Goal: Task Accomplishment & Management: Use online tool/utility

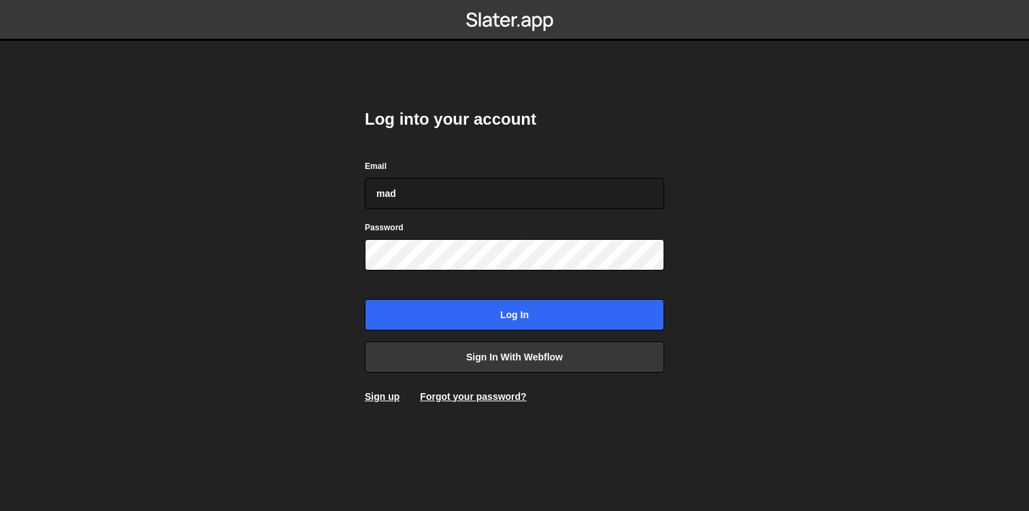
type input "mad"
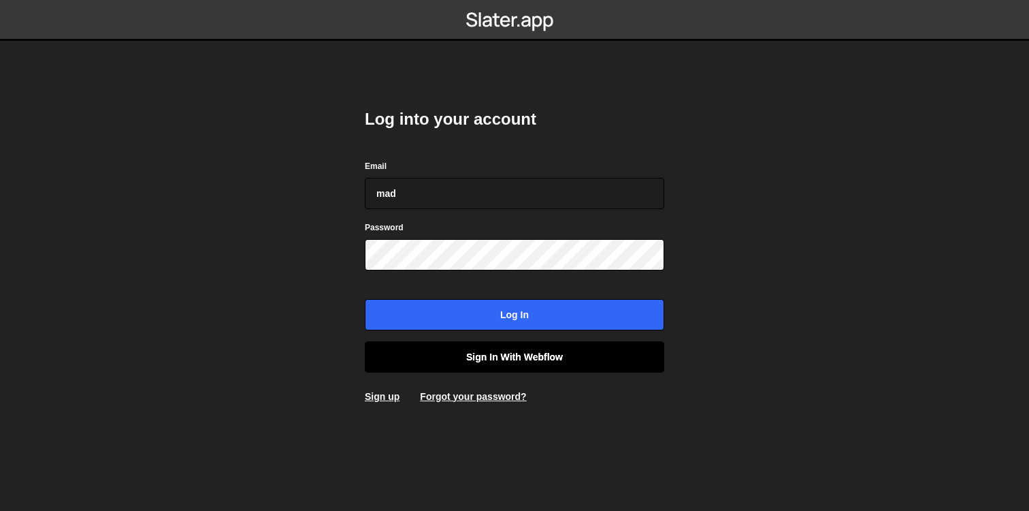
click at [572, 350] on link "Sign in with Webflow" at bounding box center [515, 356] width 300 height 31
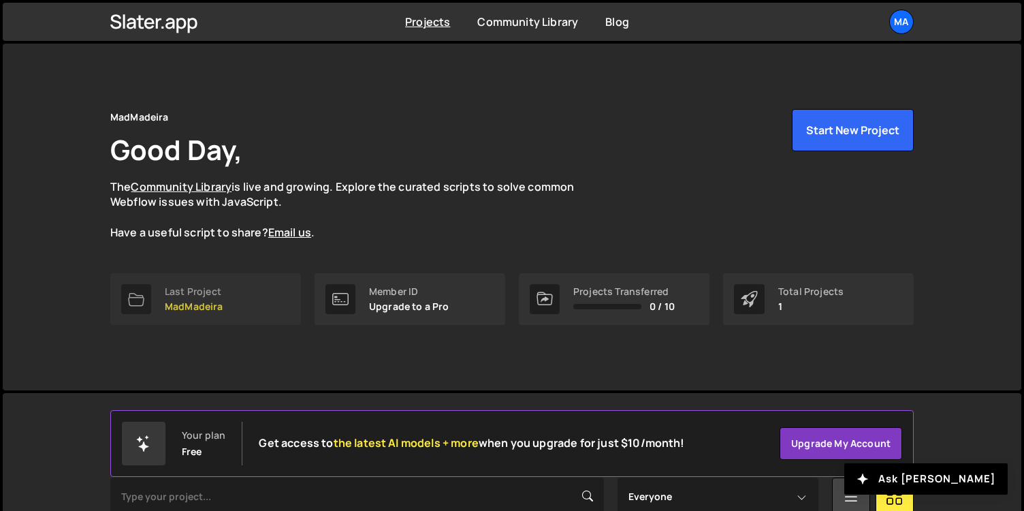
click at [254, 289] on link "Last Project MadMadeira" at bounding box center [205, 299] width 191 height 52
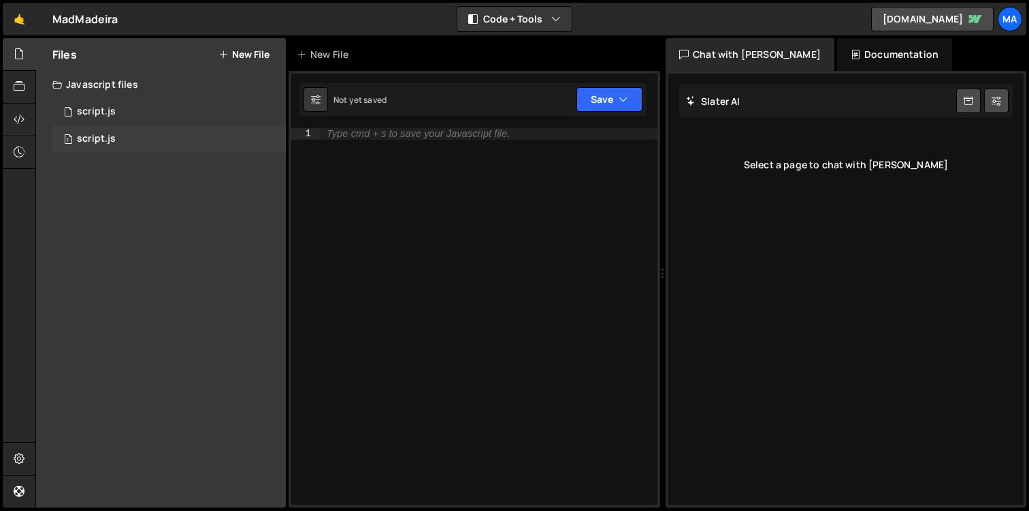
click at [98, 144] on div "script.js" at bounding box center [96, 139] width 39 height 12
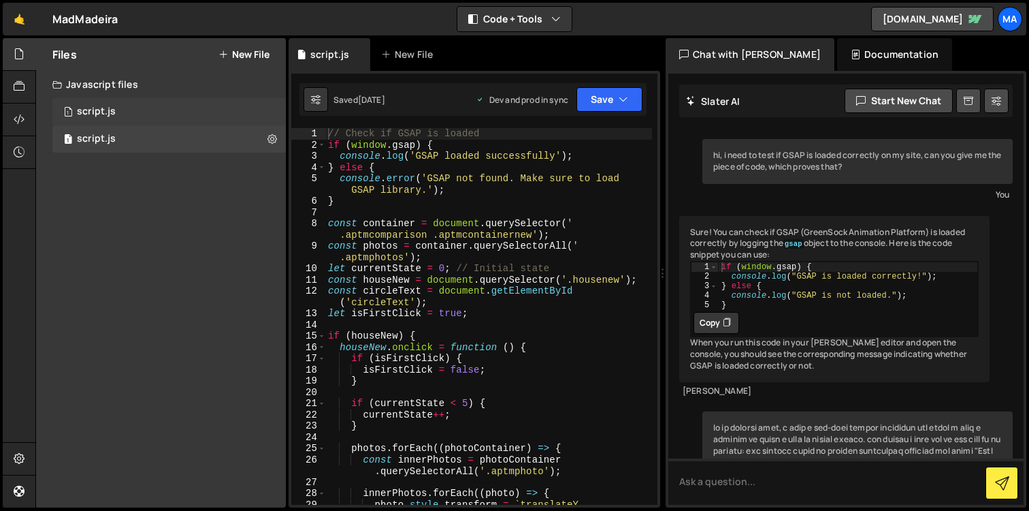
click at [118, 110] on div "1 script.js 0" at bounding box center [169, 111] width 234 height 27
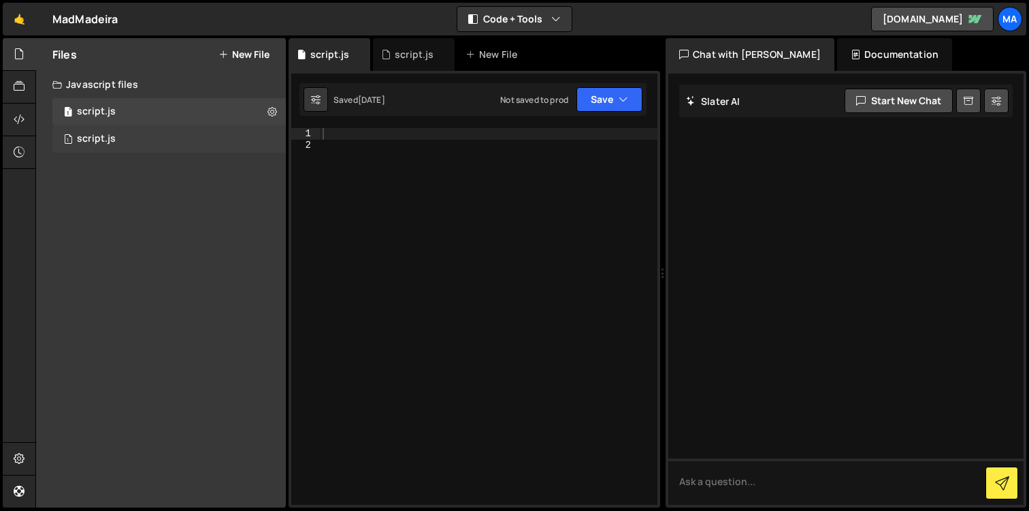
click at [119, 133] on div "1 script.js 0" at bounding box center [169, 138] width 234 height 27
click at [125, 115] on div "1 script.js 0" at bounding box center [169, 111] width 234 height 27
click at [280, 108] on button at bounding box center [272, 111] width 25 height 25
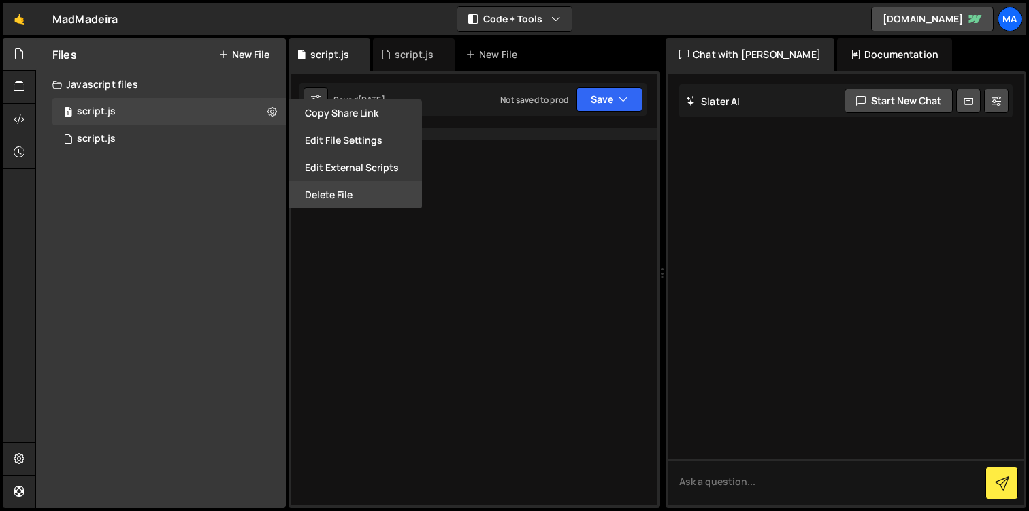
click at [348, 188] on button "Delete File" at bounding box center [355, 194] width 133 height 27
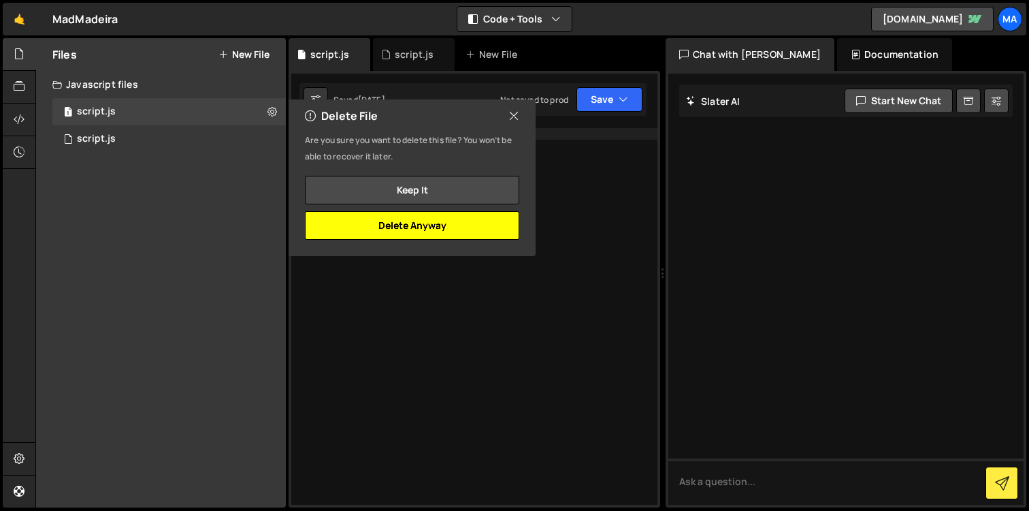
click at [396, 227] on button "Delete Anyway" at bounding box center [412, 225] width 214 height 29
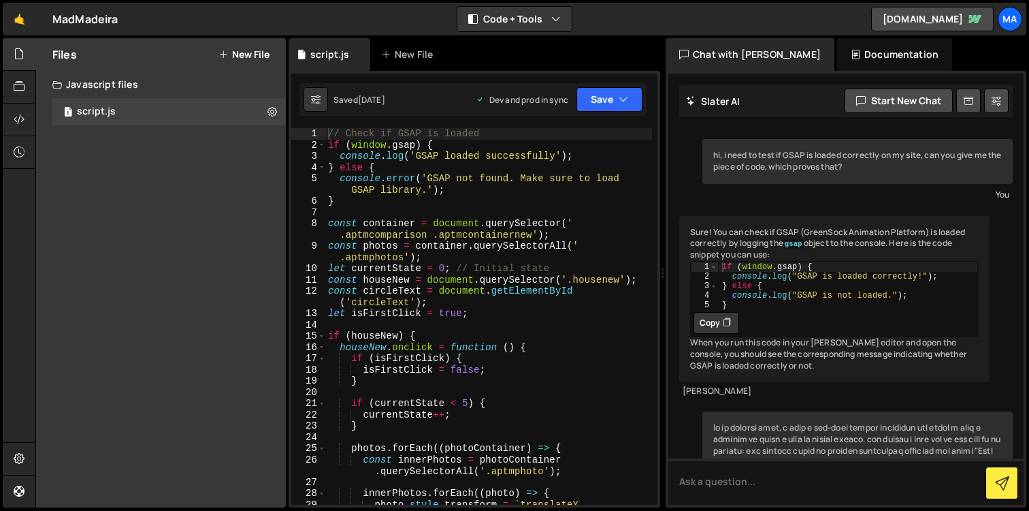
click at [492, 380] on div "// Check if GSAP is loaded if ( window . gsap ) { console . log ( 'GSAP loaded …" at bounding box center [488, 333] width 327 height 411
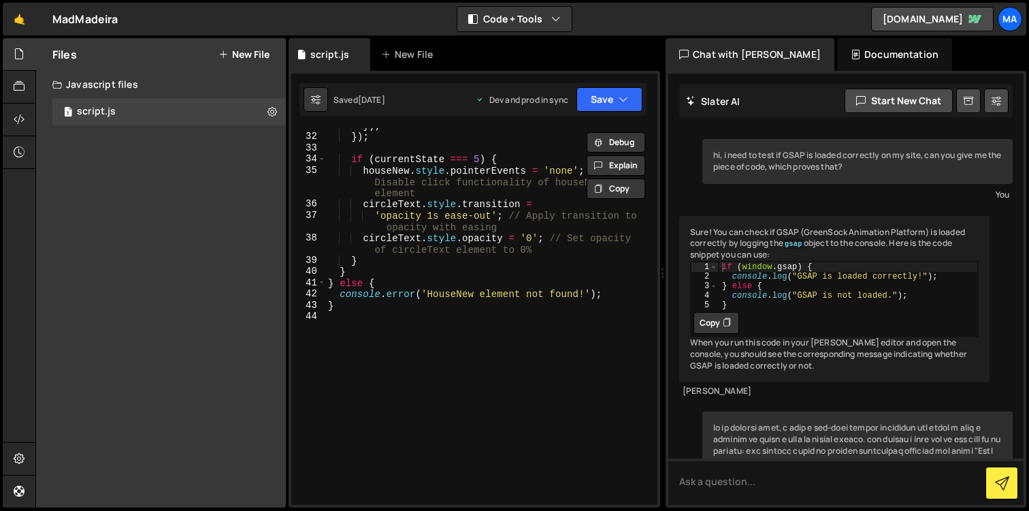
scroll to position [424, 0]
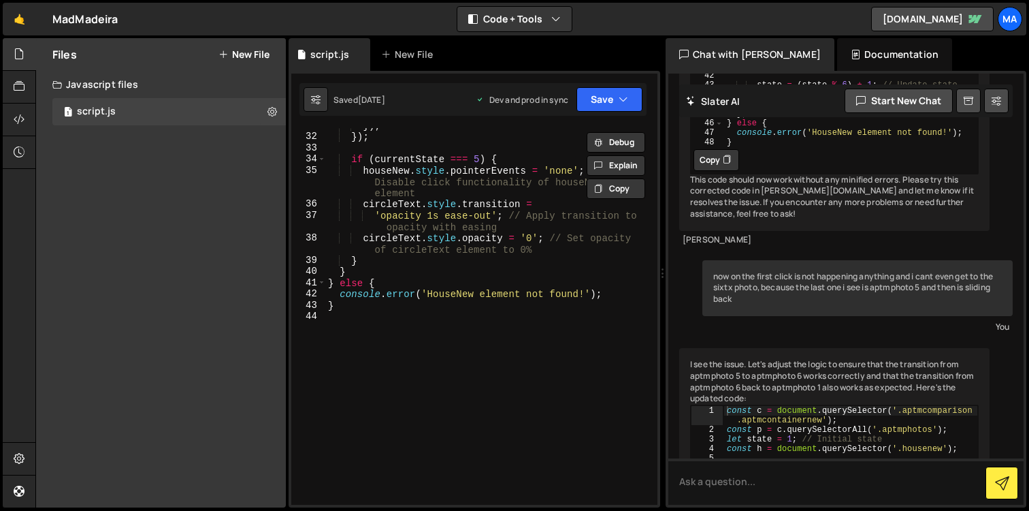
click at [411, 308] on div "}) ; }) ; if ( currentState === 5 ) { houseNew . style . pointerEvents = 'none'…" at bounding box center [488, 319] width 327 height 399
type textarea "}"
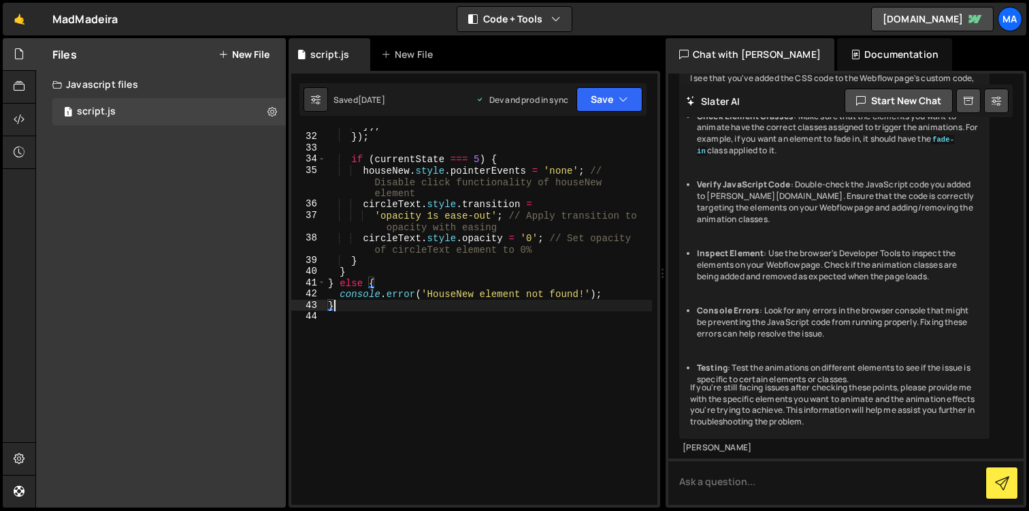
scroll to position [47048, 0]
click at [704, 501] on textarea at bounding box center [846, 481] width 355 height 46
paste textarea "https://mad-madeira.webflow.io/about-us"
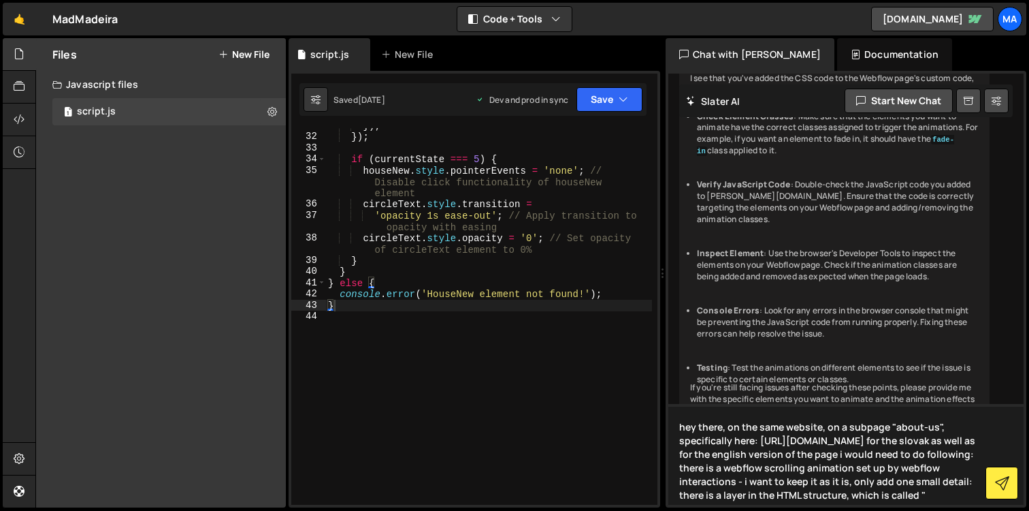
paste textarea "Intro LowLayer"
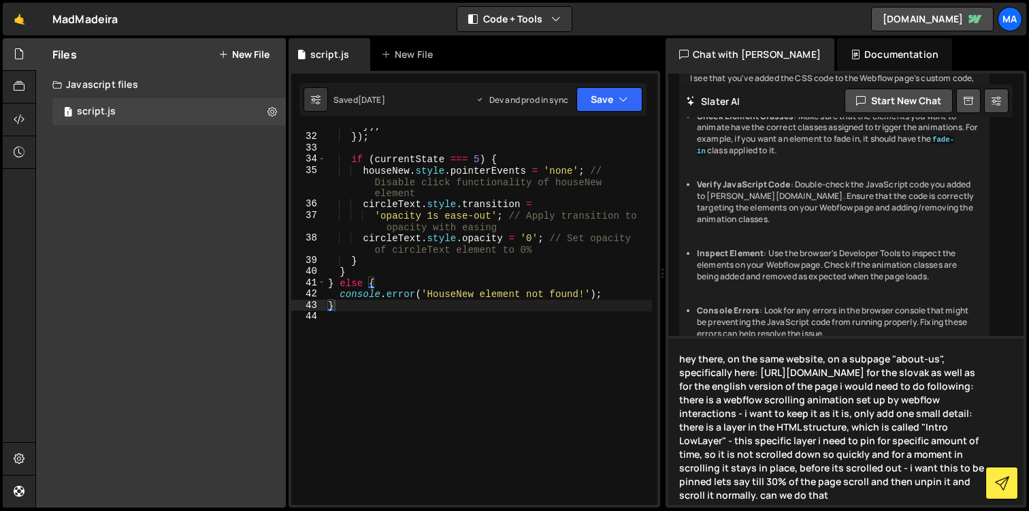
type textarea "hey there, on the same website, on a subpage "about-us", specifically here: htt…"
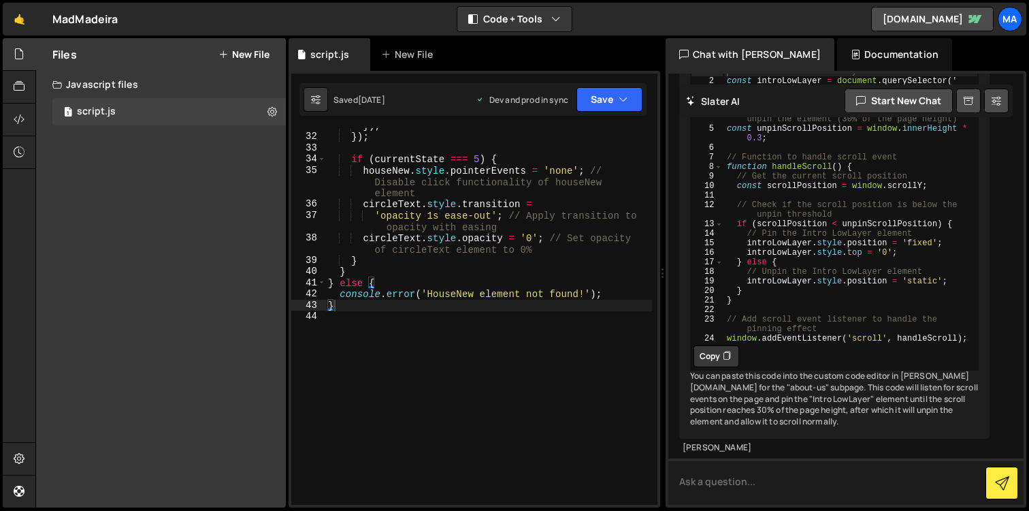
scroll to position [47592, 0]
click at [725, 363] on icon at bounding box center [727, 356] width 8 height 14
click at [348, 319] on div "}) ; }) ; if ( currentState === 5 ) { houseNew . style . pointerEvents = 'none'…" at bounding box center [488, 319] width 327 height 399
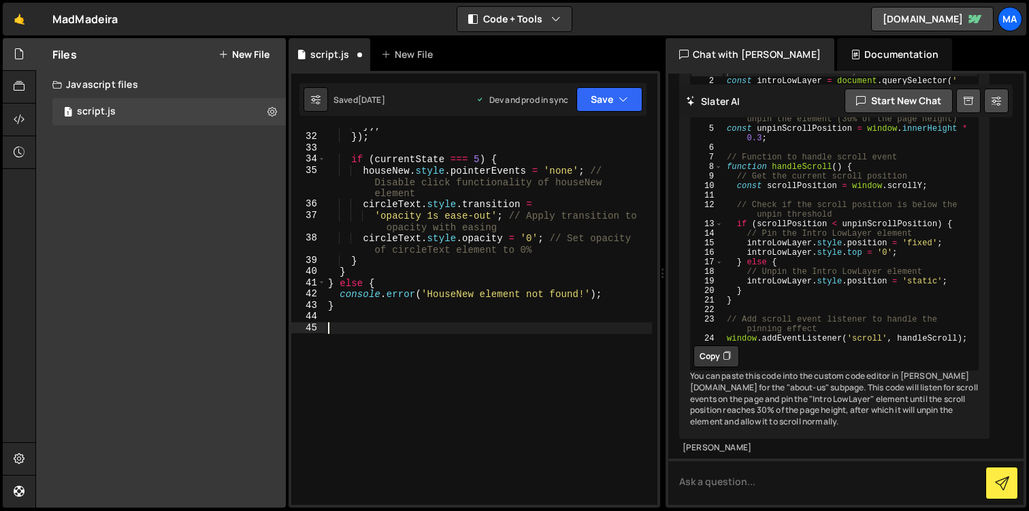
paste textarea "window.addEventListener('scroll', handleScroll);"
type textarea "window.addEventListener('scroll', handleScroll);"
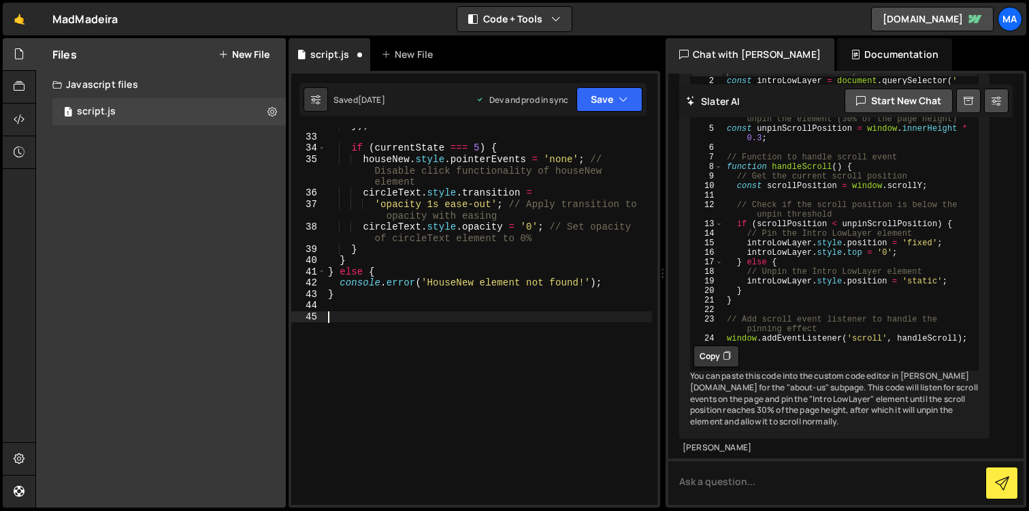
scroll to position [47709, 0]
click at [754, 484] on textarea at bounding box center [846, 481] width 355 height 46
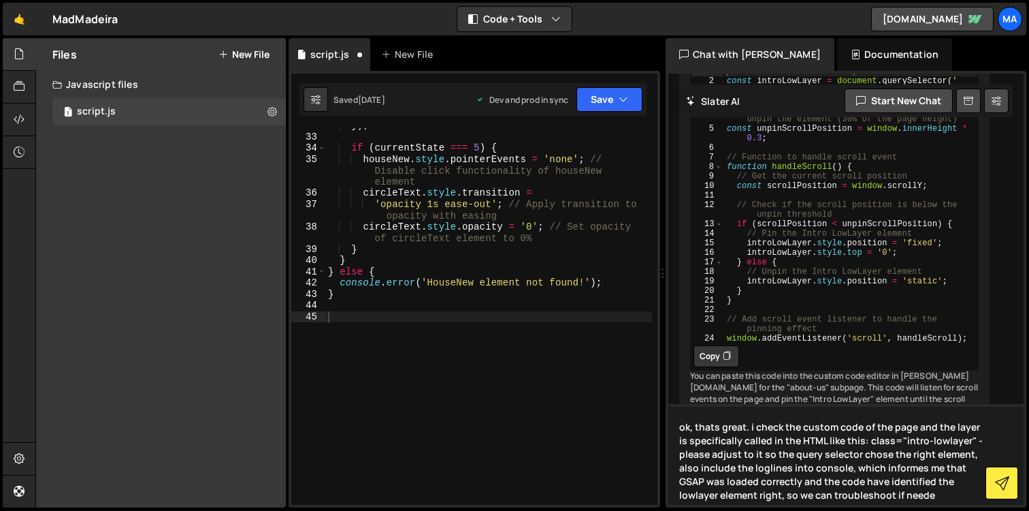
type textarea "ok, thats great. i check the custom code of the page and the layer is specifica…"
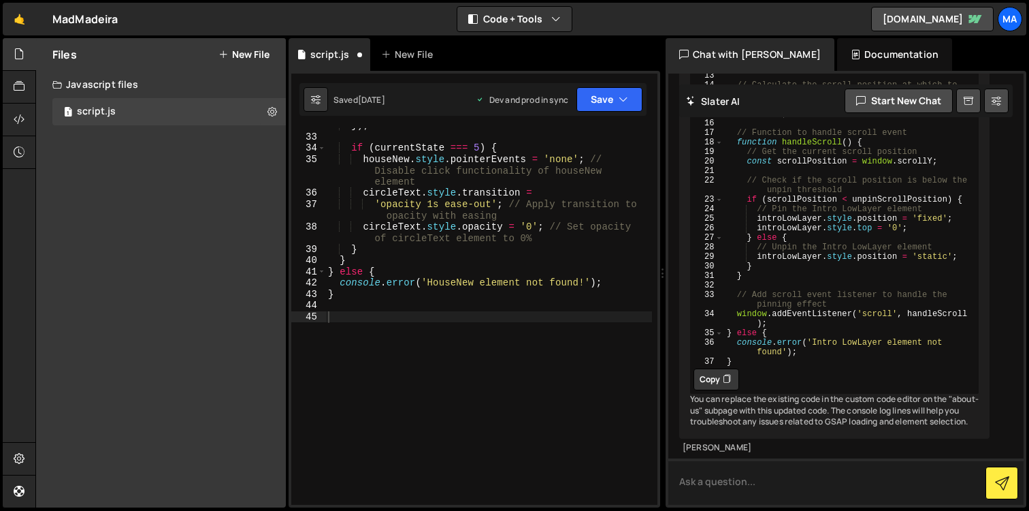
scroll to position [48388, 0]
click at [717, 390] on button "Copy" at bounding box center [717, 379] width 46 height 22
click at [354, 312] on div "}) ; if ( currentState === 5 ) { houseNew . style . pointerEvents = 'none' ; //…" at bounding box center [488, 319] width 327 height 399
click at [336, 306] on div "}) ; if ( currentState === 5 ) { houseNew . style . pointerEvents = 'none' ; //…" at bounding box center [488, 319] width 327 height 399
paste textarea "}"
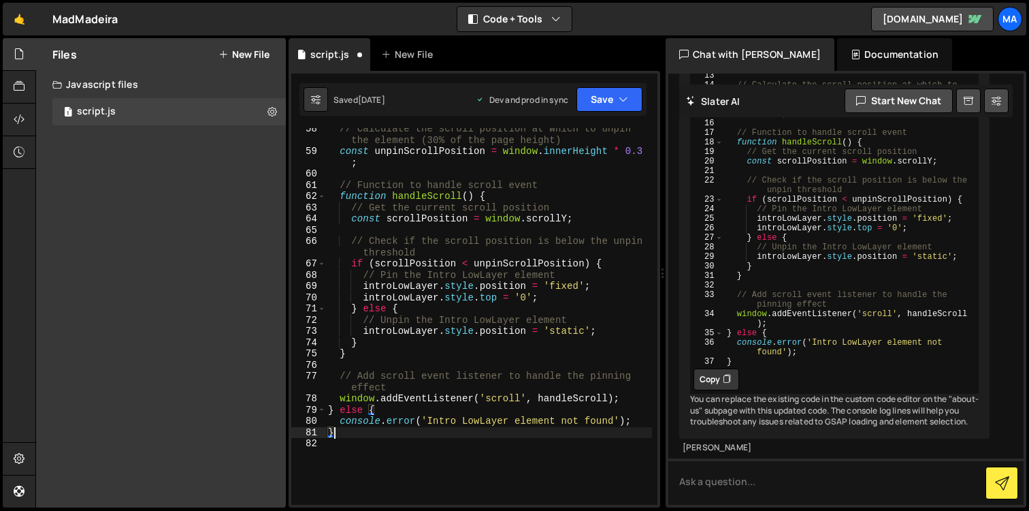
scroll to position [805, 0]
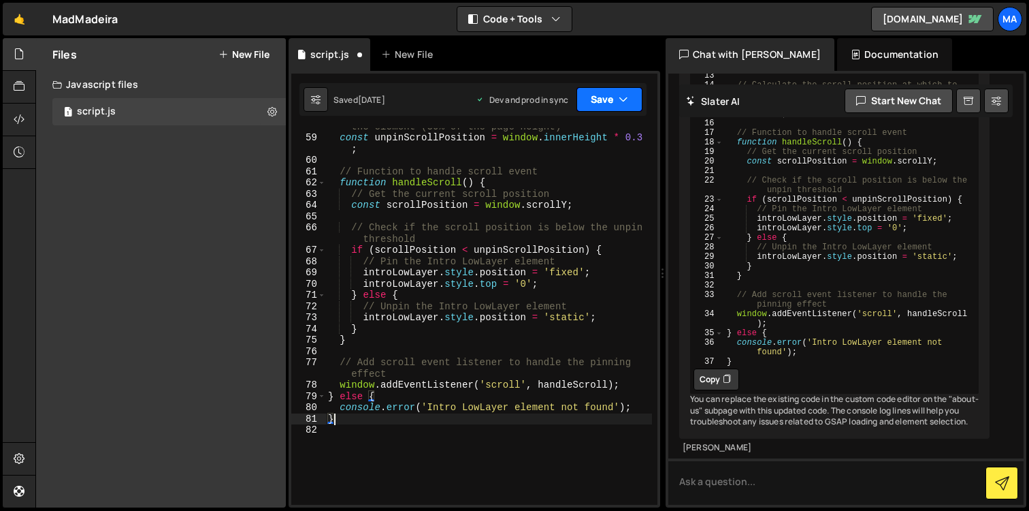
type textarea "}"
click at [621, 106] on button "Save" at bounding box center [610, 99] width 66 height 25
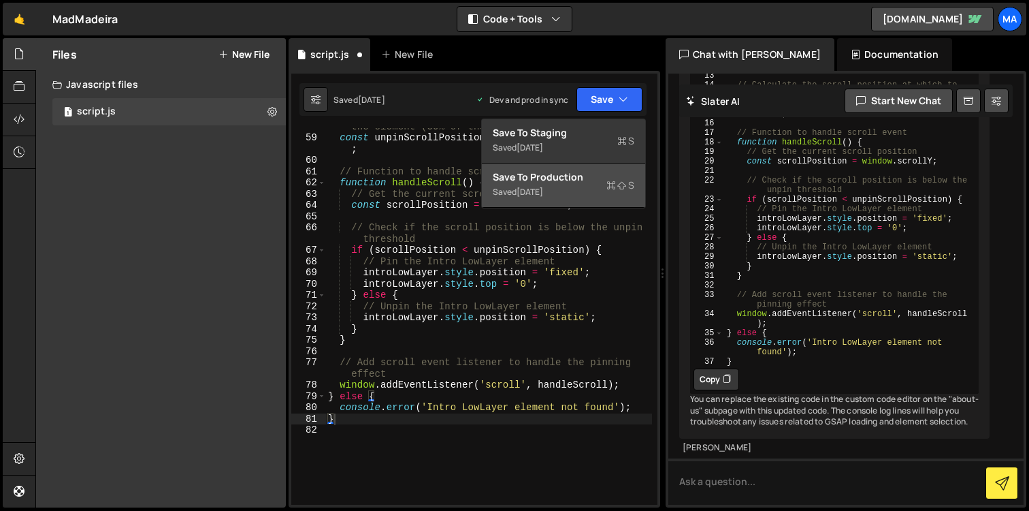
click at [574, 184] on div "Saved 1 week ago" at bounding box center [564, 192] width 142 height 16
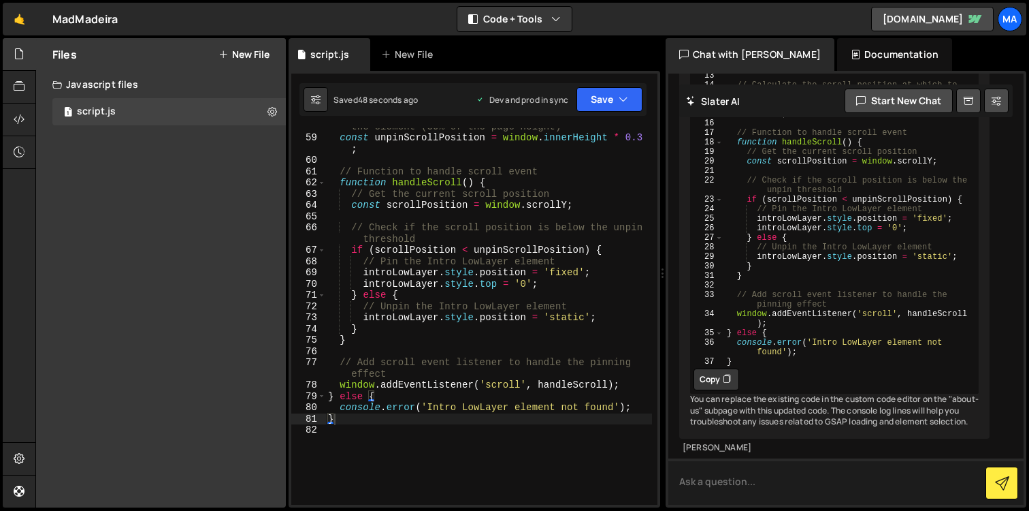
click at [738, 475] on textarea at bounding box center [846, 481] width 355 height 46
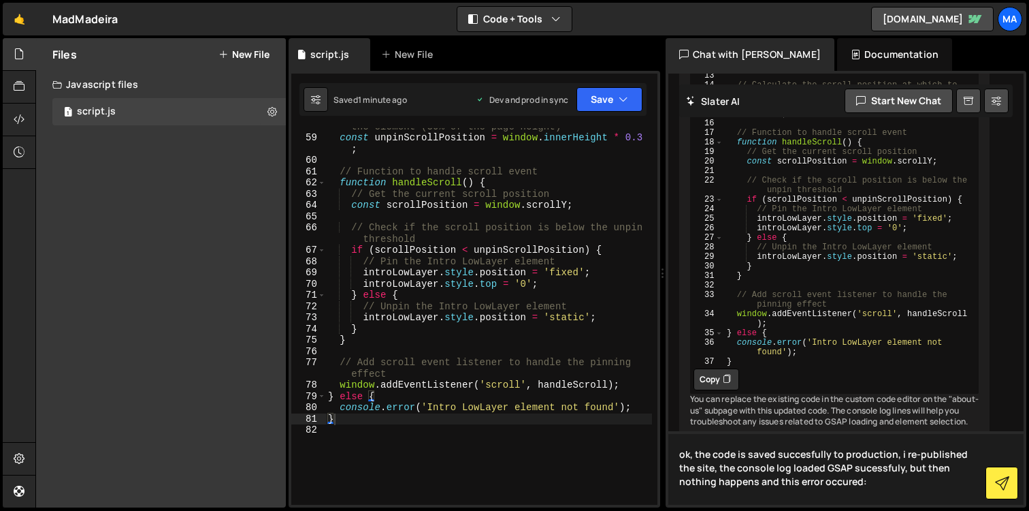
paste textarea "44147.js?v=637660:12 Uncaught (in promise) TypeError: Cannot read properties of…"
type textarea "ok, the code is saved succesfully to production, i re-published the site, the c…"
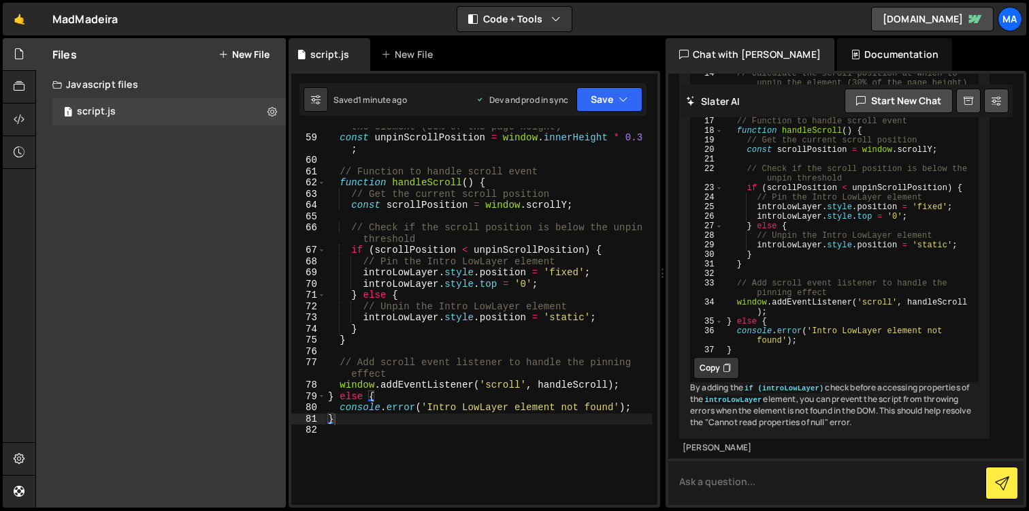
scroll to position [49202, 0]
click at [724, 379] on button "Copy" at bounding box center [717, 368] width 46 height 22
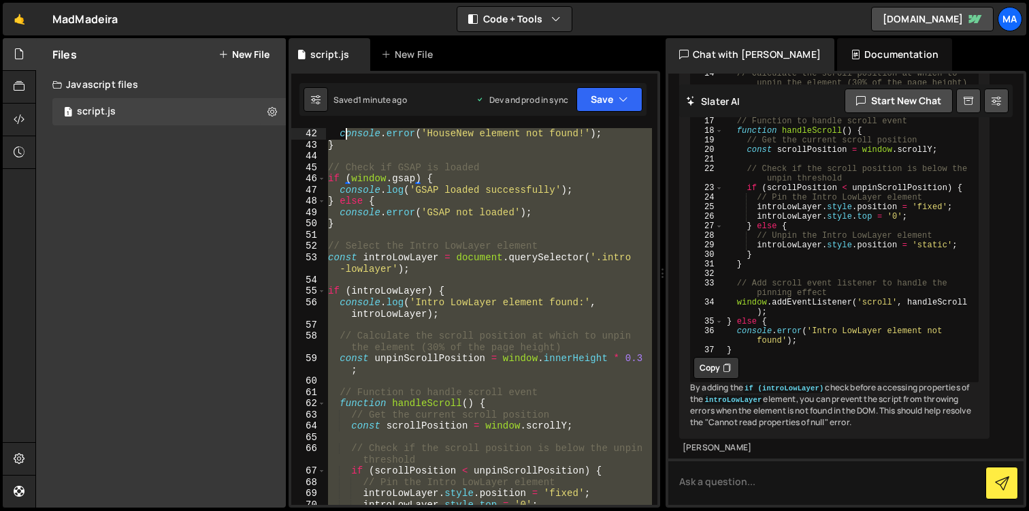
scroll to position [449, 0]
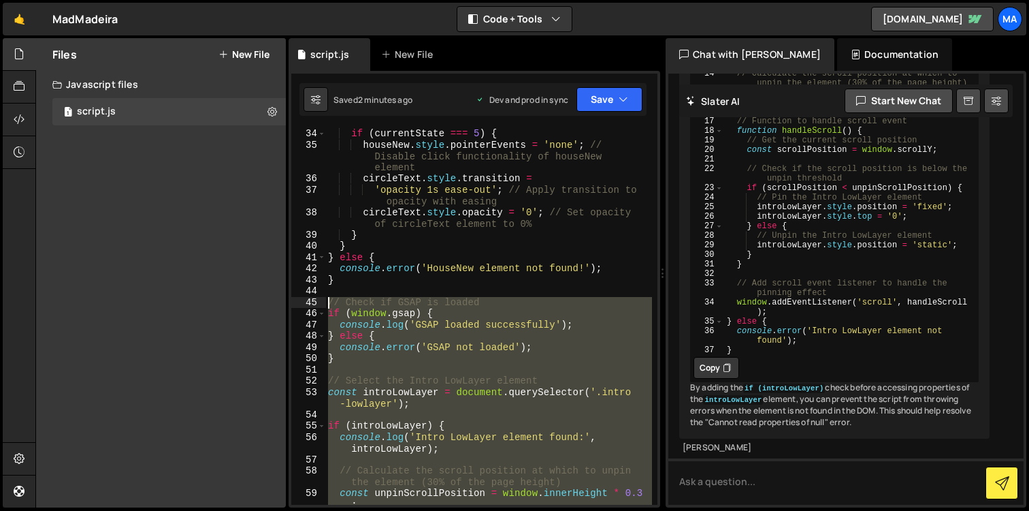
drag, startPoint x: 340, startPoint y: 470, endPoint x: 323, endPoint y: 302, distance: 169.1
click at [323, 302] on div "} 34 35 36 37 38 39 40 41 42 43 44 45 46 47 48 49 50 51 52 53 54 55 56 57 58 59…" at bounding box center [474, 316] width 366 height 377
paste textarea "}"
type textarea "}"
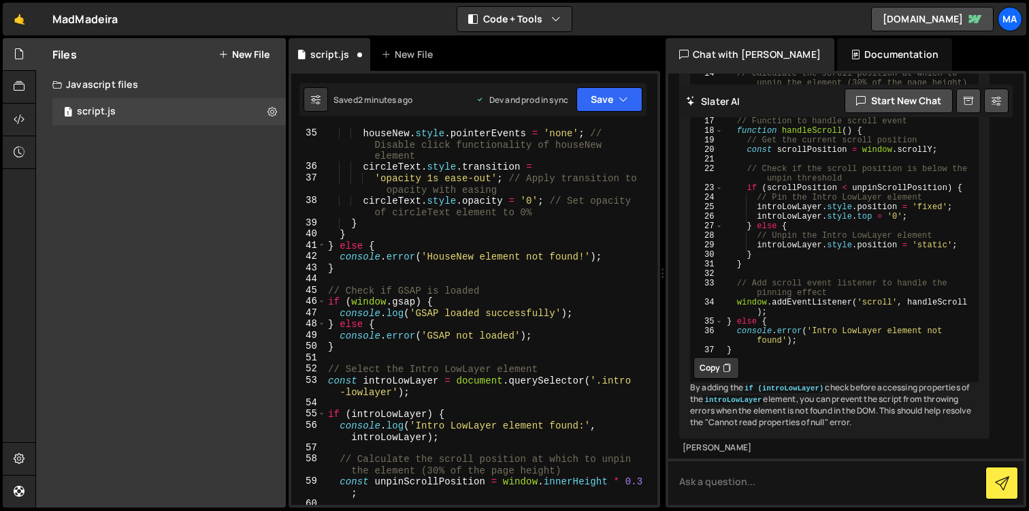
scroll to position [442, 0]
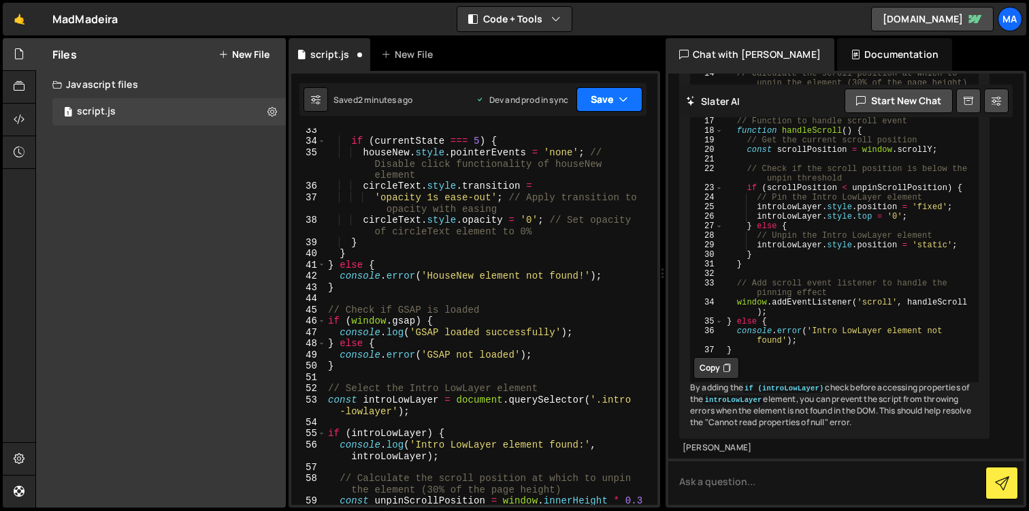
click at [628, 97] on button "Save" at bounding box center [610, 99] width 66 height 25
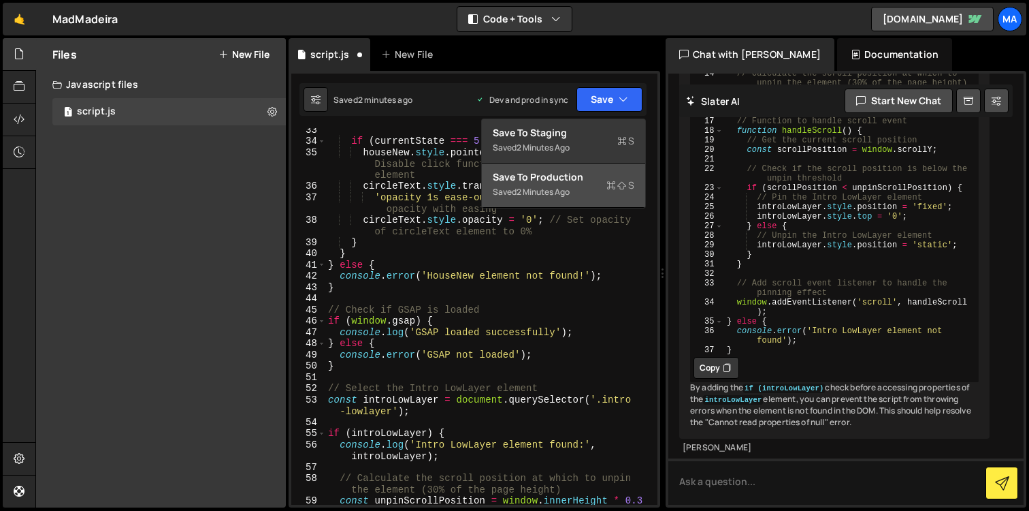
click at [609, 181] on icon at bounding box center [612, 185] width 10 height 14
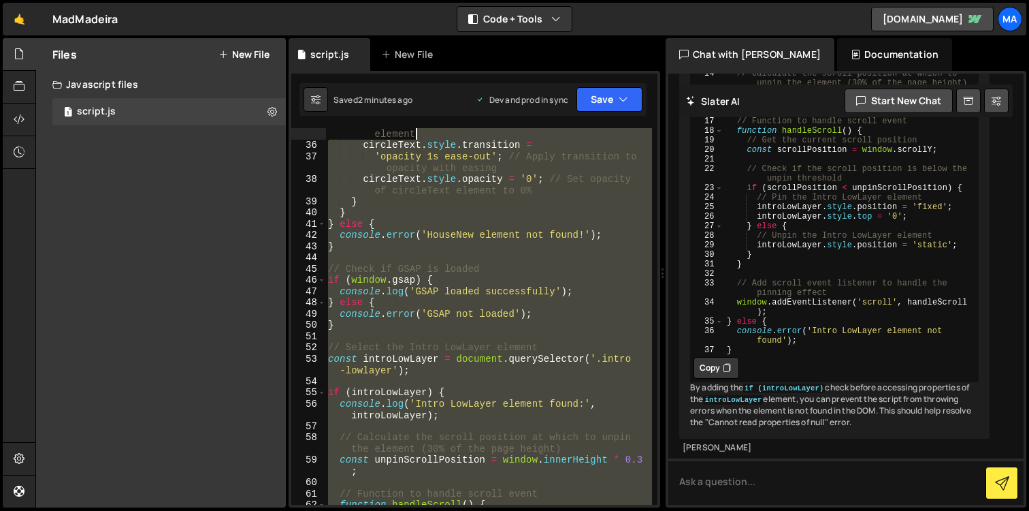
scroll to position [404, 0]
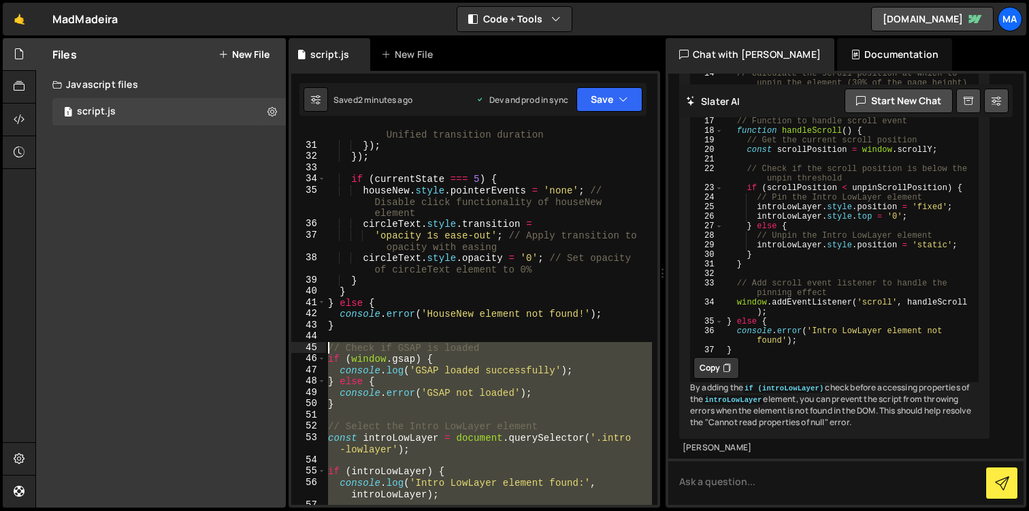
drag, startPoint x: 348, startPoint y: 412, endPoint x: 325, endPoint y: 348, distance: 68.1
click at [325, 348] on div "30 31 32 33 34 35 36 37 38 39 40 41 42 43 44 45 46 47 48 49 50 51 52 53 54 55 5…" at bounding box center [474, 316] width 366 height 377
type textarea "// Check if GSAP is loaded if (window.gsap) {"
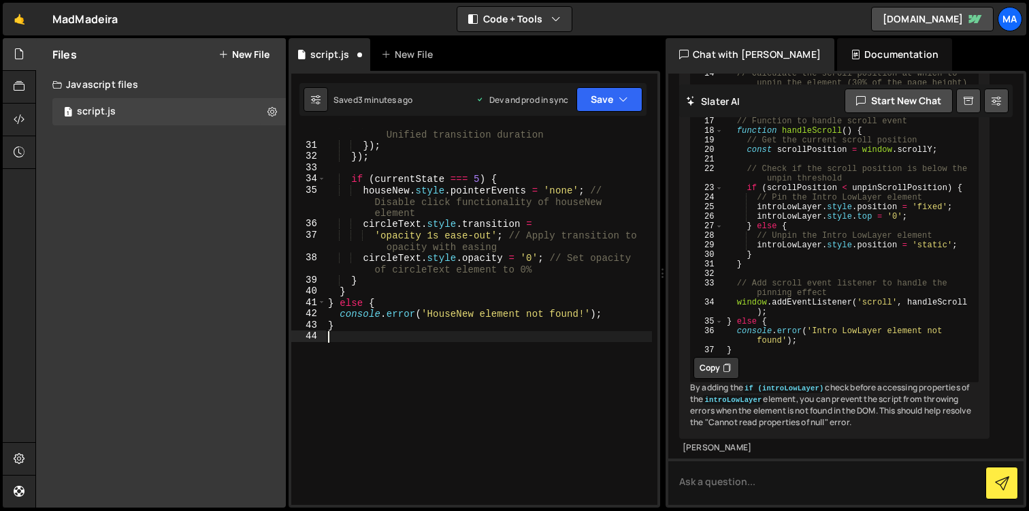
type textarea "}"
click at [720, 479] on textarea at bounding box center [846, 481] width 355 height 46
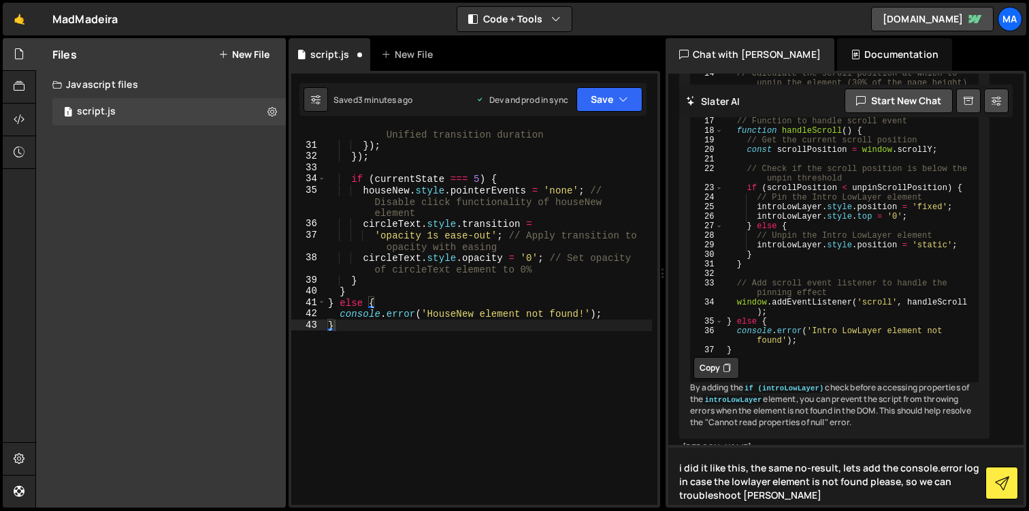
type textarea "i did it like this, the same no-result, lets add the console.error log in case …"
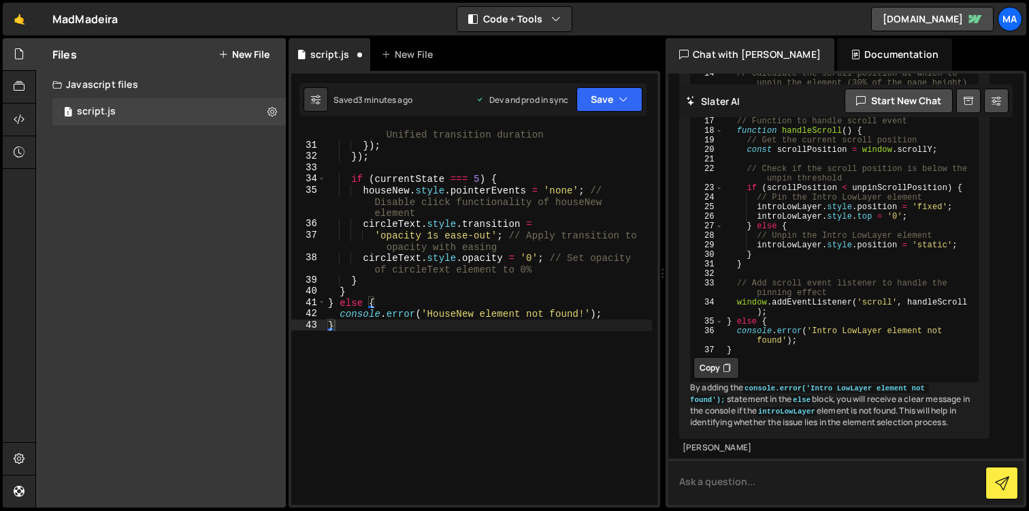
scroll to position [49942, 0]
click at [722, 364] on button "Copy" at bounding box center [717, 368] width 46 height 22
click at [344, 329] on div "photo . style . transition = 'transform 1s' ; // Unified transition duration })…" at bounding box center [488, 322] width 327 height 411
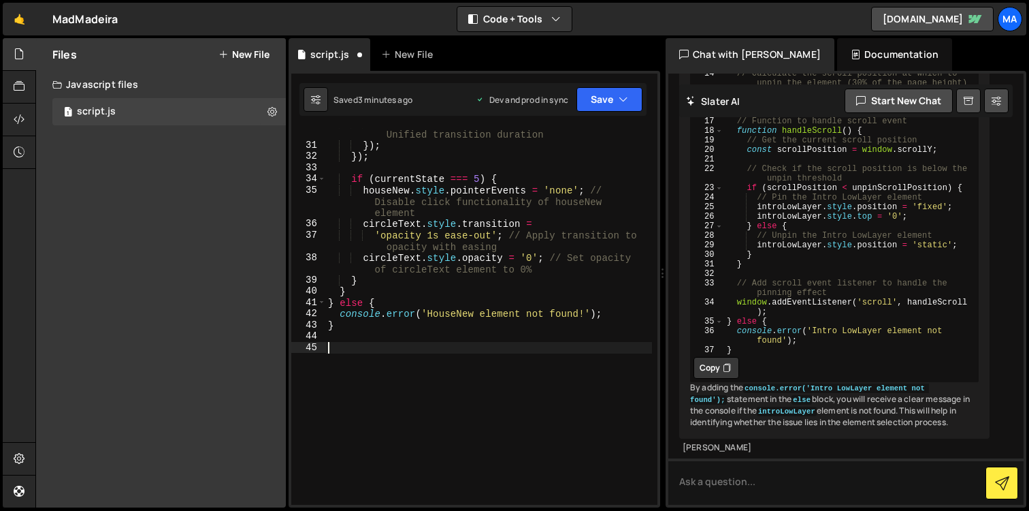
paste textarea "}"
type textarea "}"
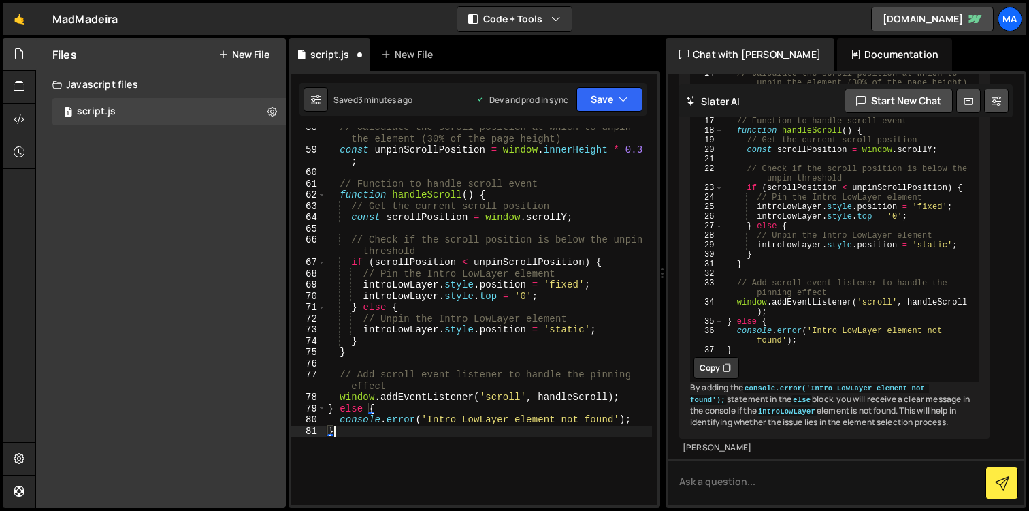
scroll to position [795, 0]
click at [631, 99] on button "Save" at bounding box center [610, 99] width 66 height 25
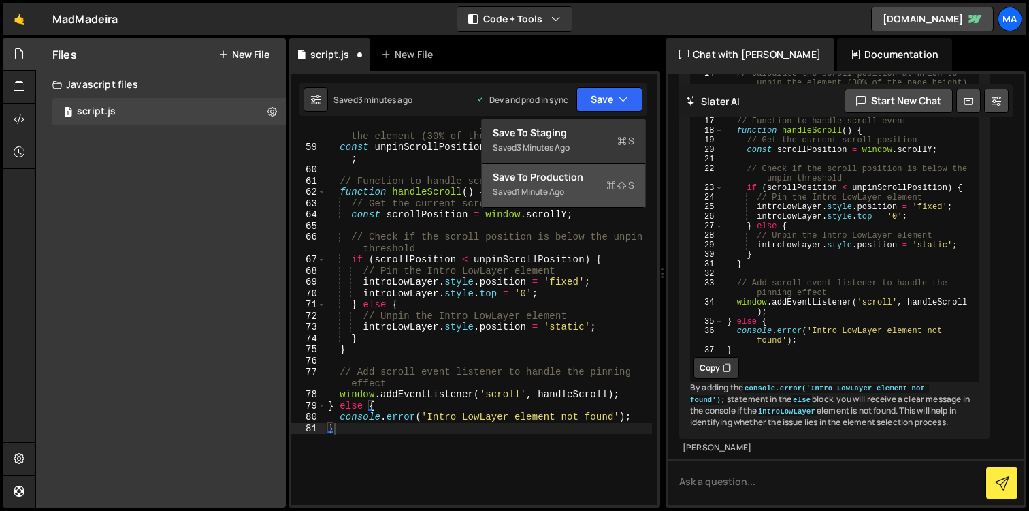
click at [588, 173] on div "Save to Production S" at bounding box center [564, 177] width 142 height 14
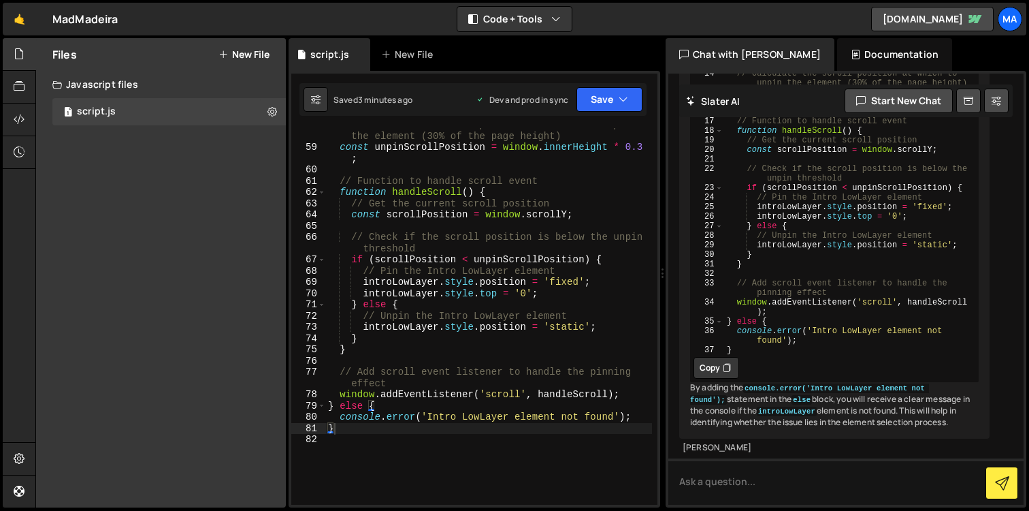
scroll to position [49958, 0]
click at [740, 475] on textarea at bounding box center [846, 481] width 355 height 46
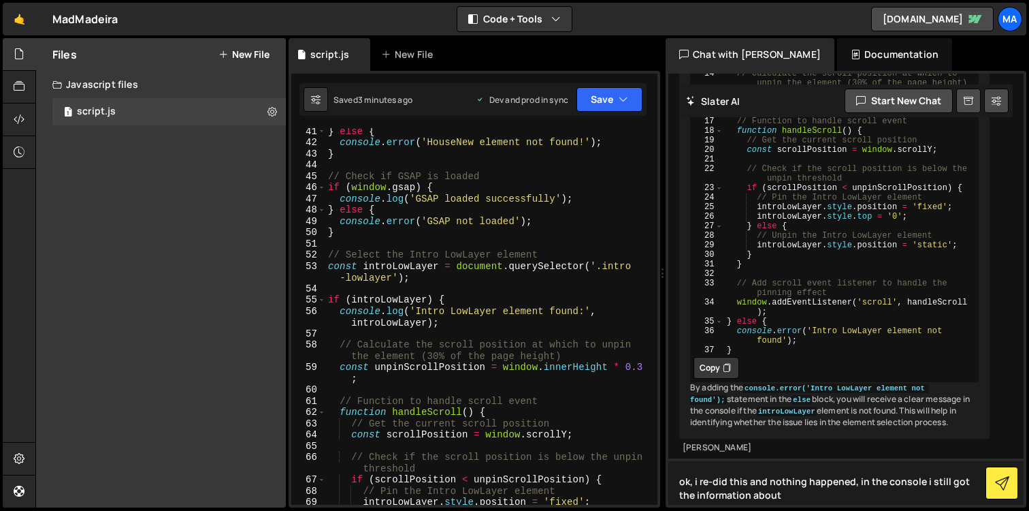
scroll to position [49663, 0]
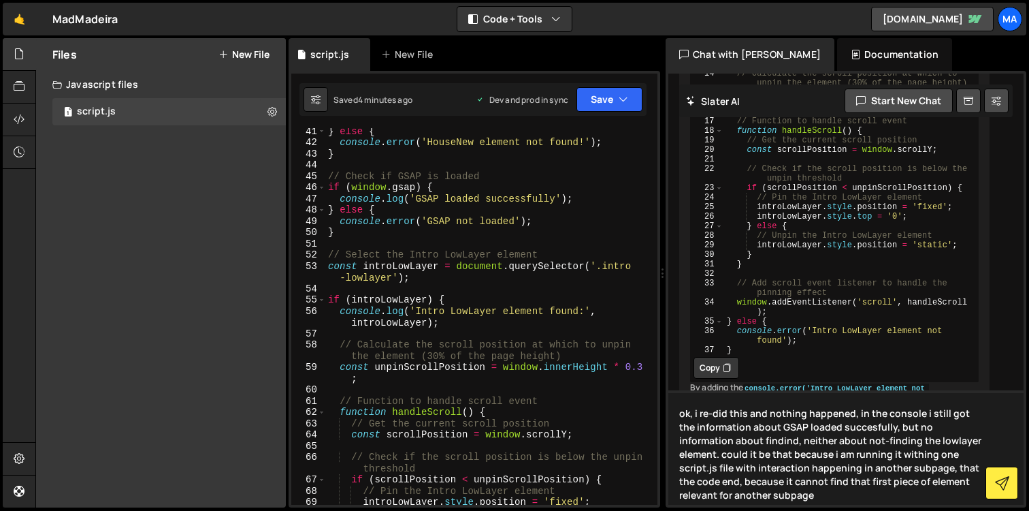
type textarea "ok, i re-did this and nothing happened, in the console i still got the informat…"
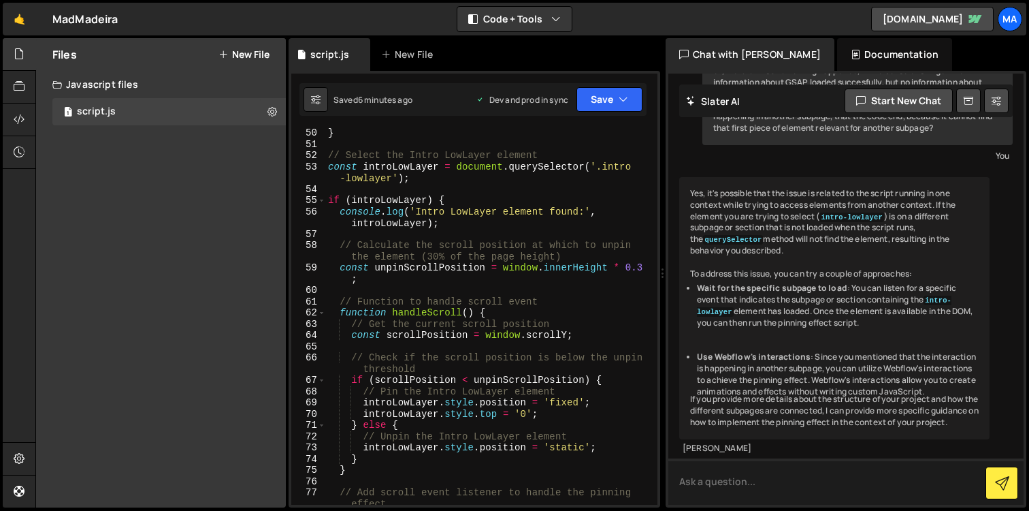
scroll to position [918, 0]
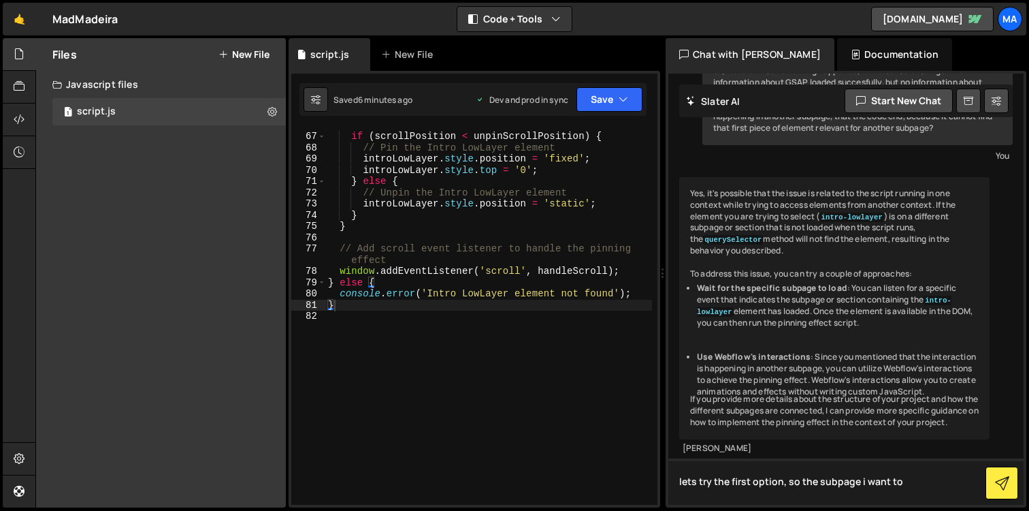
drag, startPoint x: 920, startPoint y: 479, endPoint x: 799, endPoint y: 477, distance: 121.9
click at [799, 477] on textarea "lets try the first option, so the subpage i want to" at bounding box center [846, 481] width 355 height 46
type textarea "lets try the first option, so here is my code so far:"
click at [376, 337] on div "// Check if the scroll position is below the unpin threshold if ( scrollPositio…" at bounding box center [488, 313] width 327 height 411
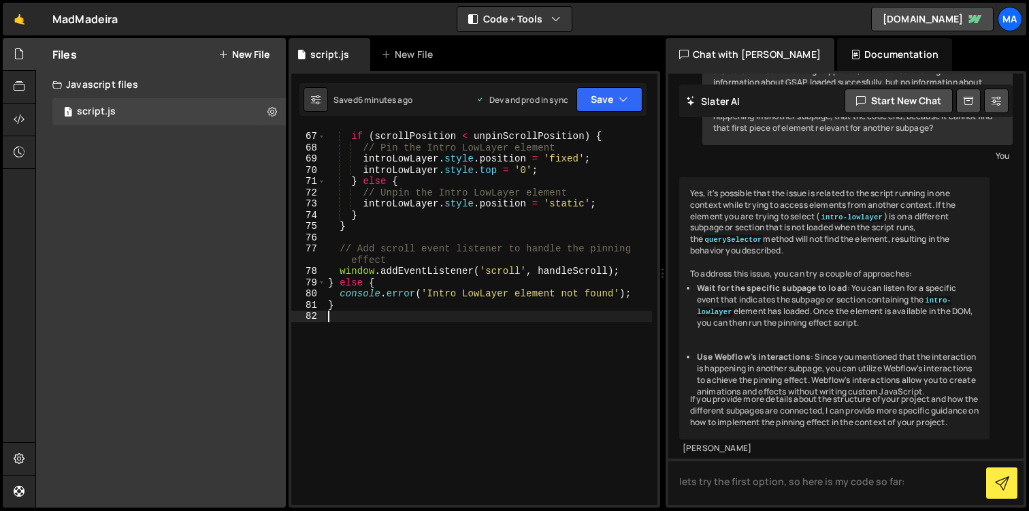
type textarea "}"
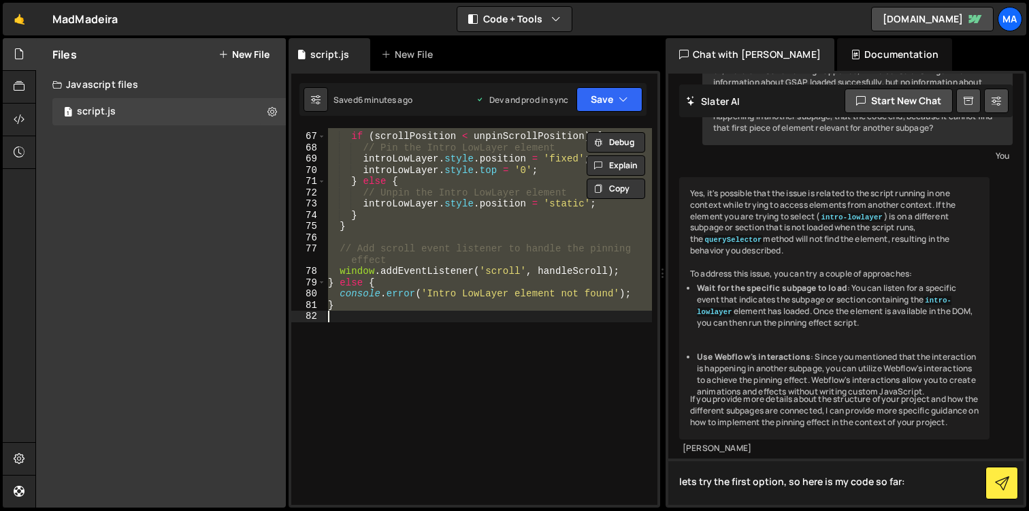
click at [753, 483] on textarea "lets try the first option, so here is my code so far:" at bounding box center [846, 481] width 355 height 46
click at [922, 489] on textarea "lets try the first option, so here is my code so far:" at bounding box center [846, 481] width 355 height 46
paste textarea "// Check if GSAP is loaded if (window.gsap) { console.log('GSAP loaded successf…"
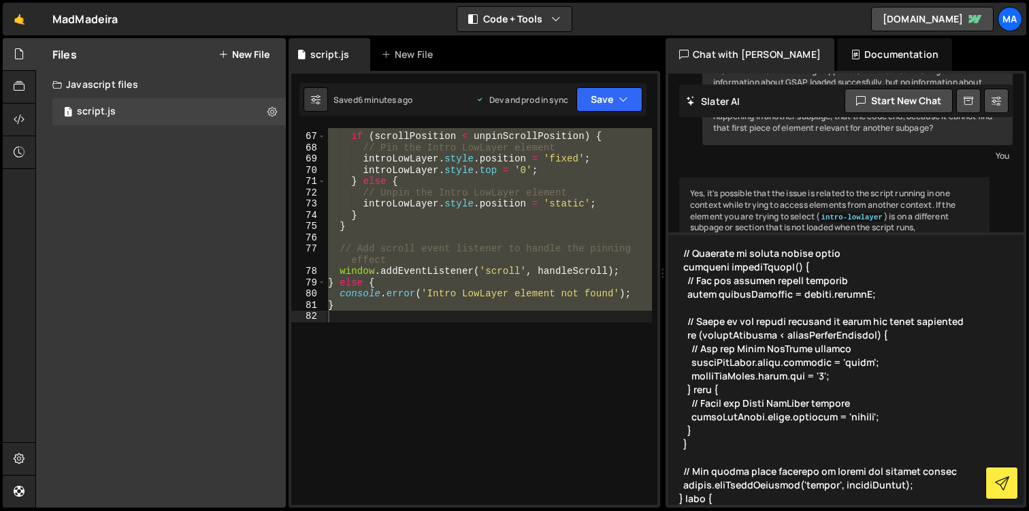
scroll to position [969, 0]
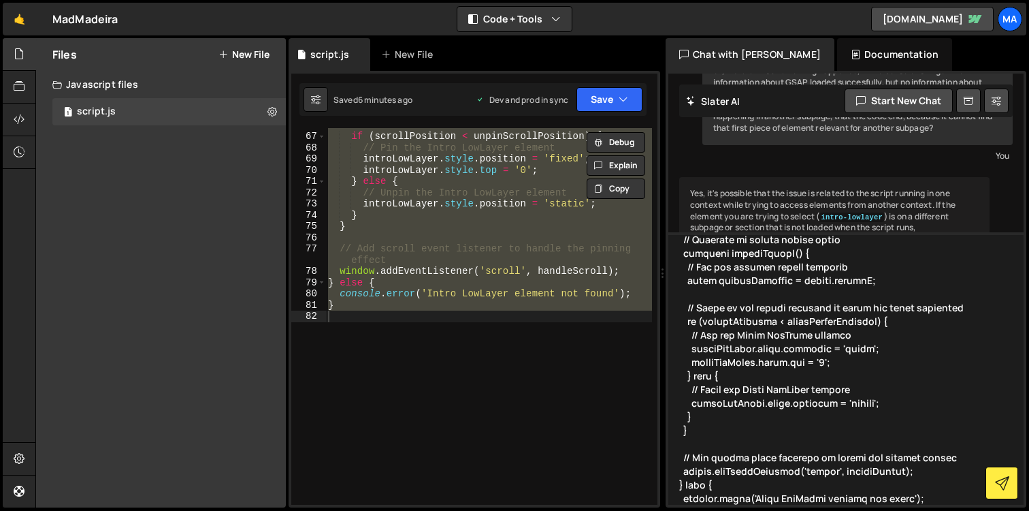
type textarea "lets try the first option, so here is my code so far: // Check if GSAP is loade…"
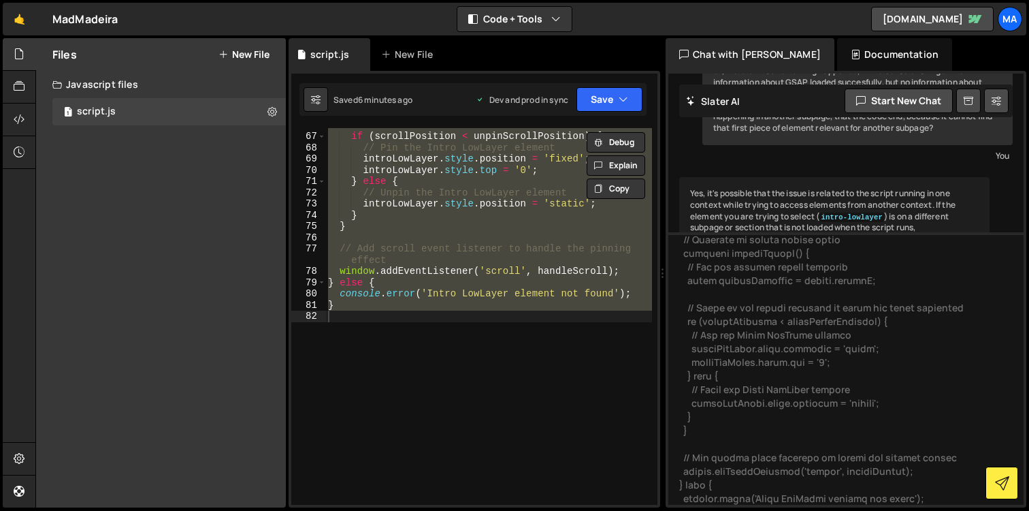
scroll to position [982, 0]
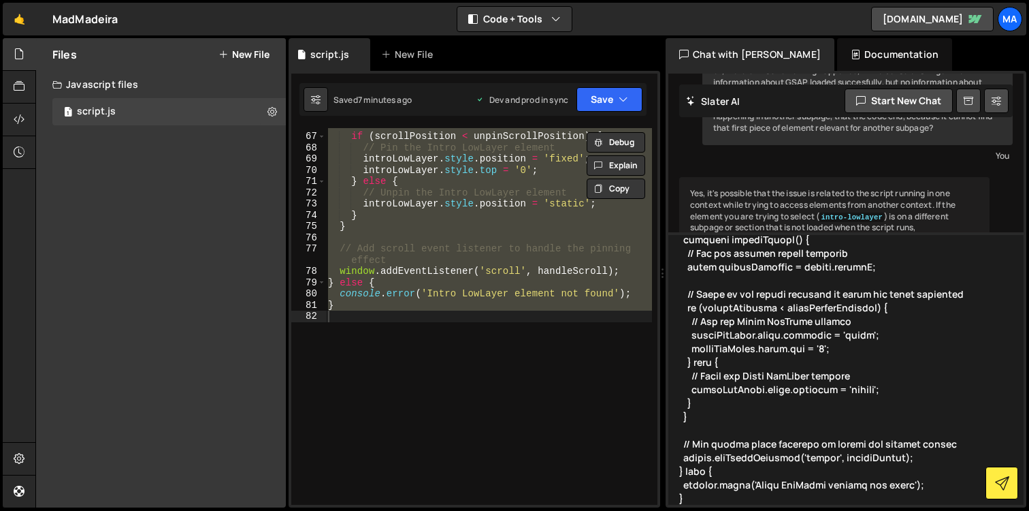
paste textarea "https://mad-madeira.webflow.io/apartments"
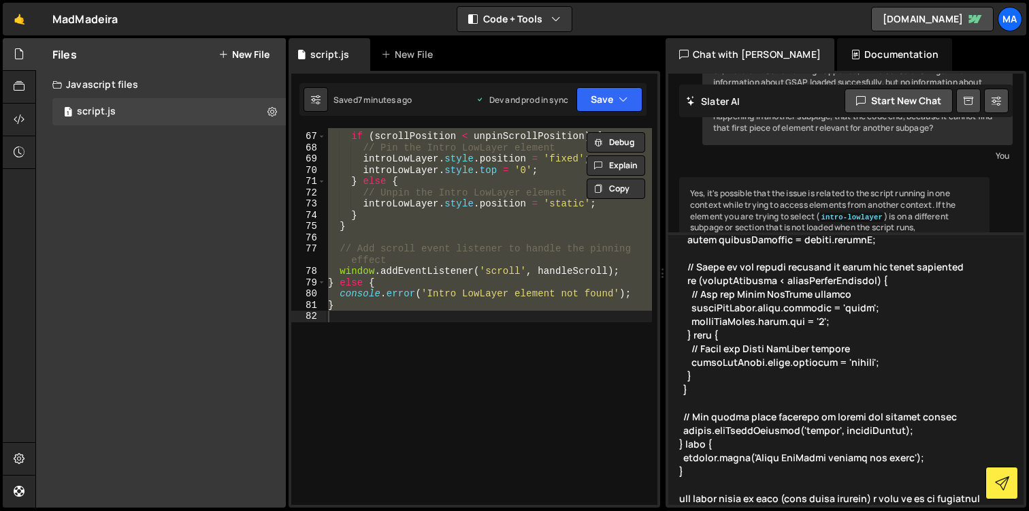
scroll to position [1023, 0]
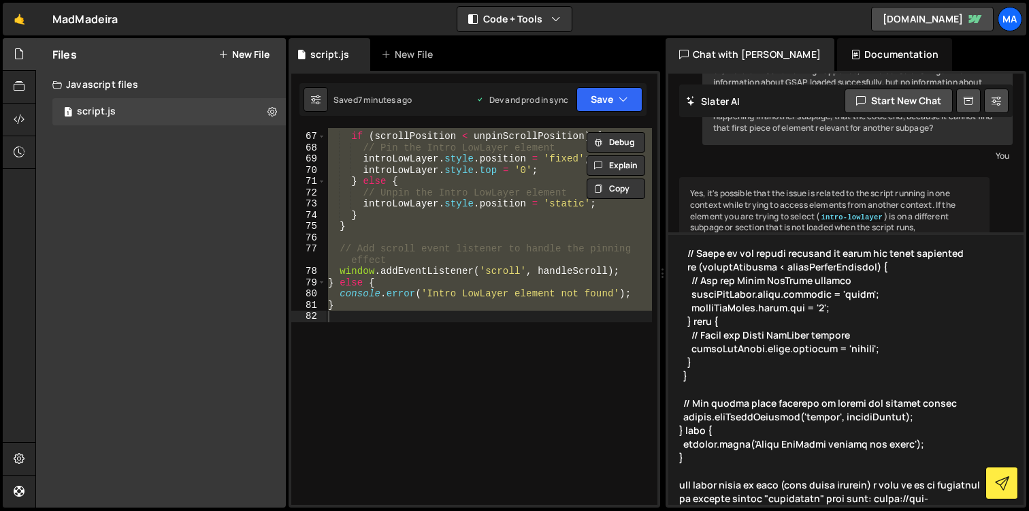
click at [740, 501] on textarea at bounding box center [846, 368] width 355 height 272
click at [810, 498] on textarea at bounding box center [846, 368] width 355 height 272
paste textarea "https://mad-madeira.webflow.io/about-us"
type textarea "lets try the first option, so here is my code so far: // Check if GSAP is loade…"
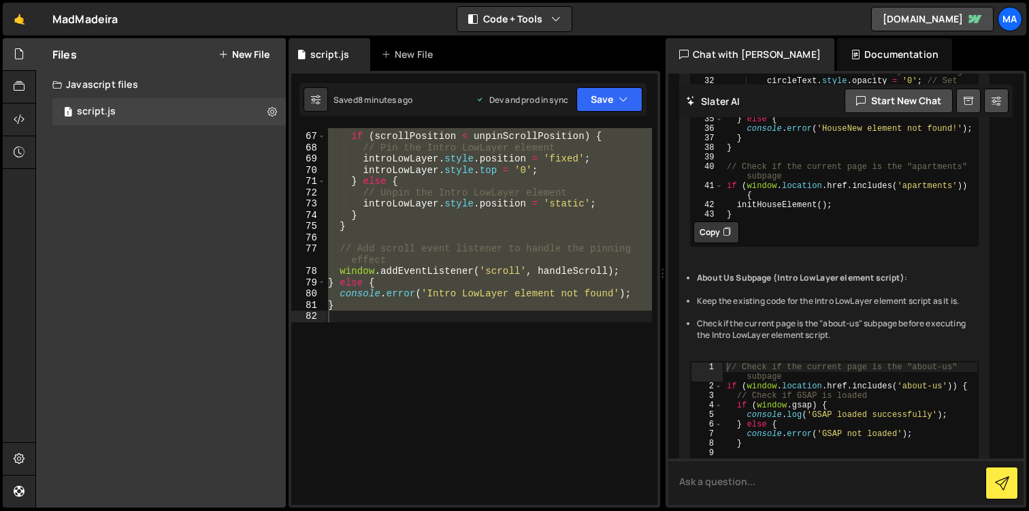
scroll to position [49036, 0]
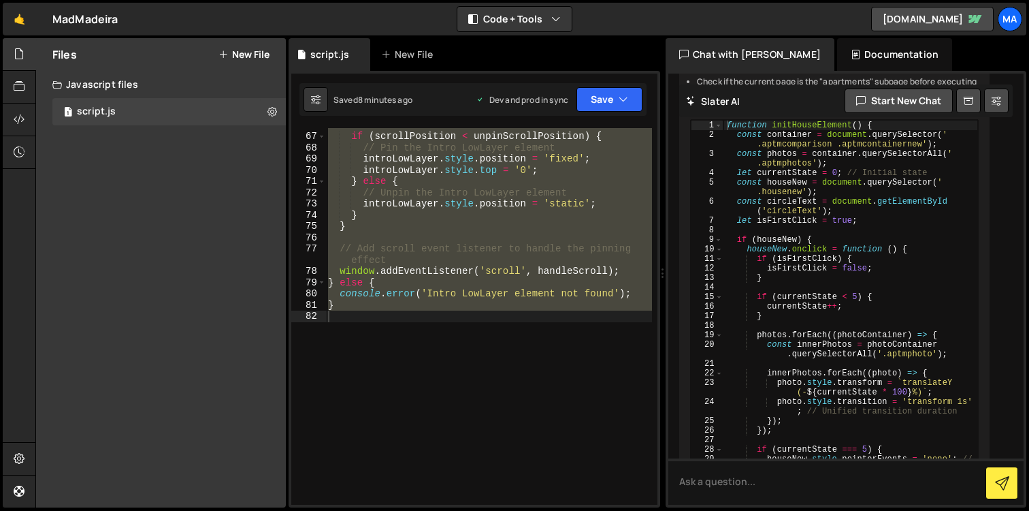
click at [550, 345] on div "// Check if the scroll position is below the unpin threshold if ( scrollPositio…" at bounding box center [488, 313] width 327 height 411
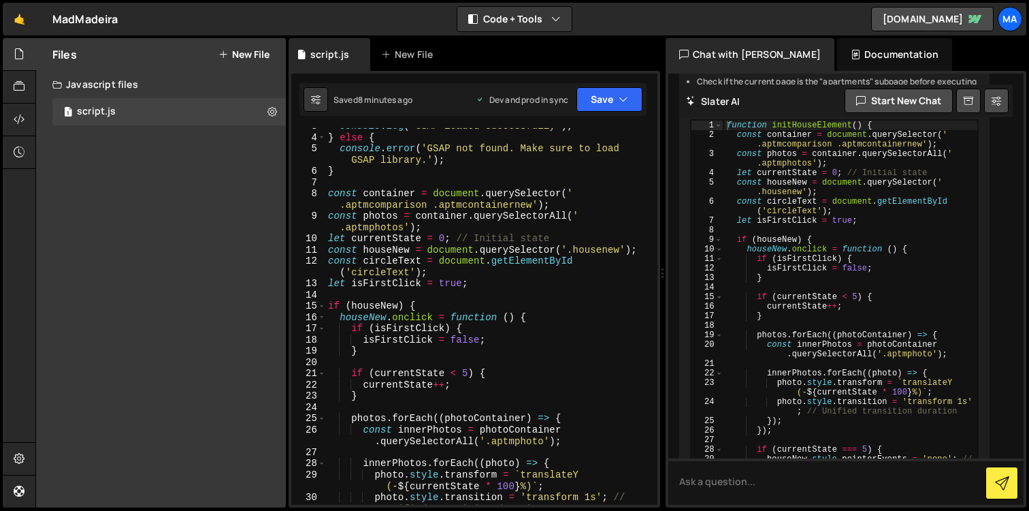
scroll to position [0, 0]
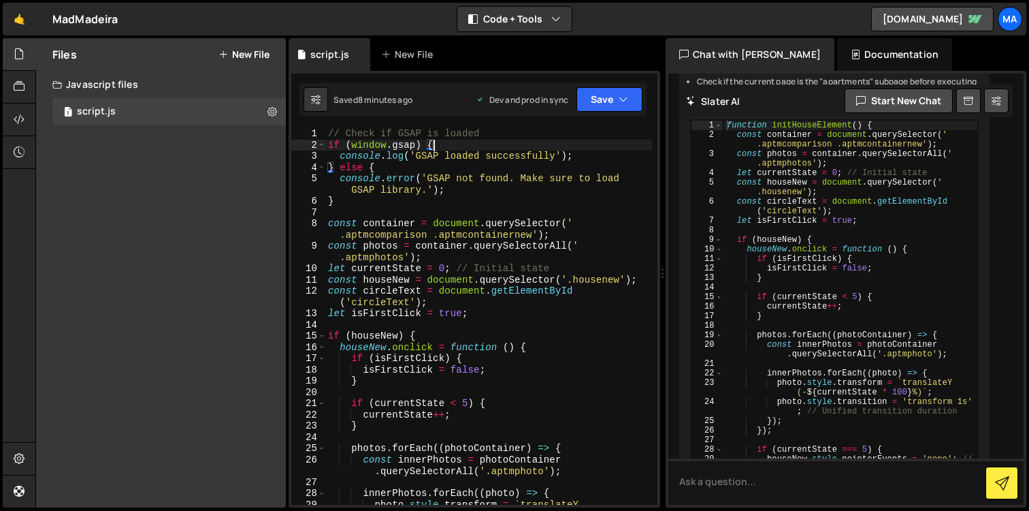
click at [490, 150] on div "// Check if GSAP is loaded if ( window . gsap ) { console . log ( 'GSAP loaded …" at bounding box center [488, 333] width 327 height 411
type textarea "}"
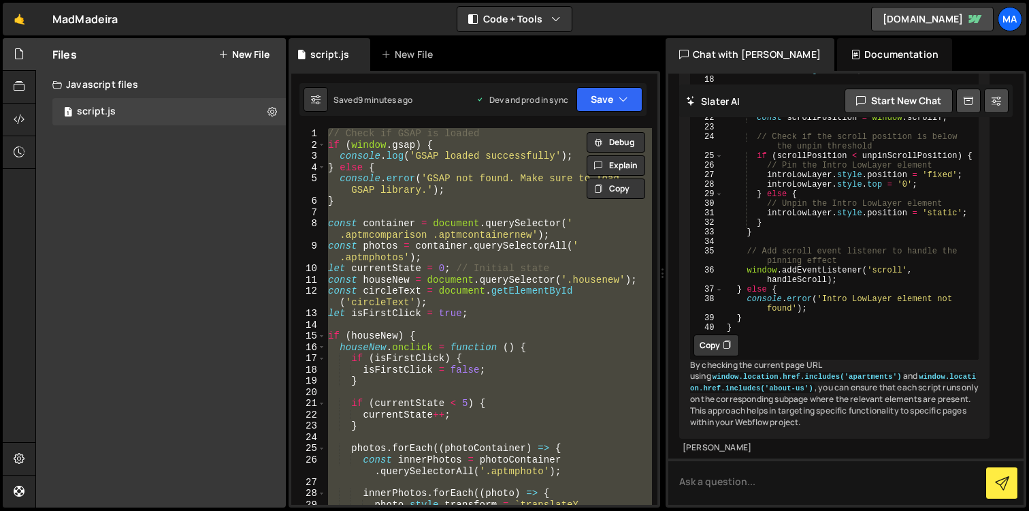
scroll to position [53010, 0]
click at [726, 477] on textarea at bounding box center [846, 481] width 355 height 46
type textarea "can i combine this two pieces of code into one script.js slater file?"
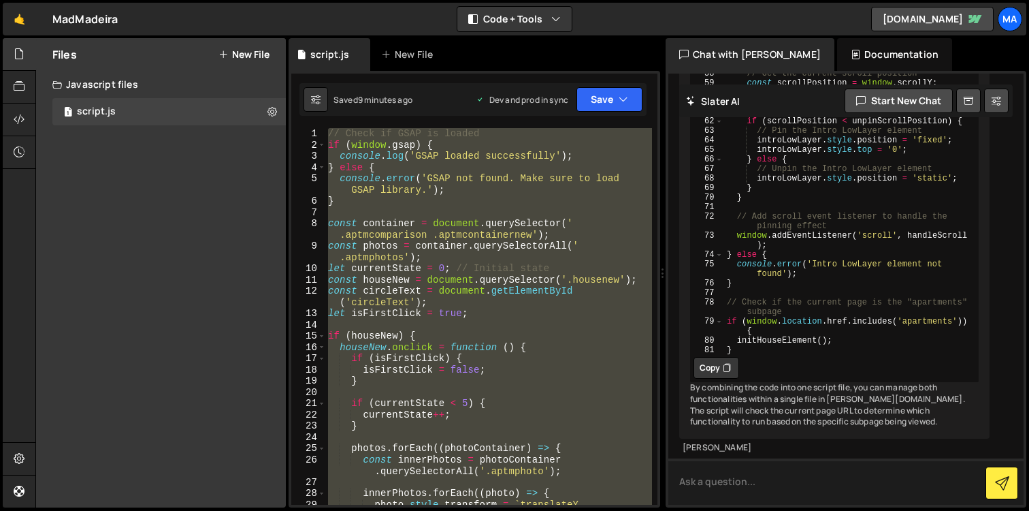
scroll to position [54239, 0]
click at [721, 357] on button "Copy" at bounding box center [717, 368] width 46 height 22
click at [480, 304] on div "// Check if GSAP is loaded if ( window . gsap ) { console . log ( 'GSAP loaded …" at bounding box center [488, 316] width 327 height 377
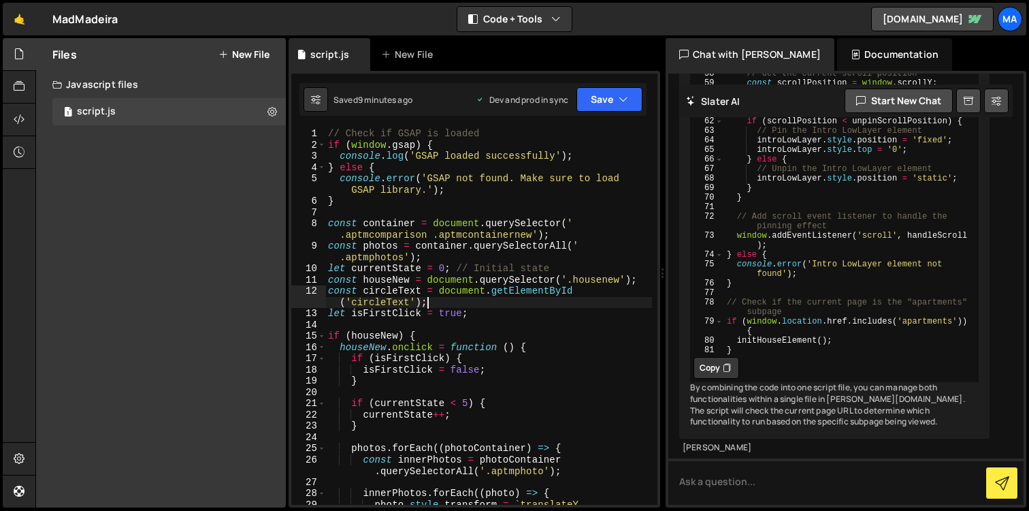
type textarea "}"
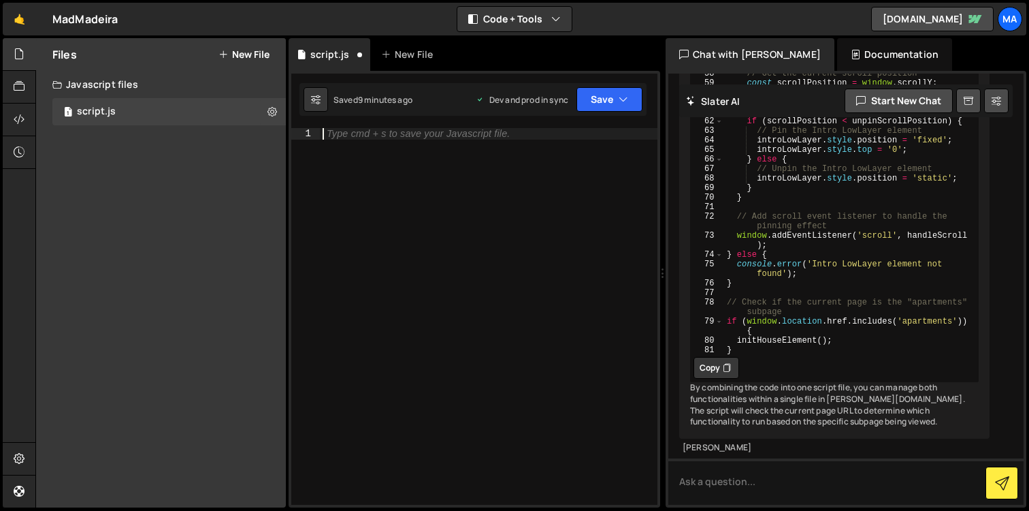
paste textarea "}"
type textarea "}"
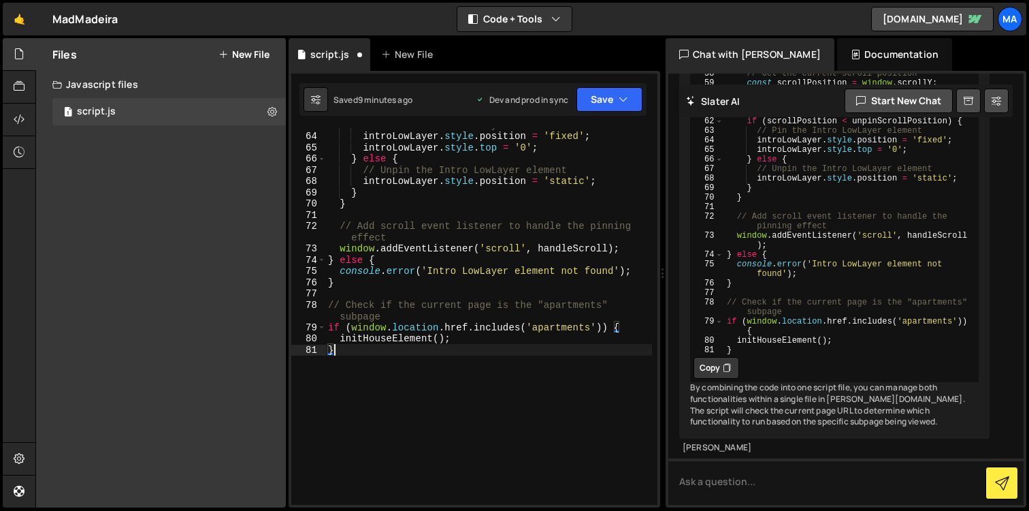
scroll to position [929, 0]
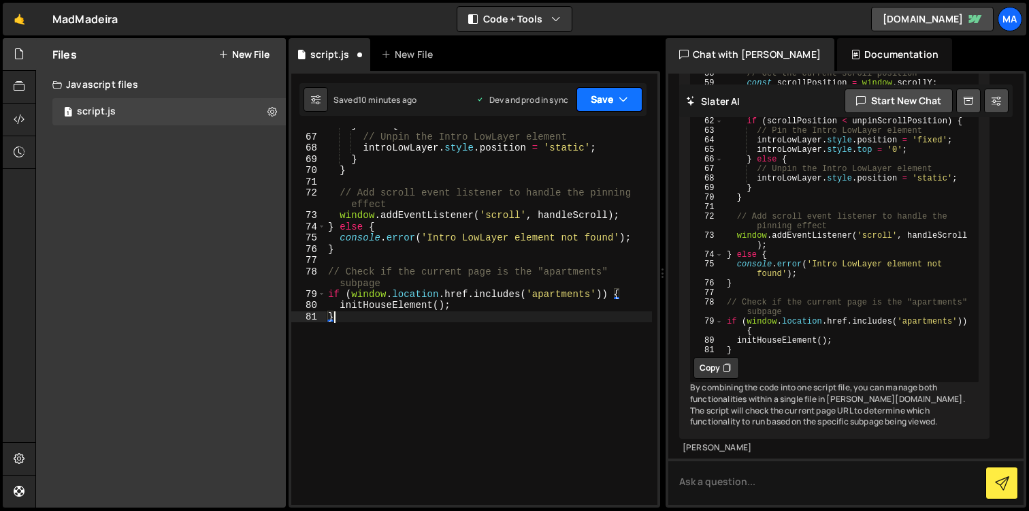
click at [634, 107] on button "Save" at bounding box center [610, 99] width 66 height 25
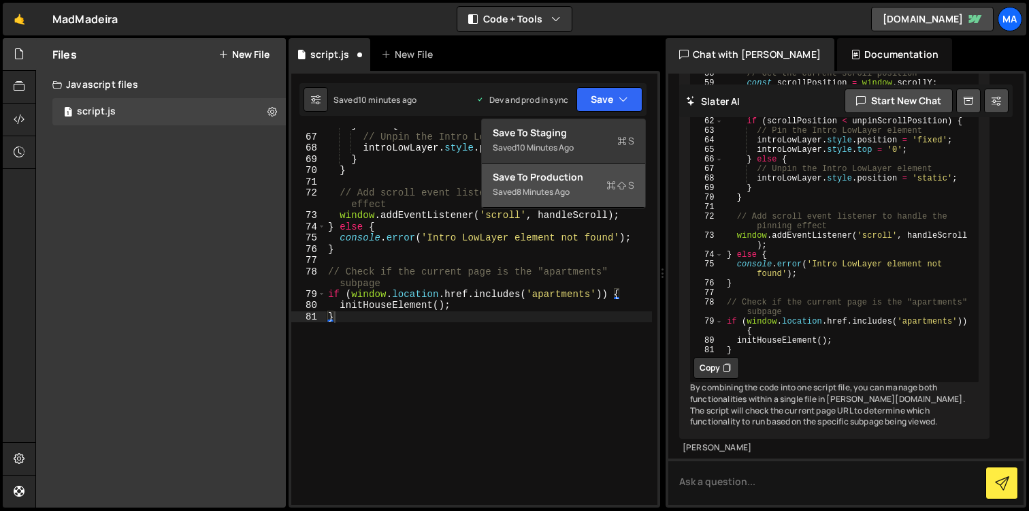
click at [588, 176] on div "Save to Production S" at bounding box center [564, 177] width 142 height 14
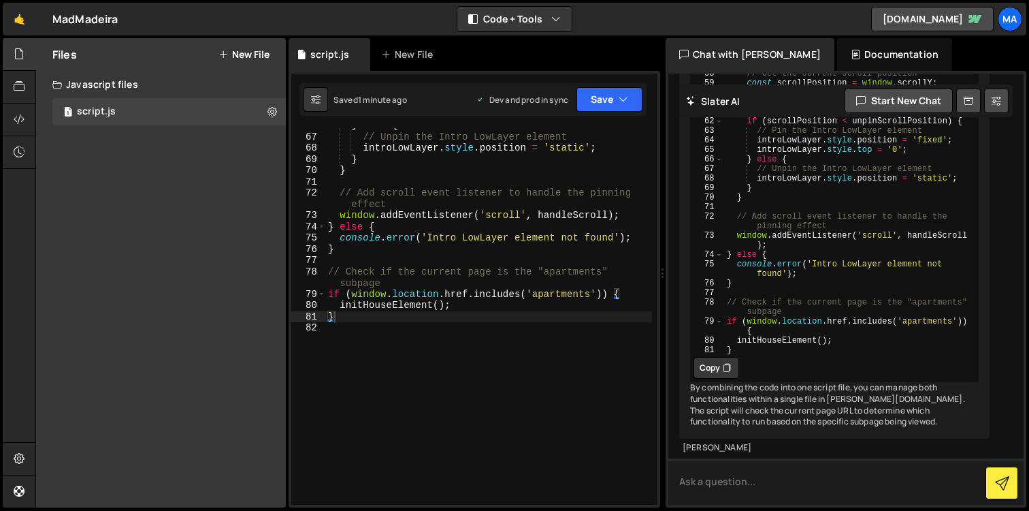
click at [711, 481] on textarea at bounding box center [846, 481] width 355 height 46
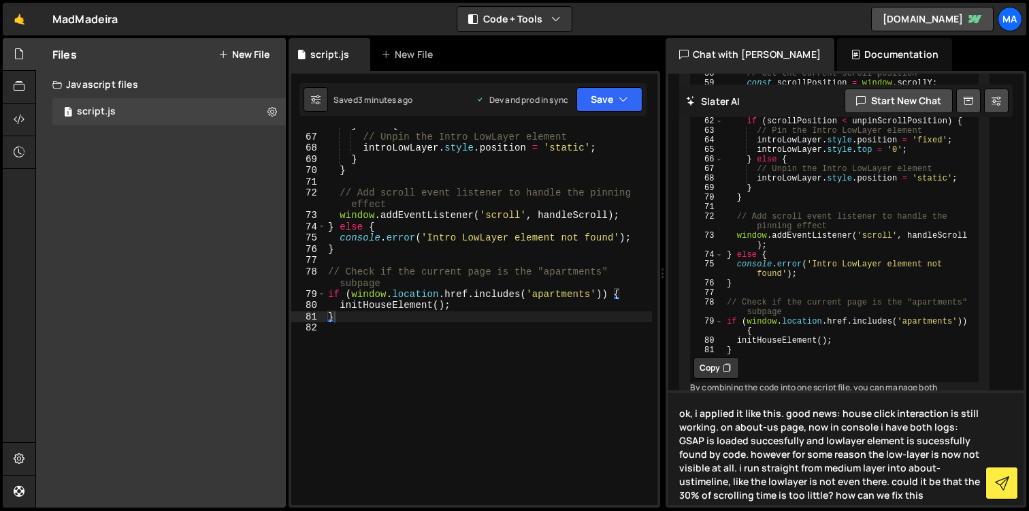
type textarea "ok, i applied it like this. good news: house click interaction is still working…"
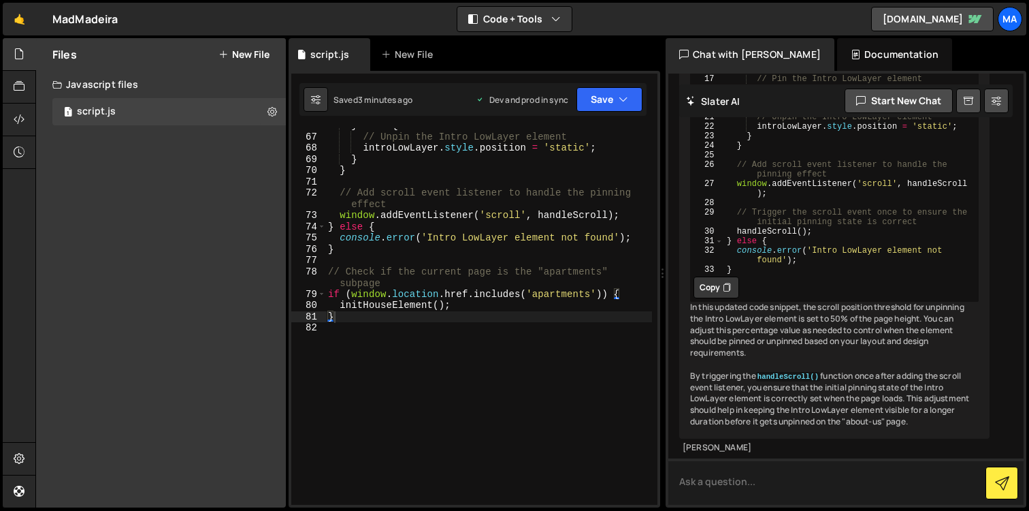
scroll to position [55116, 0]
click at [711, 276] on button "Copy" at bounding box center [717, 287] width 46 height 22
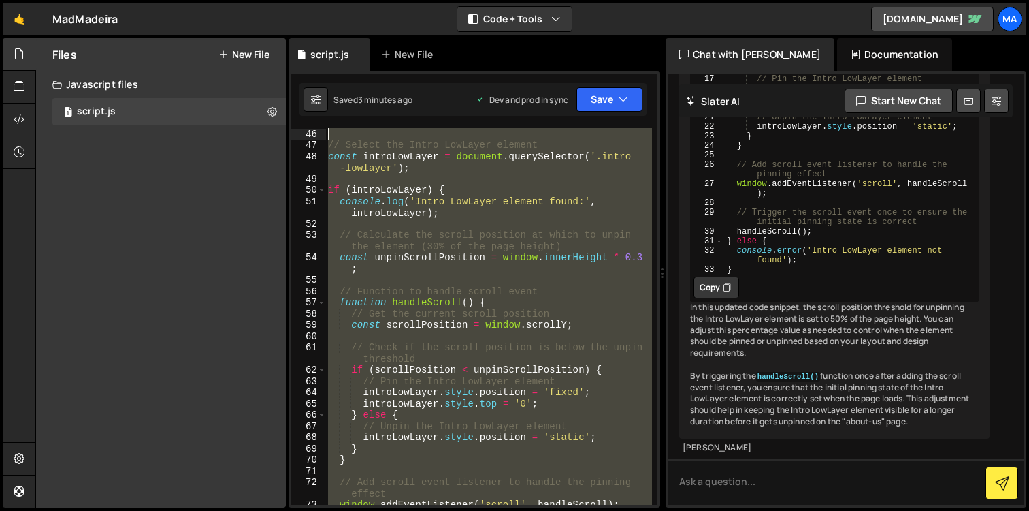
scroll to position [595, 0]
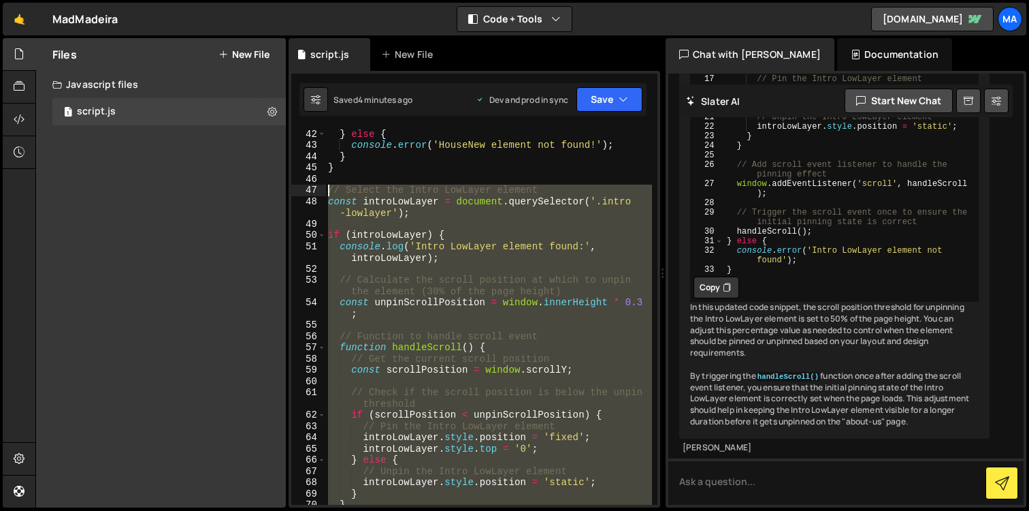
drag, startPoint x: 343, startPoint y: 445, endPoint x: 322, endPoint y: 189, distance: 257.5
click at [322, 189] on div "} 42 43 44 45 46 47 48 49 50 51 52 53 54 55 56 57 58 59 60 61 62 63 64 65 66 67…" at bounding box center [474, 316] width 366 height 377
paste textarea "}"
type textarea "}"
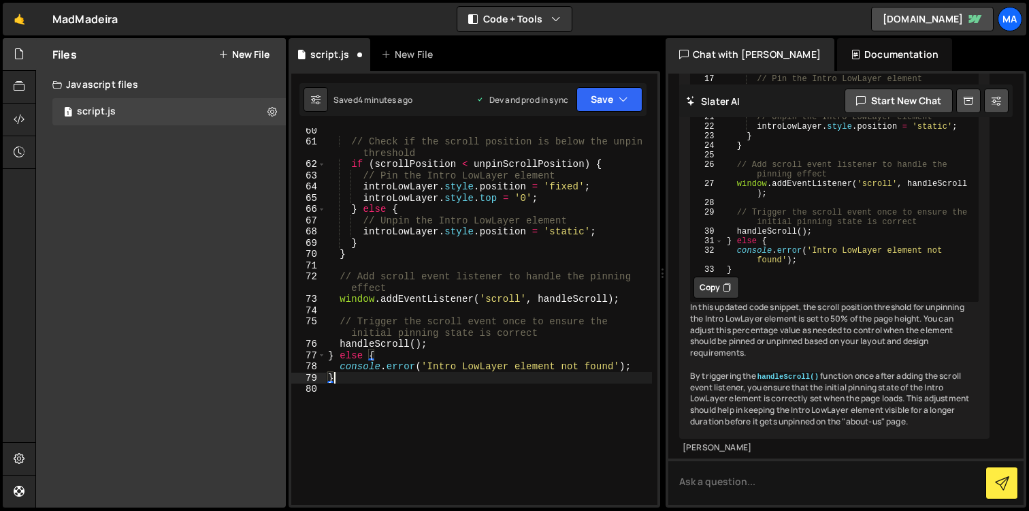
scroll to position [918, 0]
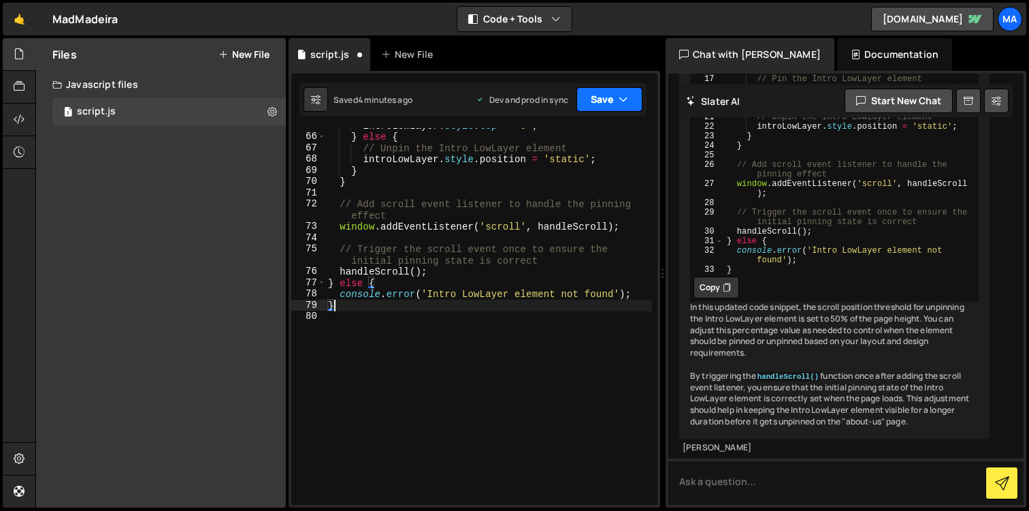
click at [628, 105] on button "Save" at bounding box center [610, 99] width 66 height 25
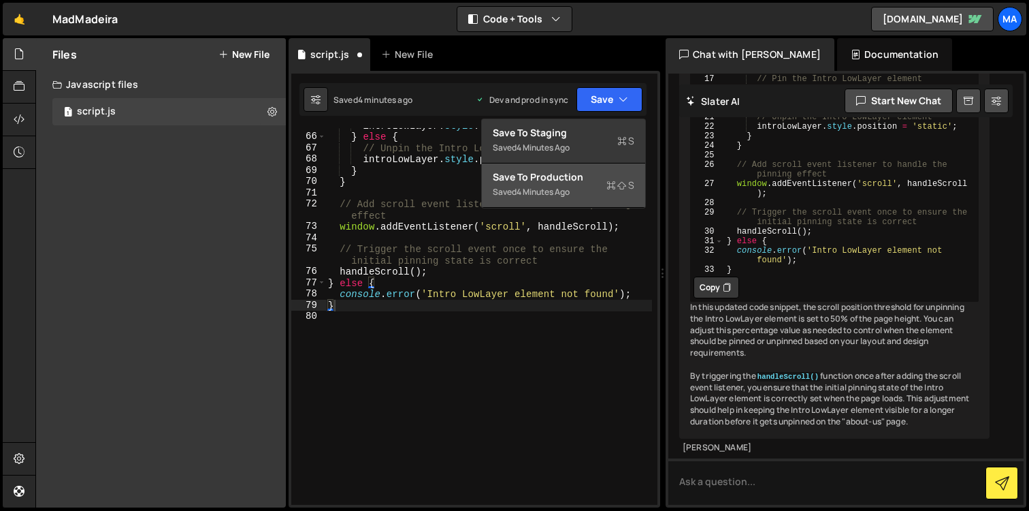
click at [566, 177] on div "Save to Production S" at bounding box center [564, 177] width 142 height 14
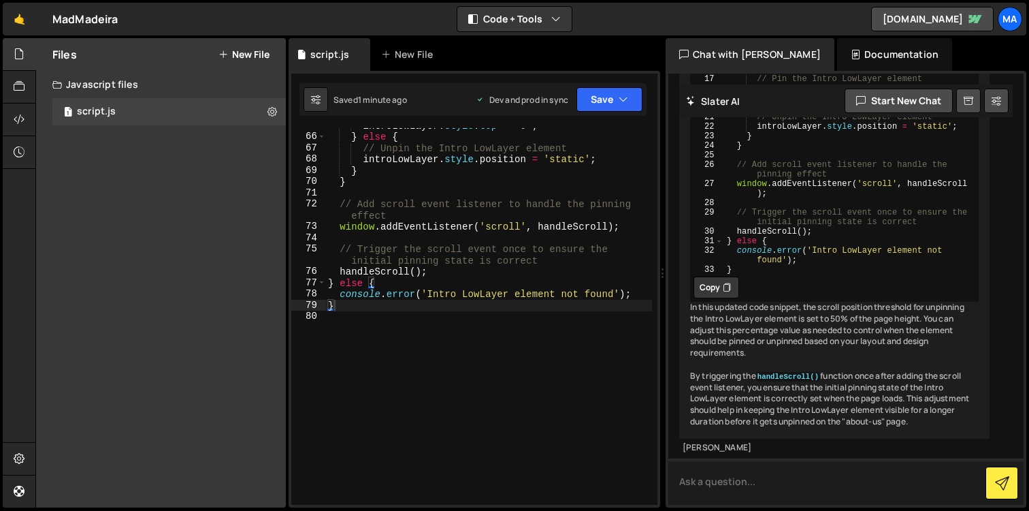
click at [739, 479] on textarea at bounding box center [846, 481] width 355 height 46
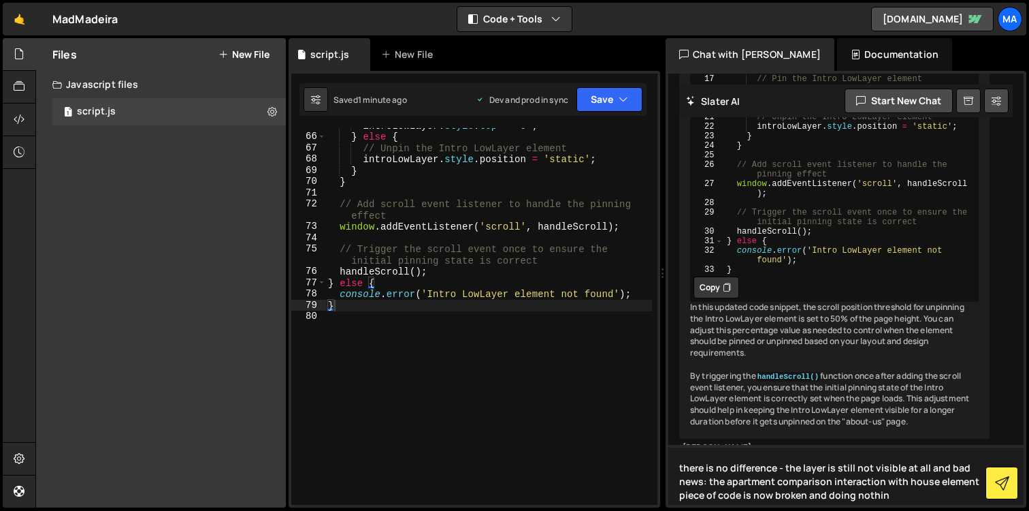
type textarea "there is no difference - the layer is still not visible at all and bad news: th…"
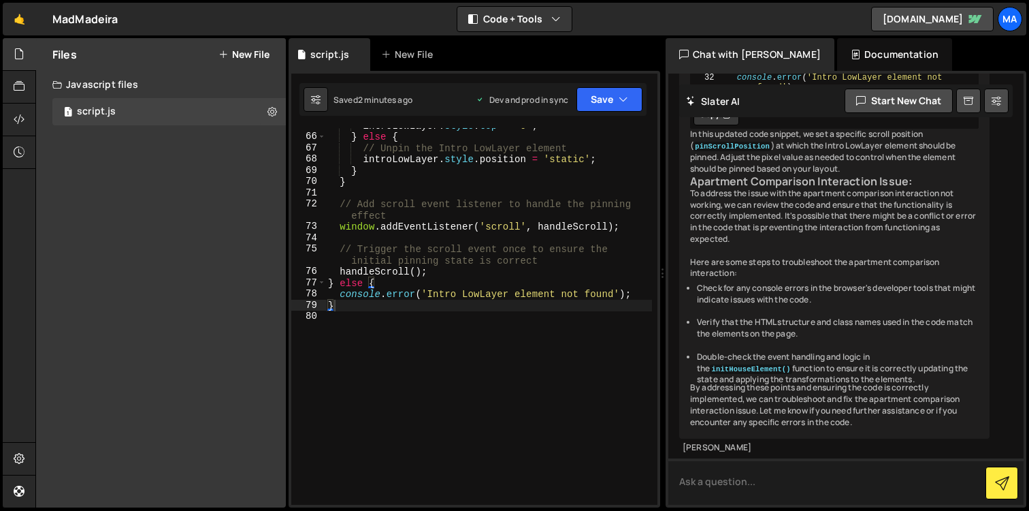
scroll to position [56209, 0]
type textarea "ok, but lets remem"
click at [765, 359] on li "Double-check the event handling and logic in the initHouseElement() function to…" at bounding box center [838, 368] width 282 height 34
click at [723, 121] on icon at bounding box center [727, 115] width 8 height 14
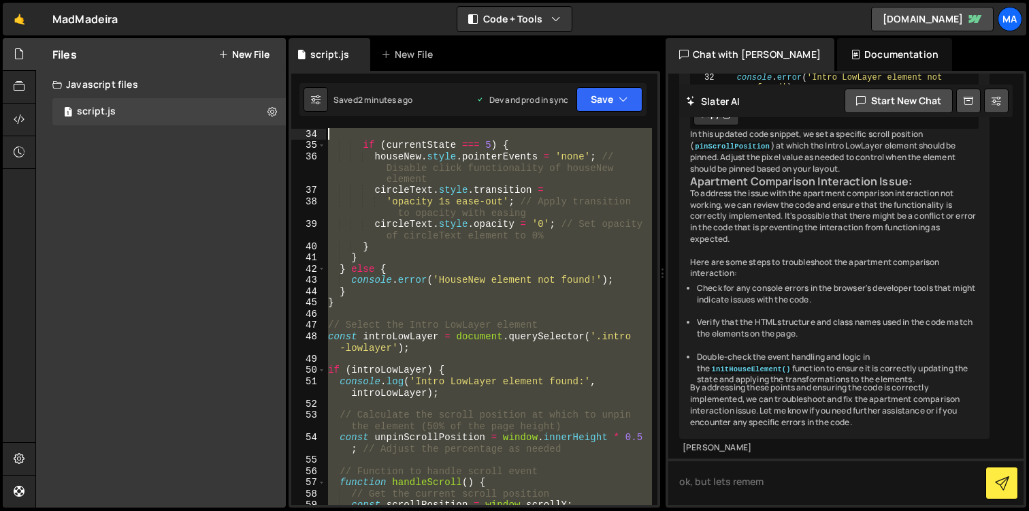
scroll to position [404, 0]
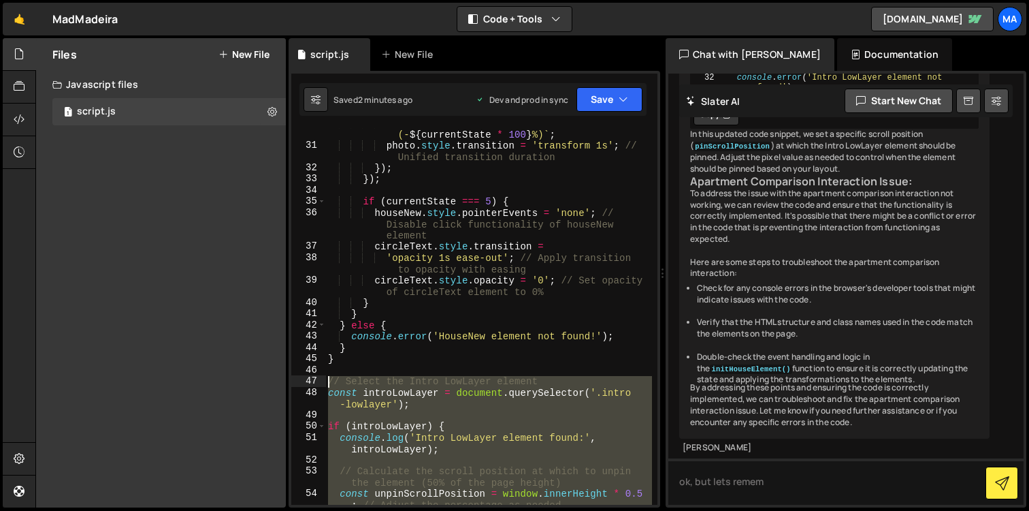
drag, startPoint x: 341, startPoint y: 471, endPoint x: 329, endPoint y: 383, distance: 89.4
click at [329, 383] on div "photo . style . transform = ` translateY (- ${ currentState * 100 } %) ` ; phot…" at bounding box center [488, 322] width 327 height 411
paste textarea "}"
type textarea "}"
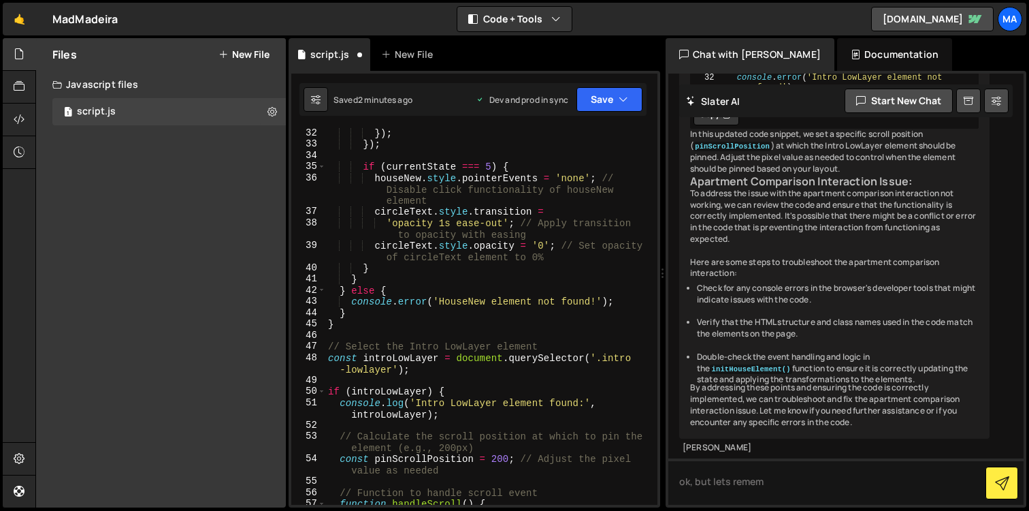
scroll to position [441, 0]
click at [618, 89] on button "Save" at bounding box center [610, 99] width 66 height 25
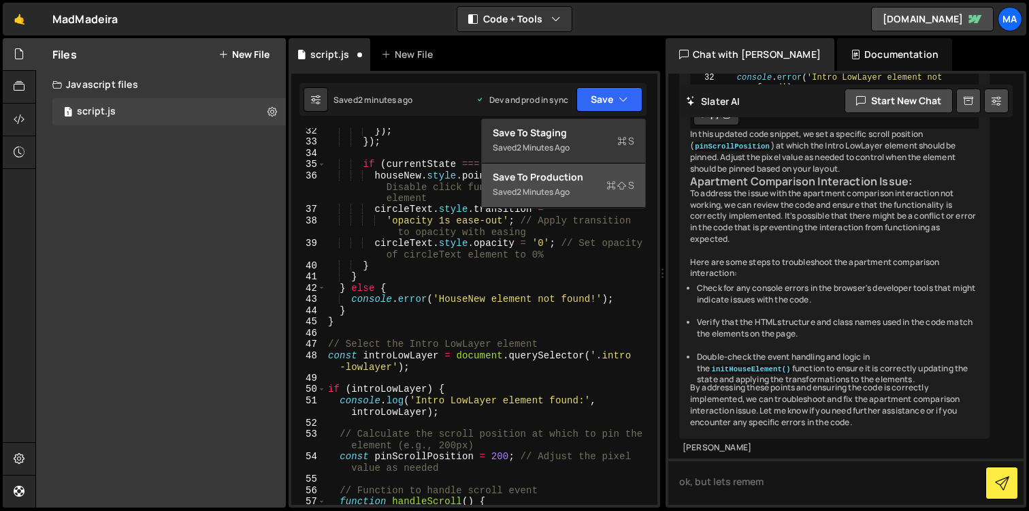
click at [594, 184] on div "Saved 2 minutes ago" at bounding box center [564, 192] width 142 height 16
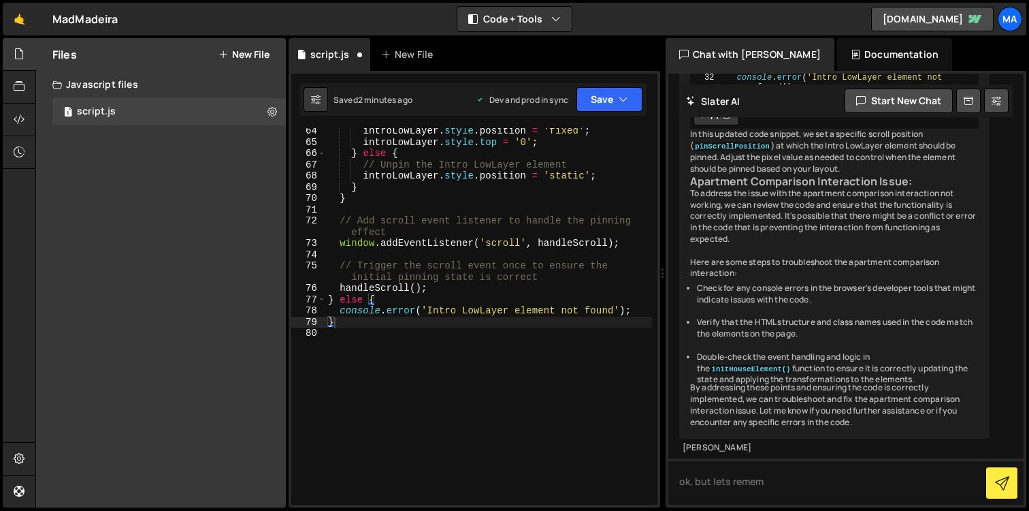
scroll to position [901, 0]
click at [483, 355] on div "introLowLayer . style . position = 'fixed' ; introLowLayer . style . top = '0' …" at bounding box center [488, 324] width 327 height 399
type textarea "}"
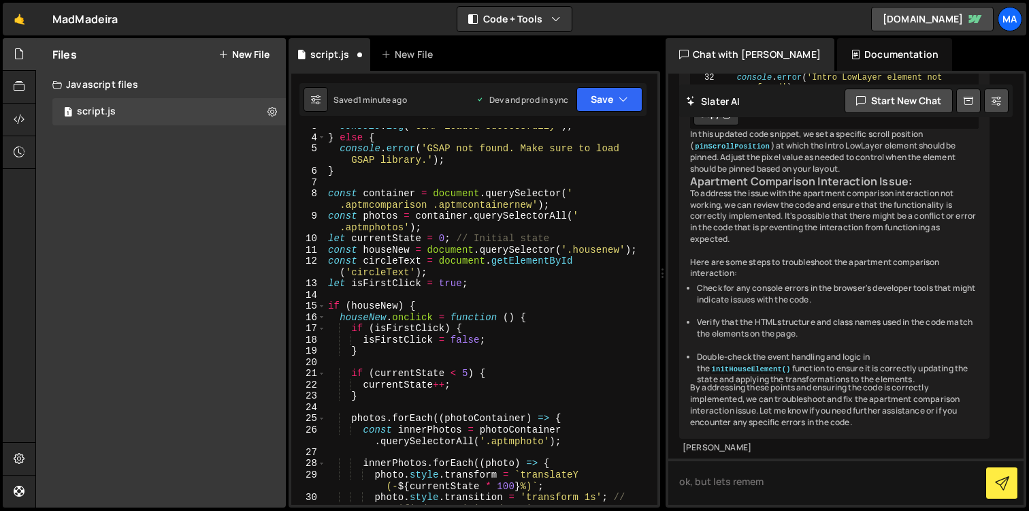
scroll to position [0, 0]
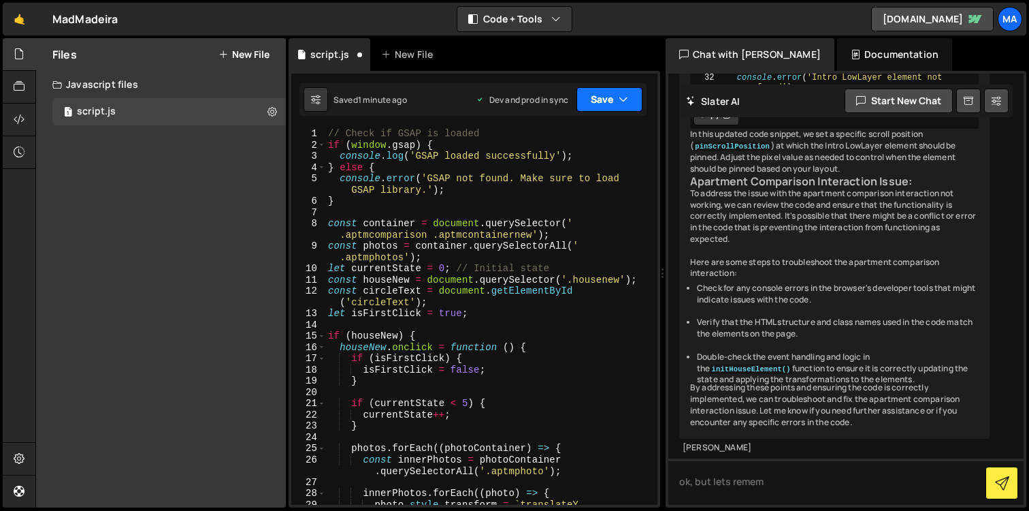
click at [613, 100] on button "Save" at bounding box center [610, 99] width 66 height 25
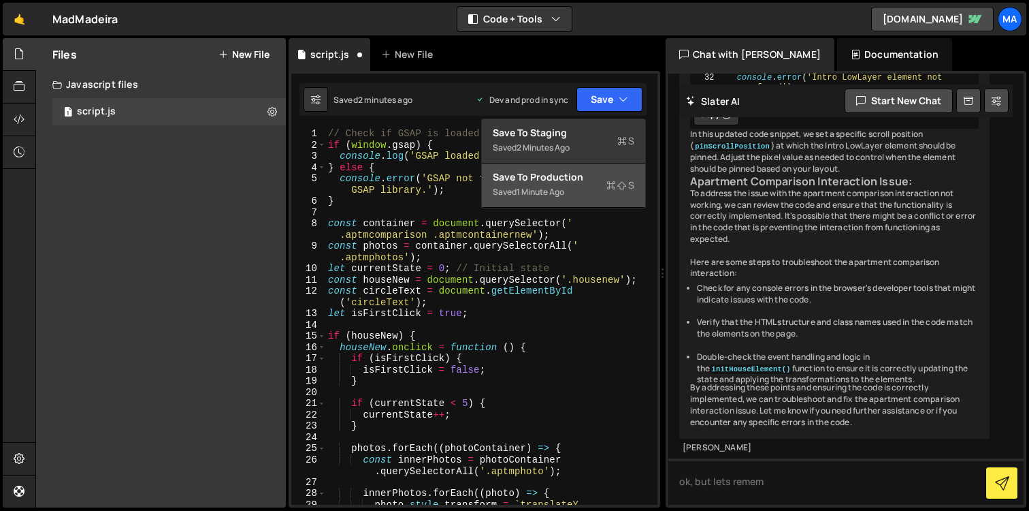
click at [606, 174] on div "Save to Production S" at bounding box center [564, 177] width 142 height 14
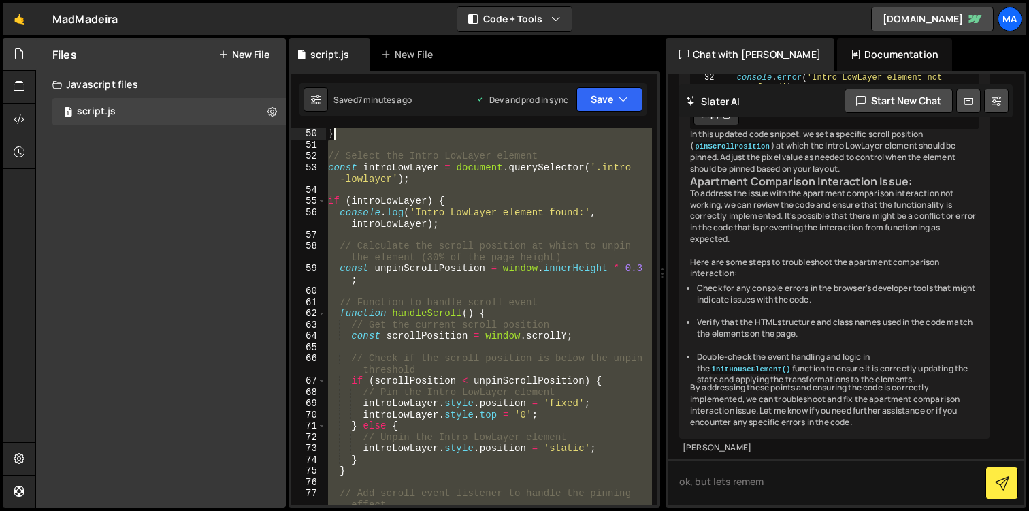
scroll to position [460, 0]
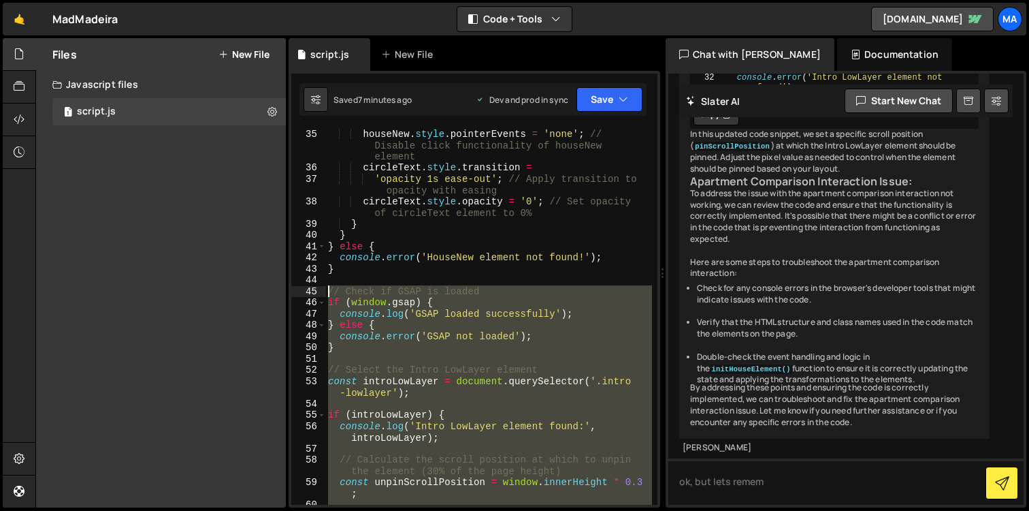
drag, startPoint x: 350, startPoint y: 440, endPoint x: 323, endPoint y: 290, distance: 152.2
click at [323, 290] on div "35 36 37 38 39 40 41 42 43 44 45 46 47 48 49 50 51 52 53 54 55 56 57 58 59 60 6…" at bounding box center [474, 316] width 366 height 377
type textarea "// Check if GSAP is loaded if (window.gsap) {"
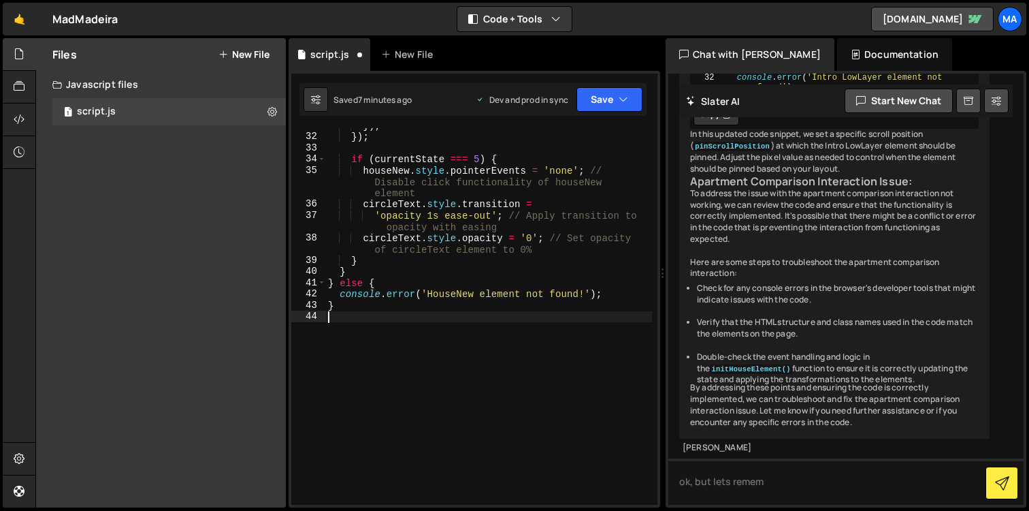
scroll to position [56214, 0]
click at [778, 489] on textarea "ok, but lets remem" at bounding box center [846, 481] width 355 height 46
drag, startPoint x: 795, startPoint y: 483, endPoint x: 641, endPoint y: 483, distance: 153.2
click at [641, 483] on div "Files New File Javascript files 1 script.js 0 CSS files Copy share link Edit Fi…" at bounding box center [532, 273] width 994 height 470
drag, startPoint x: 788, startPoint y: 485, endPoint x: 643, endPoint y: 485, distance: 144.3
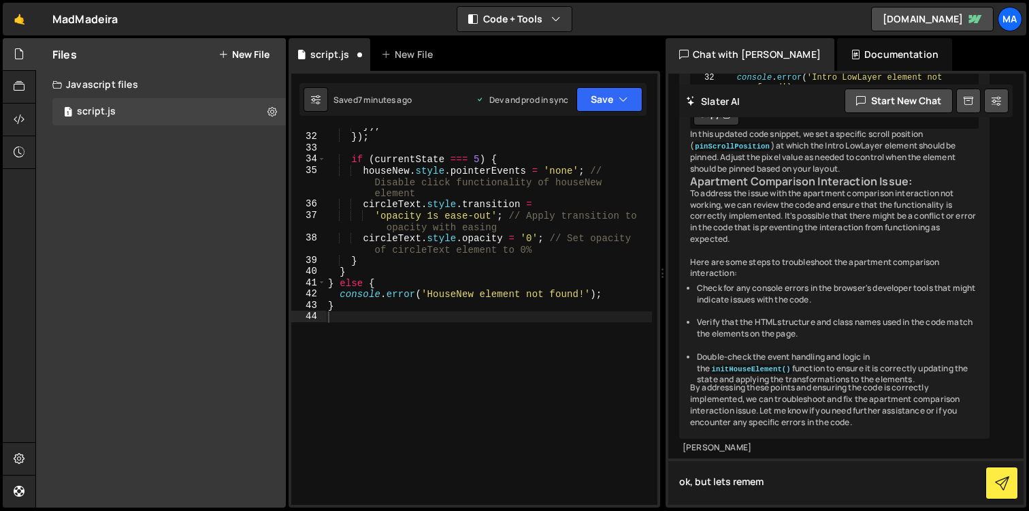
click at [643, 485] on div "Files New File Javascript files 1 script.js 0 CSS files Copy share link Edit Fi…" at bounding box center [532, 273] width 994 height 470
drag, startPoint x: 800, startPoint y: 480, endPoint x: 664, endPoint y: 479, distance: 136.2
click at [664, 479] on div "Files New File Javascript files 1 script.js 0 CSS files Copy share link Edit Fi…" at bounding box center [532, 273] width 994 height 470
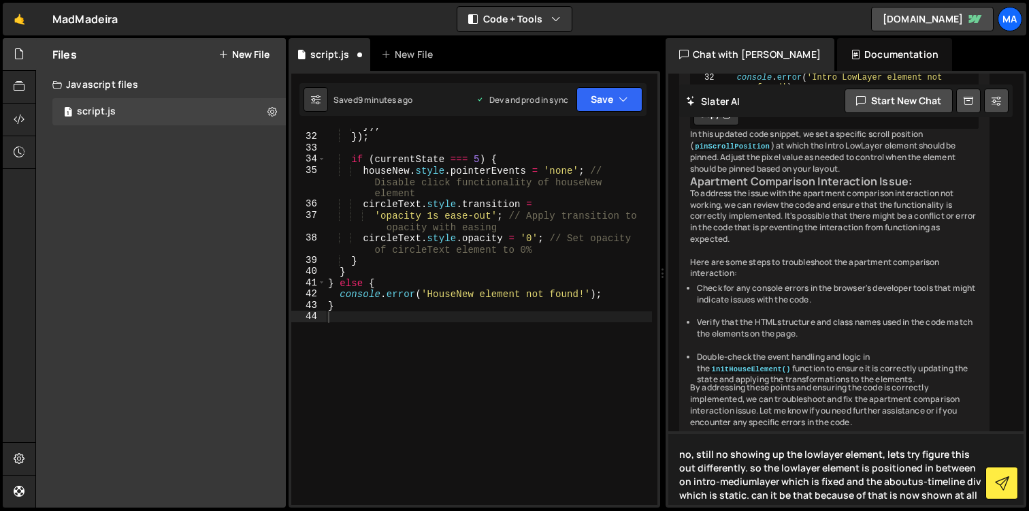
type textarea "no, still no showing up the lowlayer element, lets try figure this out differen…"
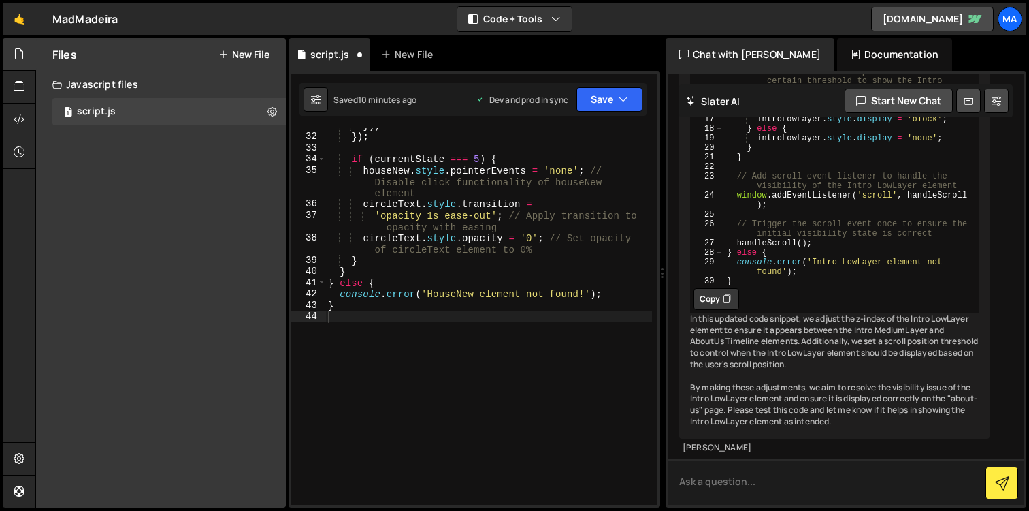
scroll to position [56972, 0]
click at [721, 310] on button "Copy" at bounding box center [717, 299] width 46 height 22
click at [357, 321] on div "}) ; }) ; if ( currentState === 5 ) { houseNew . style . pointerEvents = 'none'…" at bounding box center [488, 319] width 327 height 399
paste textarea "}"
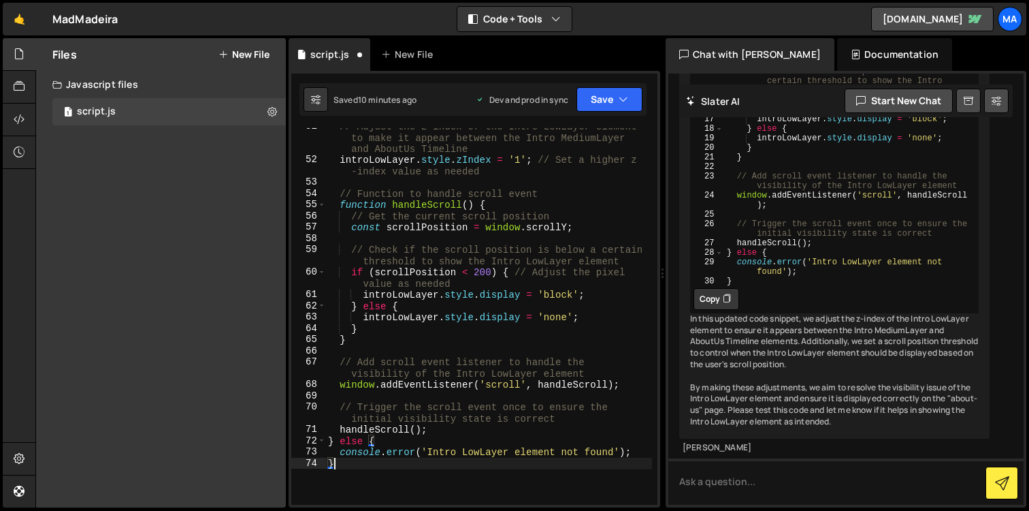
scroll to position [716, 0]
type textarea "}"
click at [620, 99] on icon "button" at bounding box center [624, 100] width 10 height 14
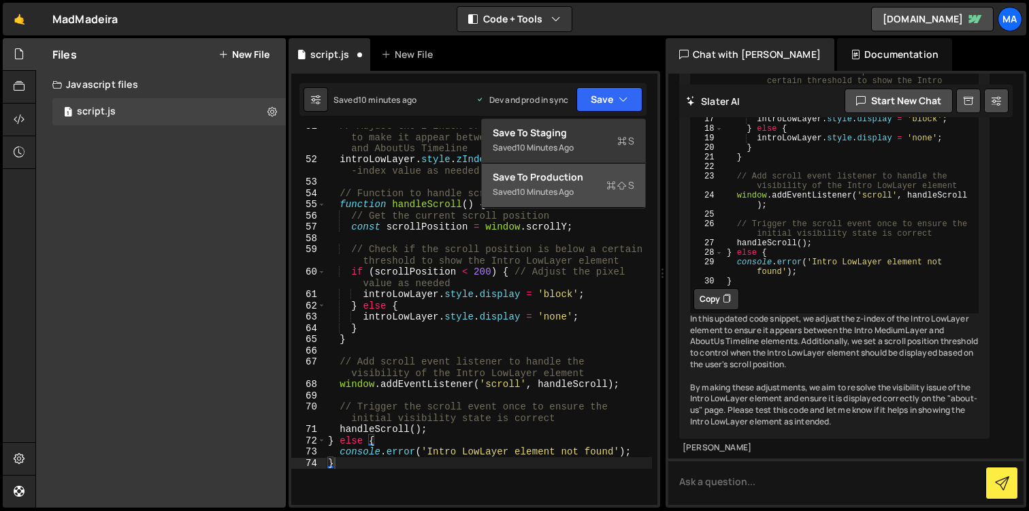
click at [595, 186] on div "Saved 10 minutes ago" at bounding box center [564, 192] width 142 height 16
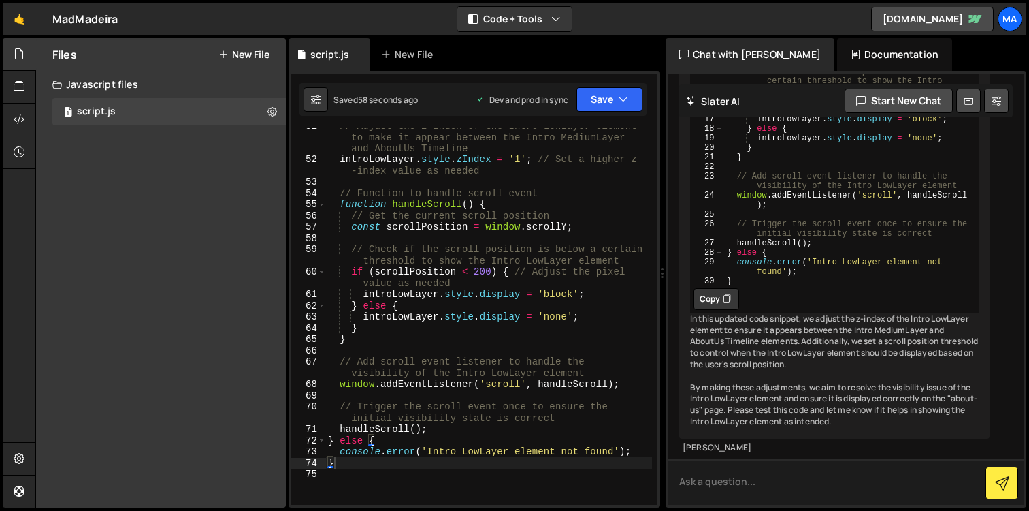
click at [733, 494] on textarea at bounding box center [846, 481] width 355 height 46
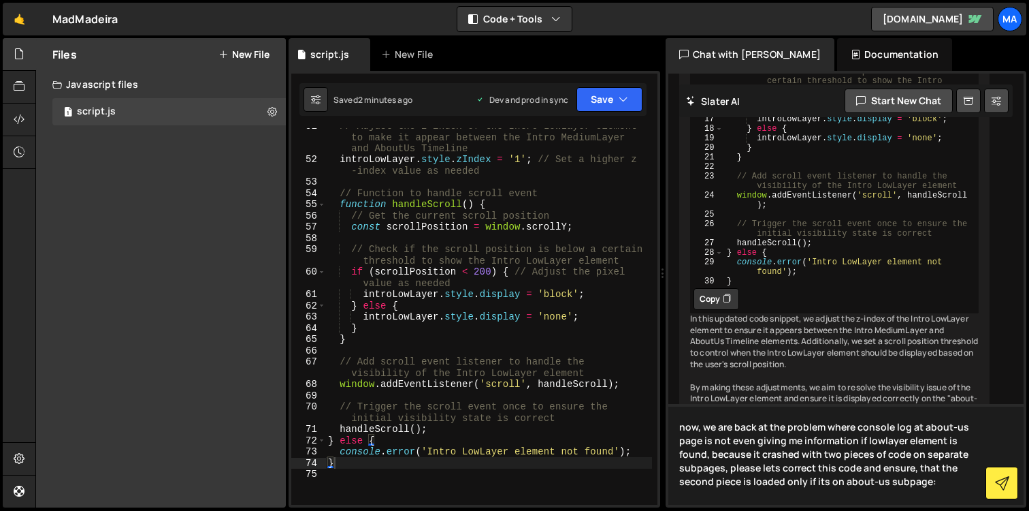
type textarea "now, we are back at the problem where console log at about-us page is not even …"
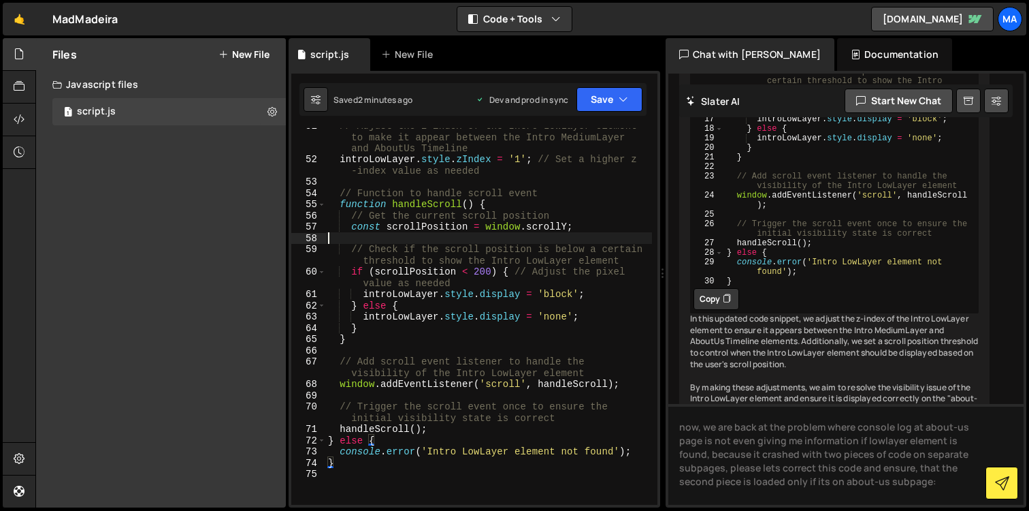
click at [459, 235] on div "// Adjust the z-index of the Intro LowLayer element to make it appear between t…" at bounding box center [488, 330] width 327 height 421
type textarea "}"
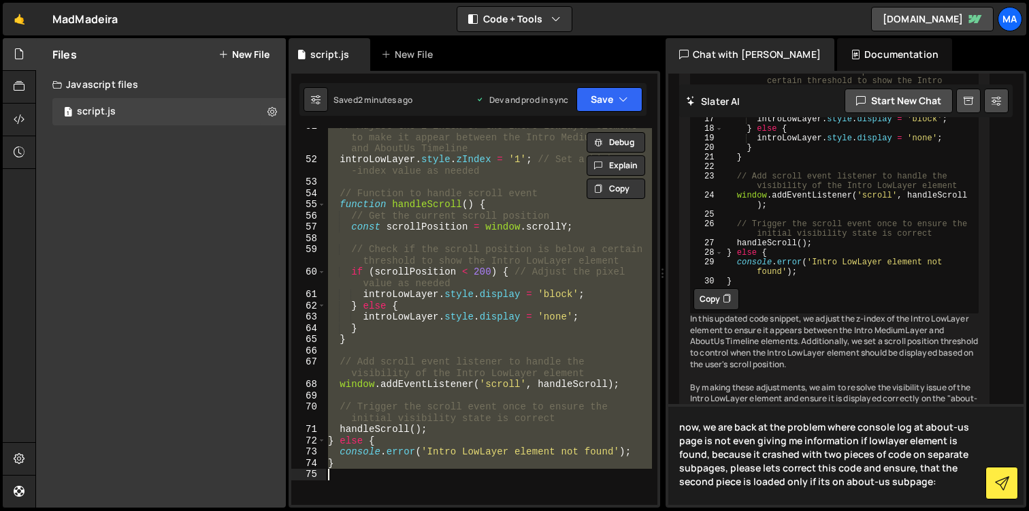
click at [869, 486] on textarea "now, we are back at the problem where console log at about-us page is not even …" at bounding box center [846, 454] width 355 height 101
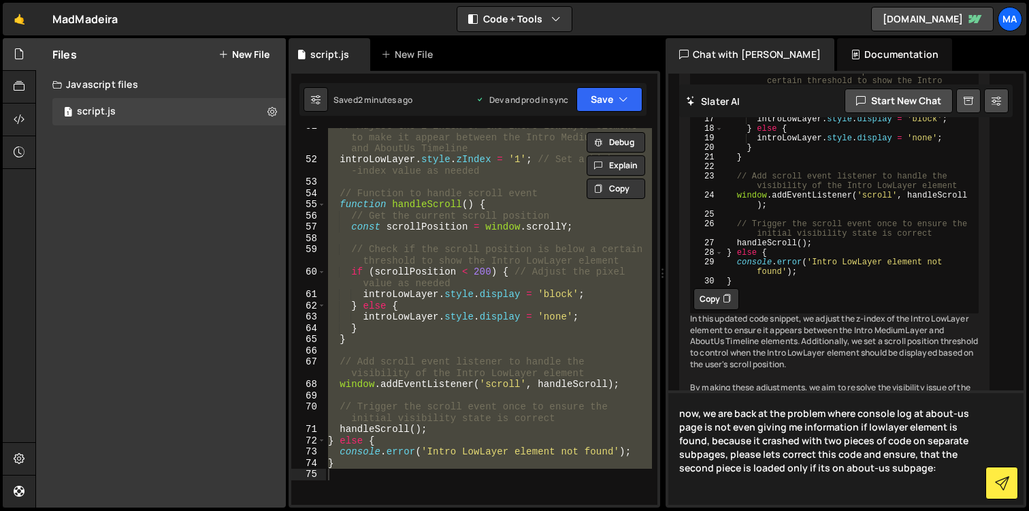
paste textarea "// Check if GSAP is loaded if (window.gsap) { console.log('GSAP loaded successf…"
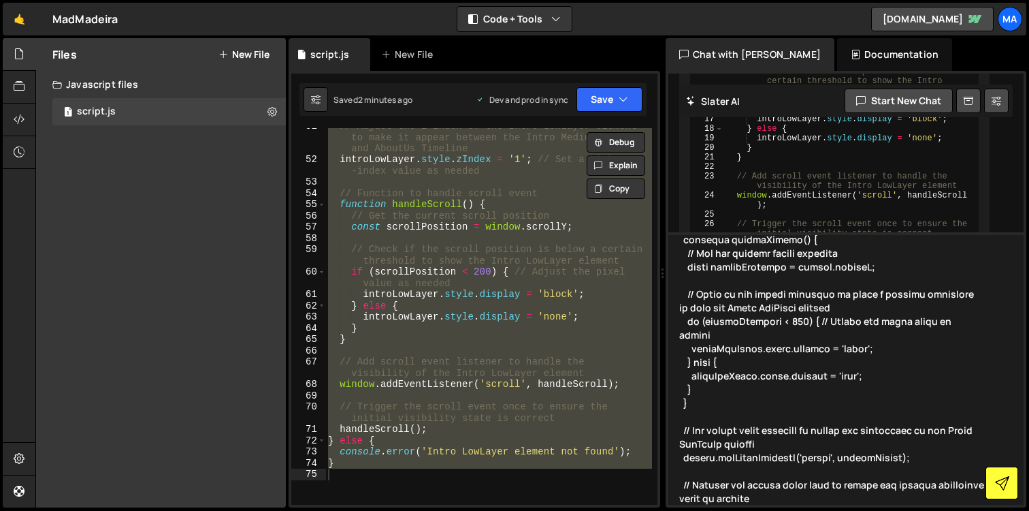
type textarea "now, we are back at the problem where console log at about-us page is not even …"
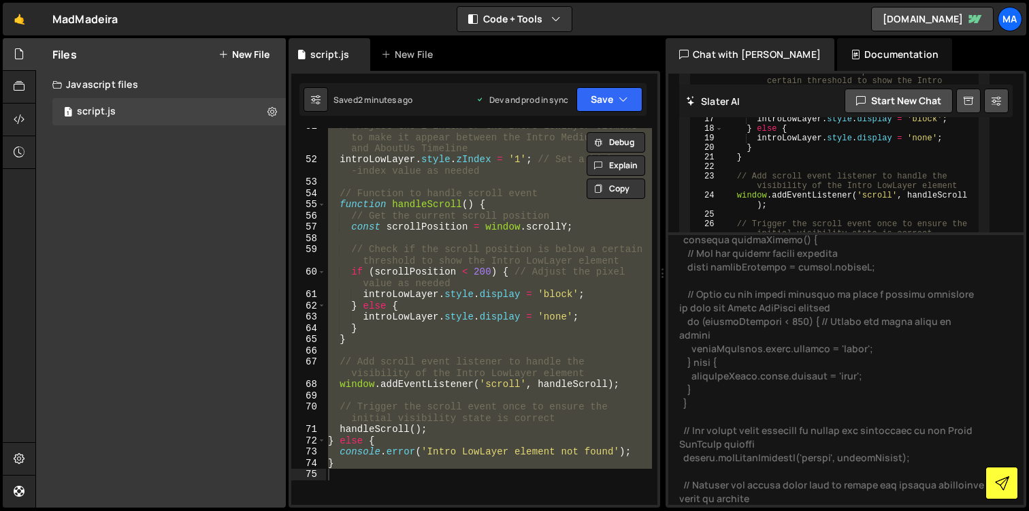
drag, startPoint x: 993, startPoint y: 490, endPoint x: 891, endPoint y: 200, distance: 306.9
click at [993, 490] on button at bounding box center [1002, 482] width 33 height 33
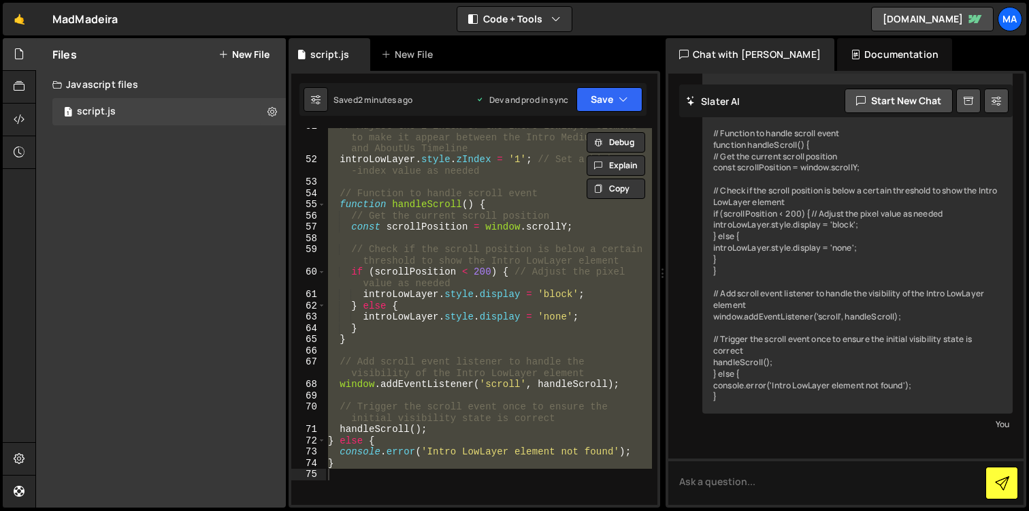
scroll to position [58162, 0]
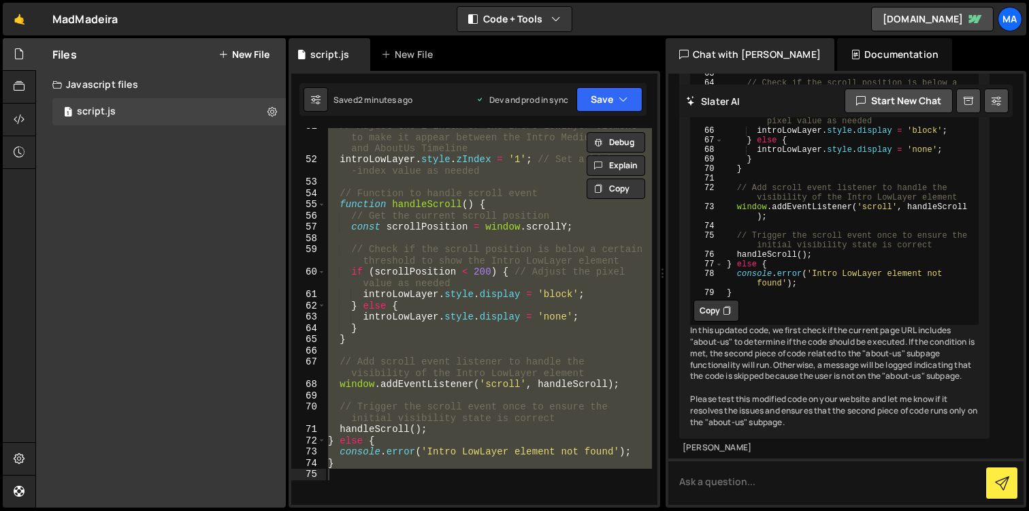
scroll to position [59412, 0]
click at [716, 300] on button "Copy" at bounding box center [717, 311] width 46 height 22
click at [487, 483] on div "// Adjust the z-index of the Intro LowLayer element to make it appear between t…" at bounding box center [488, 316] width 327 height 377
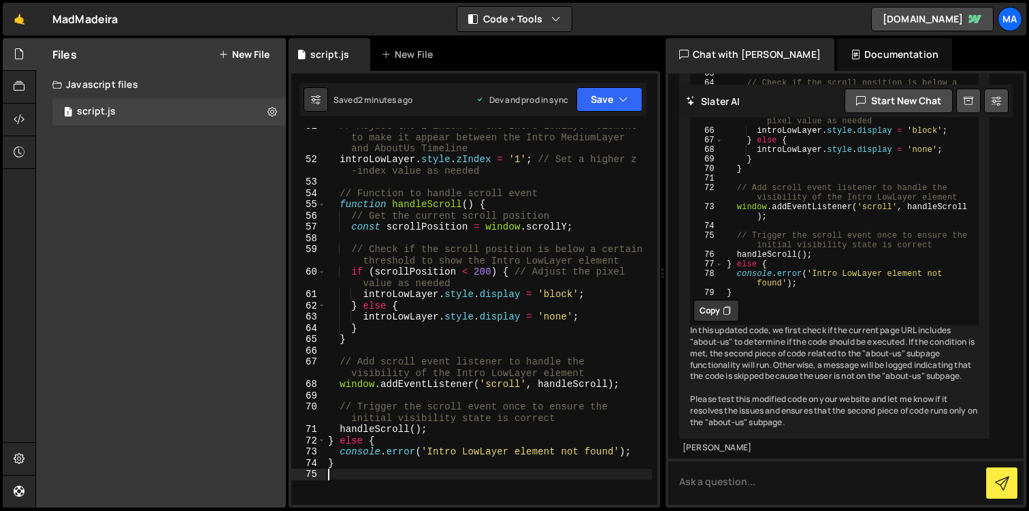
type textarea "}"
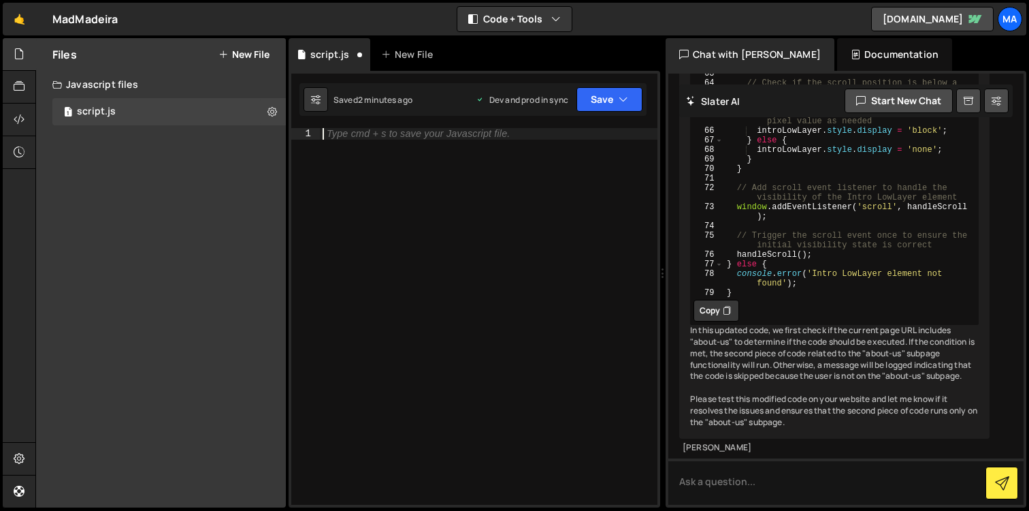
paste textarea "}"
type textarea "}"
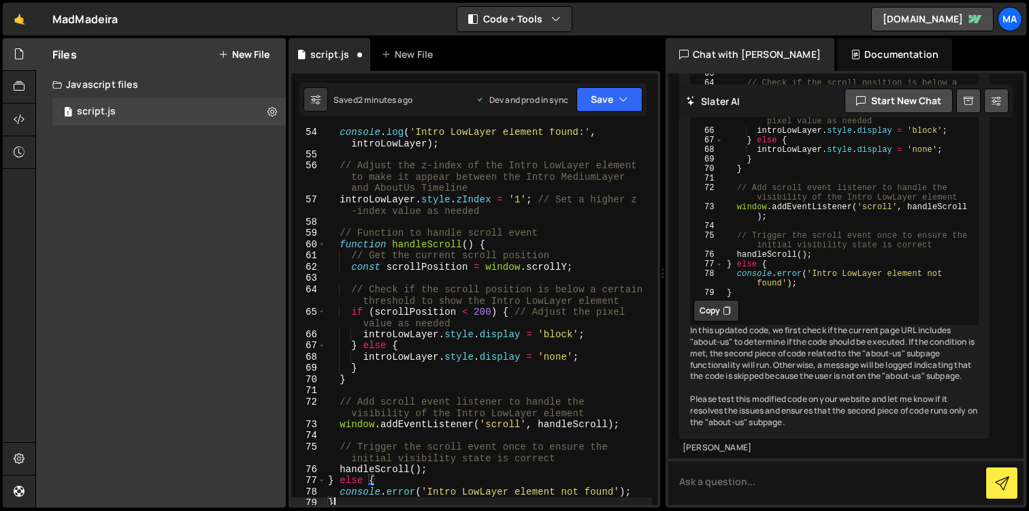
scroll to position [941, 0]
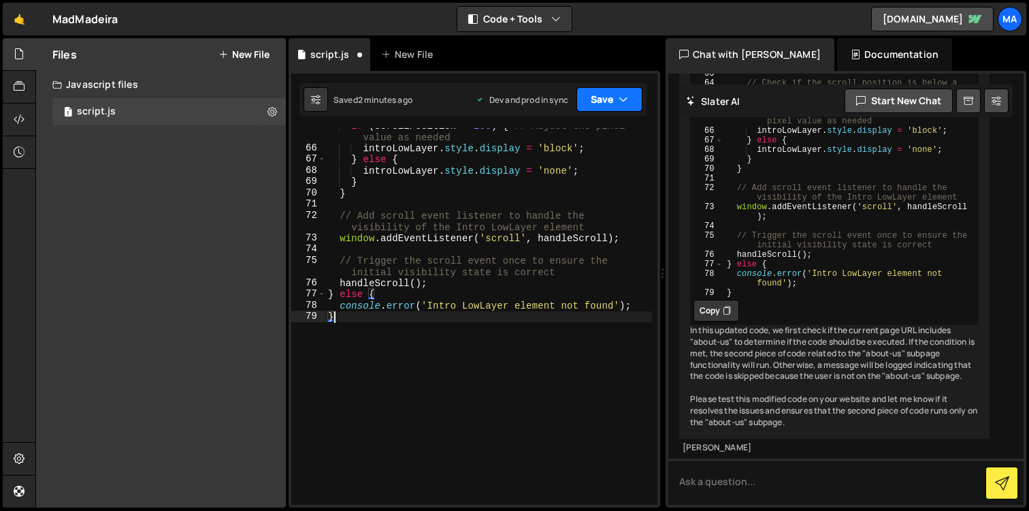
click at [627, 104] on icon "button" at bounding box center [624, 100] width 10 height 14
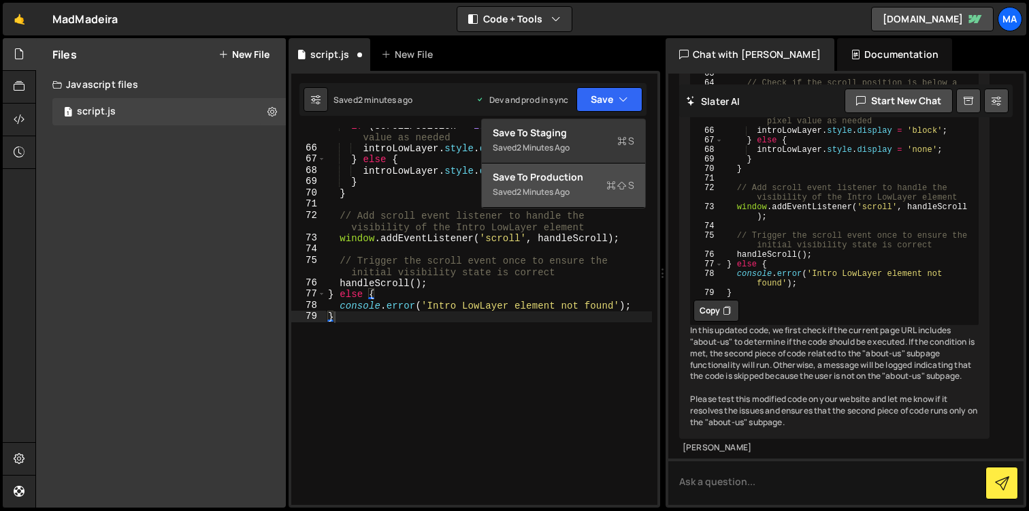
click at [590, 179] on div "Save to Production S" at bounding box center [564, 177] width 142 height 14
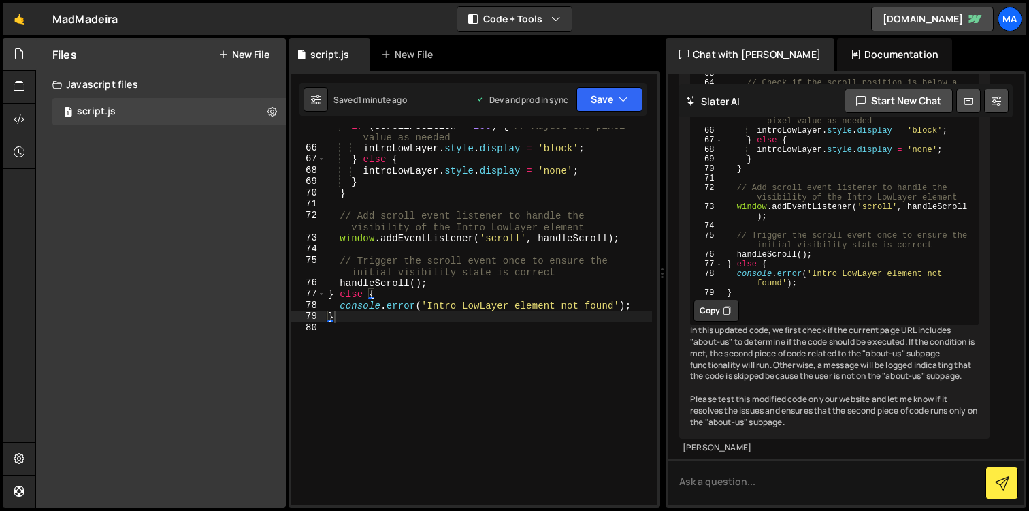
scroll to position [59412, 0]
click at [725, 479] on textarea at bounding box center [846, 481] width 355 height 46
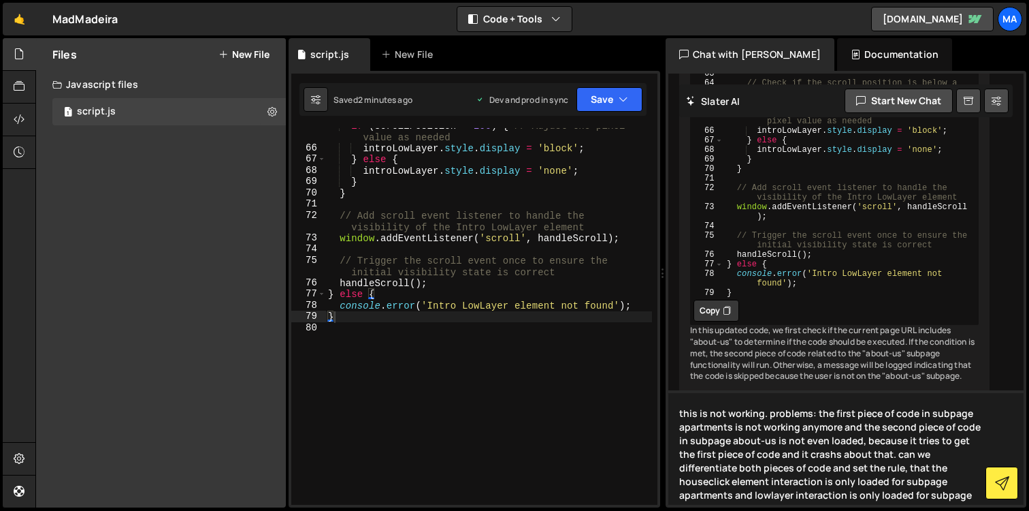
type textarea "this is not working. problems: the first piece of code in subpage apartments is…"
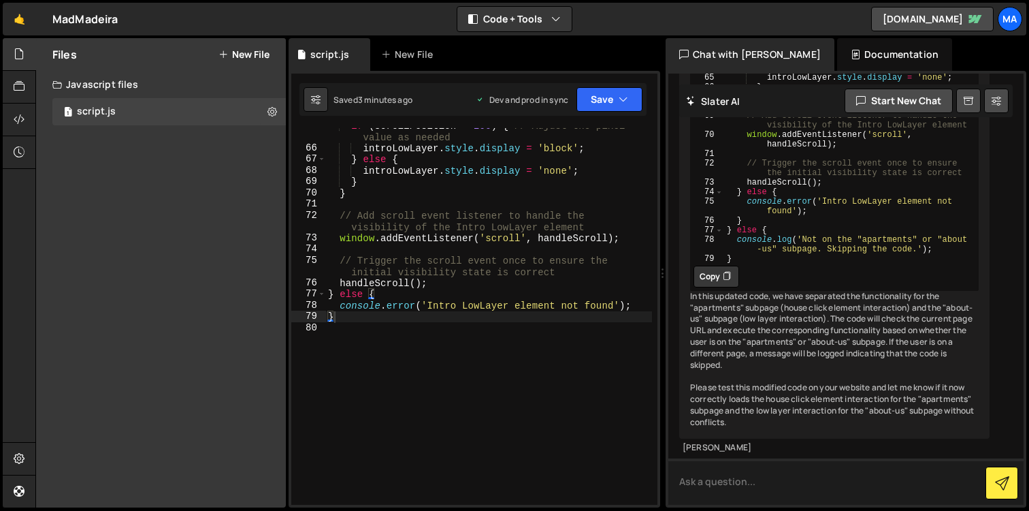
scroll to position [60790, 0]
click at [726, 283] on icon at bounding box center [727, 277] width 8 height 14
click at [483, 342] on div "if ( scrollPosition < 200 ) { // Adjust the pixel value as needed introLowLayer…" at bounding box center [488, 325] width 327 height 411
type textarea "}"
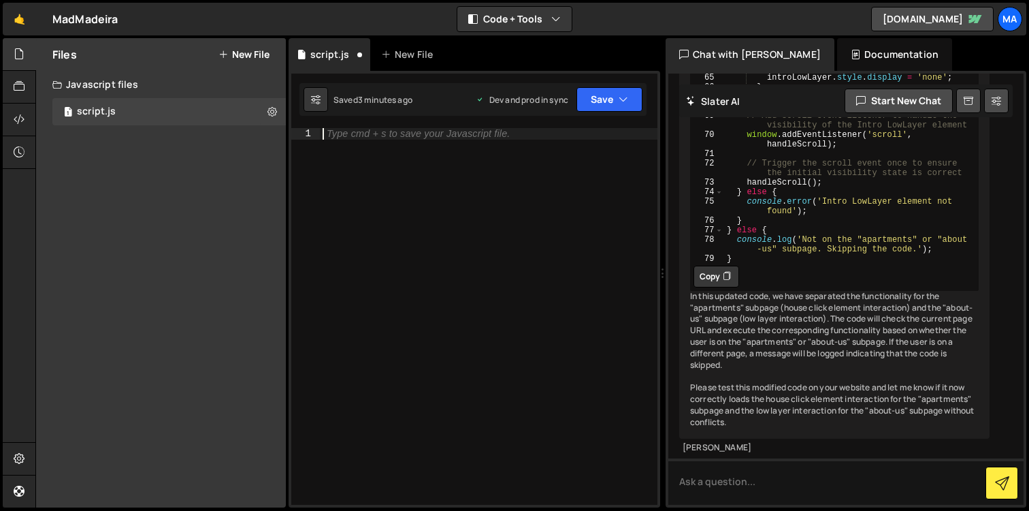
paste textarea "}"
type textarea "}"
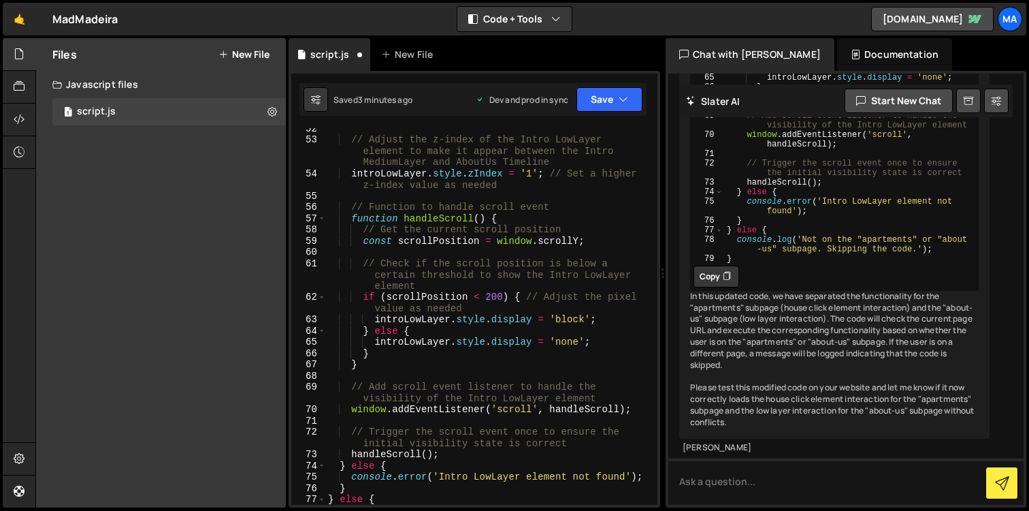
scroll to position [758, 0]
click at [623, 109] on button "Save" at bounding box center [610, 99] width 66 height 25
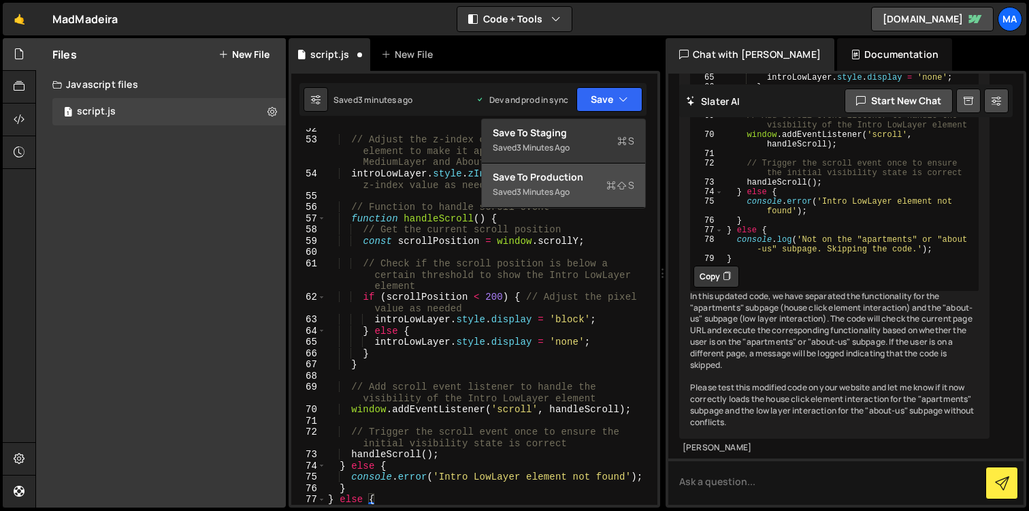
click at [588, 185] on div "Saved 3 minutes ago" at bounding box center [564, 192] width 142 height 16
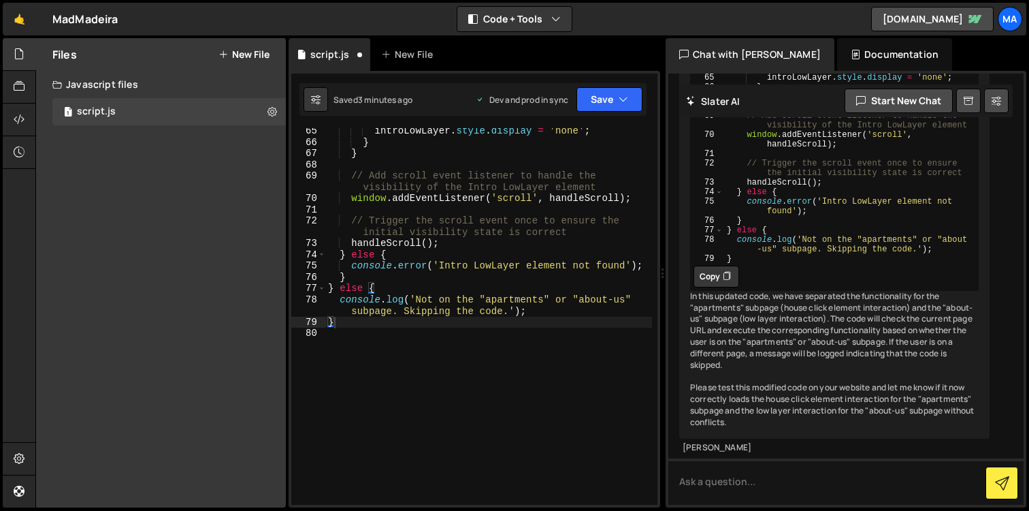
scroll to position [969, 0]
click at [758, 485] on textarea at bounding box center [846, 481] width 355 height 46
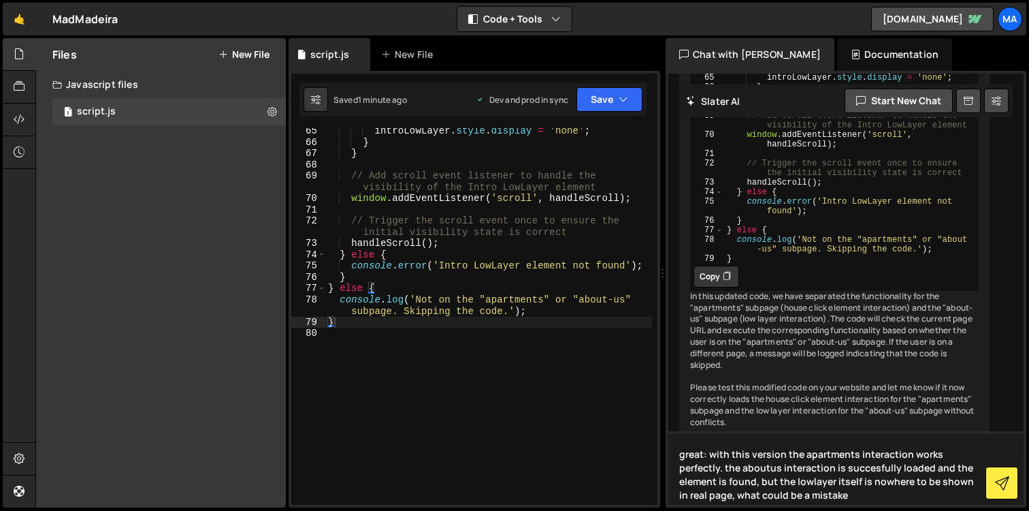
type textarea "great: with this version the apartments interaction works perfectly. the aboutu…"
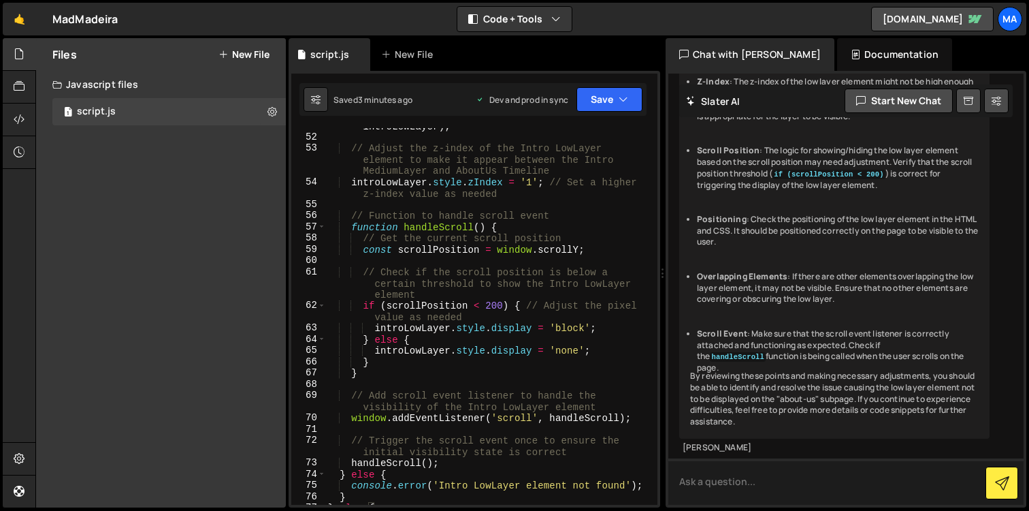
scroll to position [721, 0]
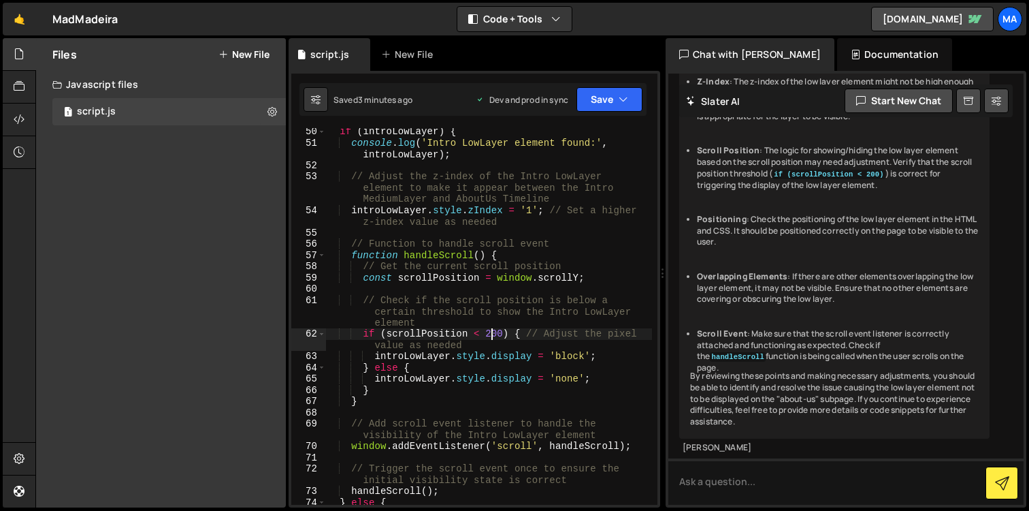
click at [492, 332] on div "if ( introLowLayer ) { console . log ( 'Intro LowLayer element found:' , introL…" at bounding box center [488, 325] width 327 height 399
click at [607, 86] on div "Saved 3 minutes ago Dev and prod in sync Upgrade to Edit Save Save to Staging S…" at bounding box center [473, 99] width 347 height 33
click at [621, 97] on icon "button" at bounding box center [624, 100] width 10 height 14
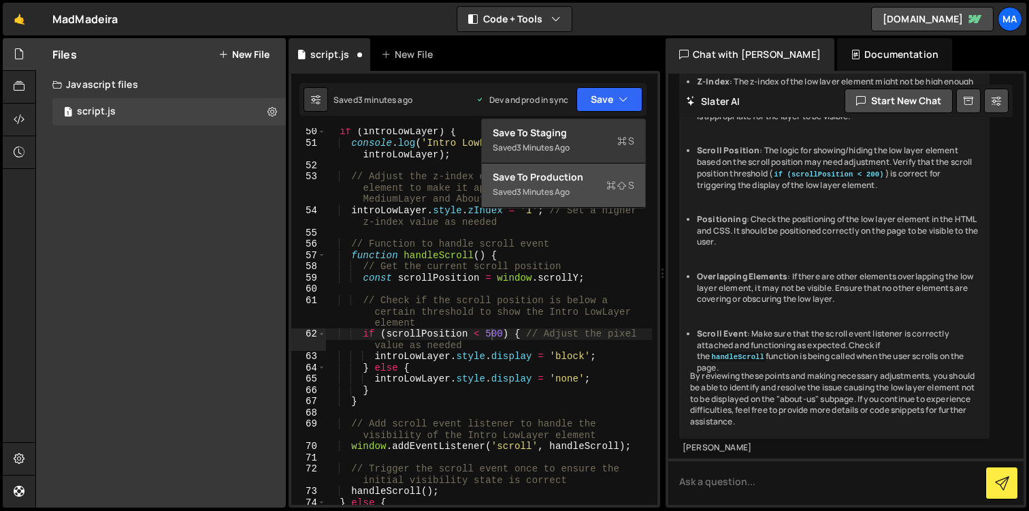
click at [593, 187] on div "Saved 3 minutes ago" at bounding box center [564, 192] width 142 height 16
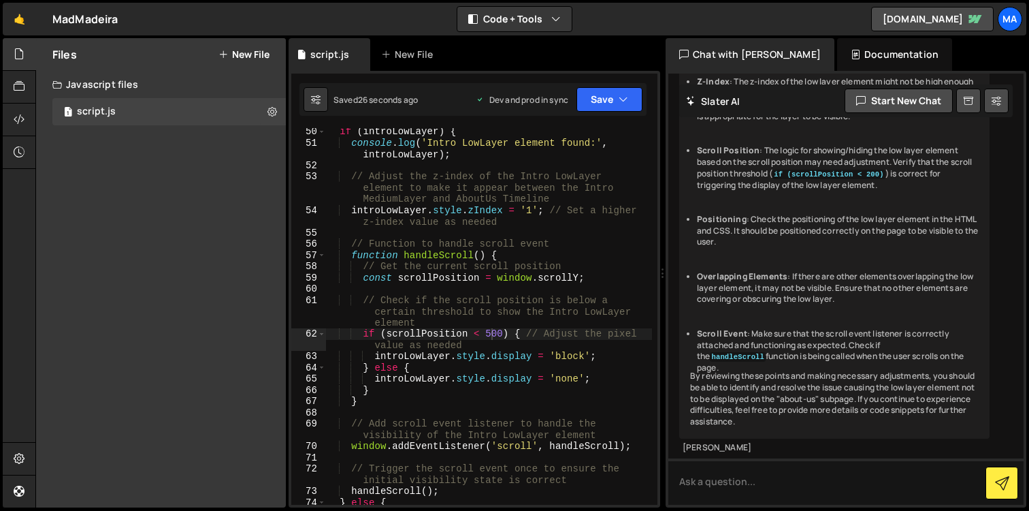
click at [486, 333] on div "if ( introLowLayer ) { console . log ( 'Intro LowLayer element found:' , introL…" at bounding box center [488, 325] width 327 height 399
click at [495, 334] on div "if ( introLowLayer ) { console . log ( 'Intro LowLayer element found:' , introL…" at bounding box center [488, 325] width 327 height 399
click at [490, 333] on div "if ( introLowLayer ) { console . log ( 'Intro LowLayer element found:' , introL…" at bounding box center [488, 325] width 327 height 399
click at [621, 97] on icon "button" at bounding box center [624, 100] width 10 height 14
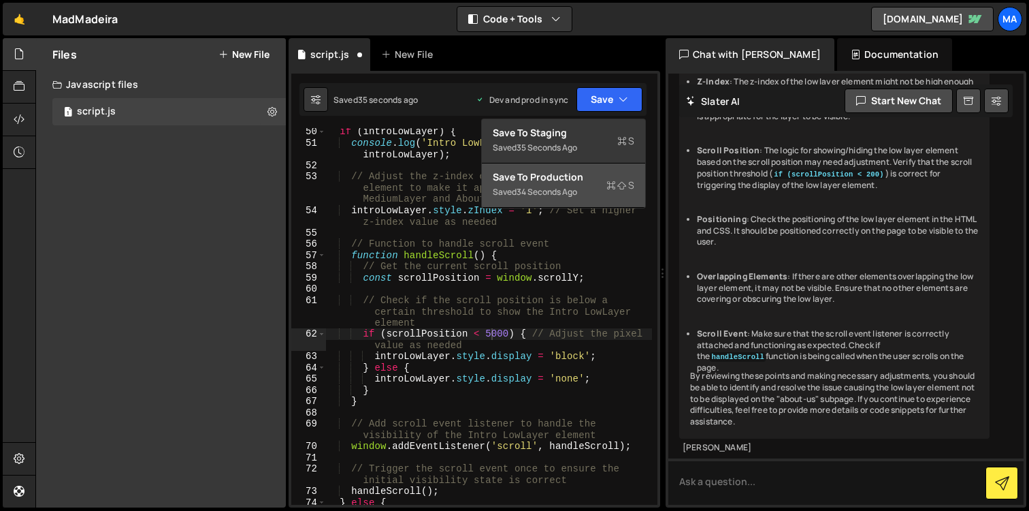
click at [592, 188] on div "Saved 34 seconds ago" at bounding box center [564, 192] width 142 height 16
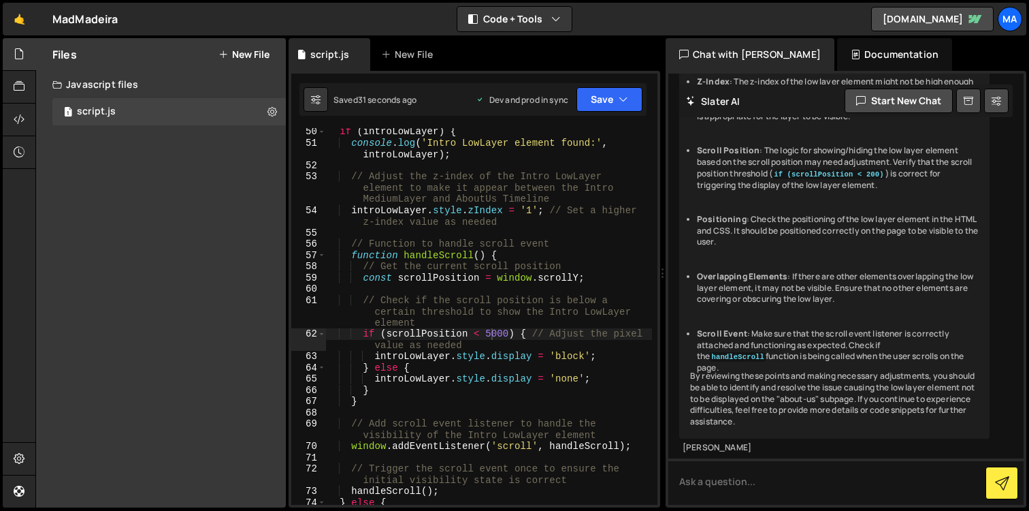
click at [425, 298] on div "if ( introLowLayer ) { console . log ( 'Intro LowLayer element found:' , introL…" at bounding box center [488, 325] width 327 height 399
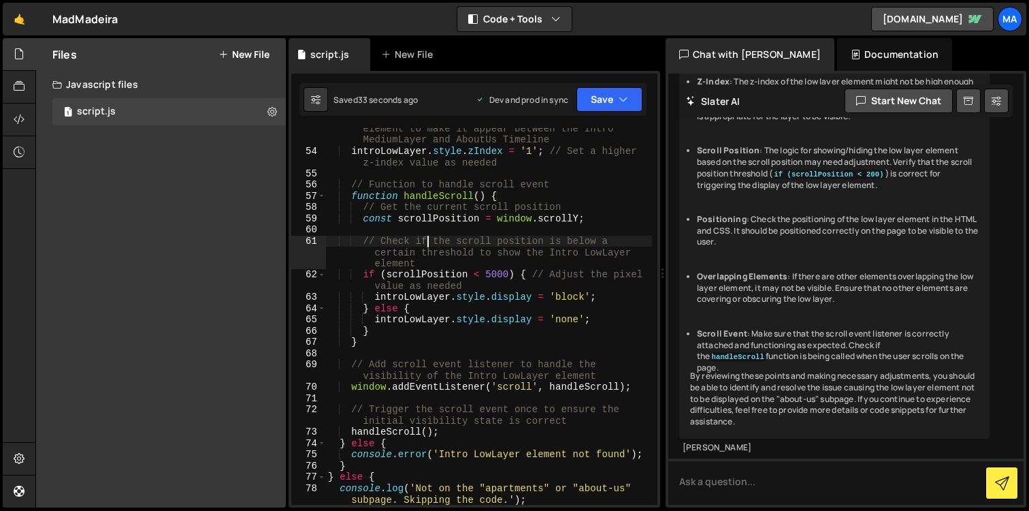
scroll to position [785, 0]
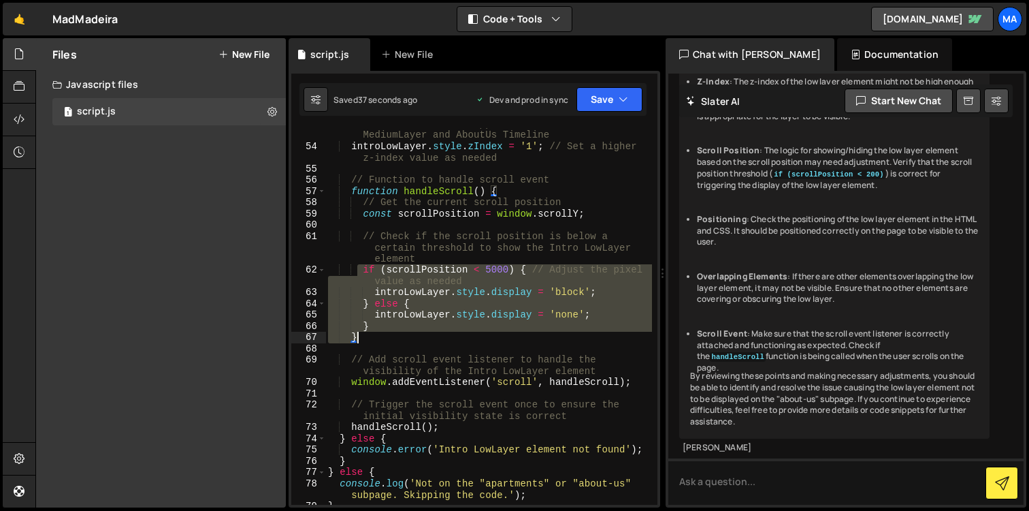
drag, startPoint x: 358, startPoint y: 268, endPoint x: 417, endPoint y: 338, distance: 91.9
click at [417, 338] on div "// Adjust the z-index of the Intro LowLayer element to make it appear between t…" at bounding box center [488, 317] width 327 height 421
type textarea "}"
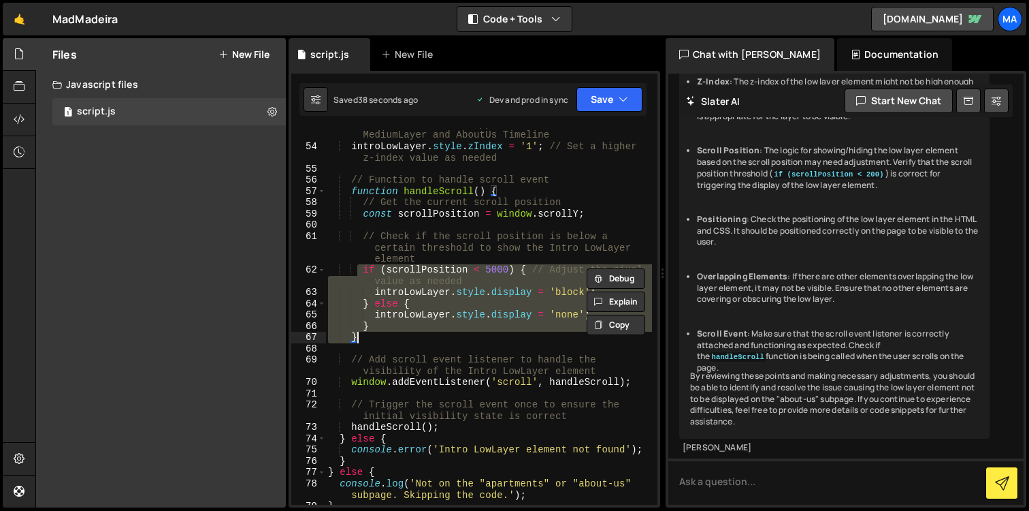
click at [467, 338] on div "// Adjust the z-index of the Intro LowLayer element to make it appear between t…" at bounding box center [488, 317] width 327 height 421
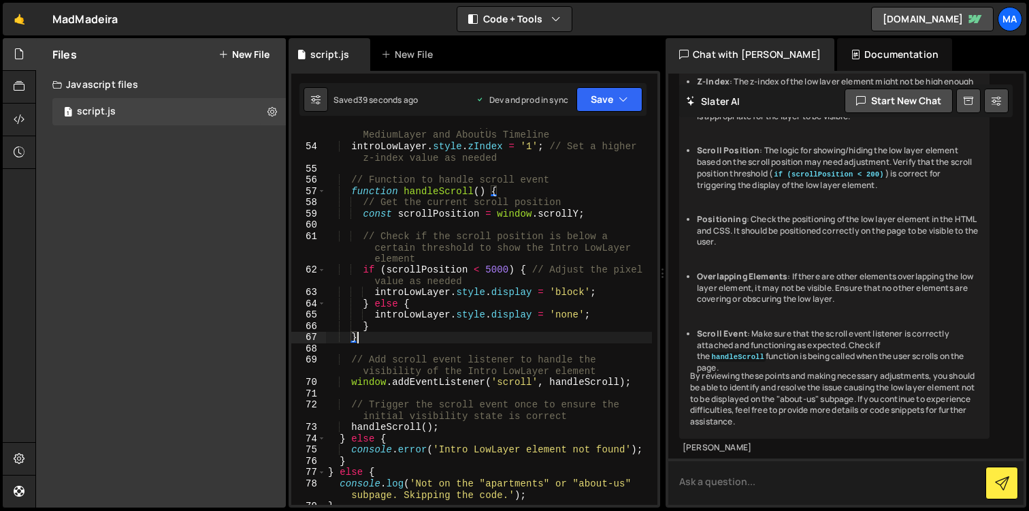
click at [803, 482] on textarea at bounding box center [846, 481] width 355 height 46
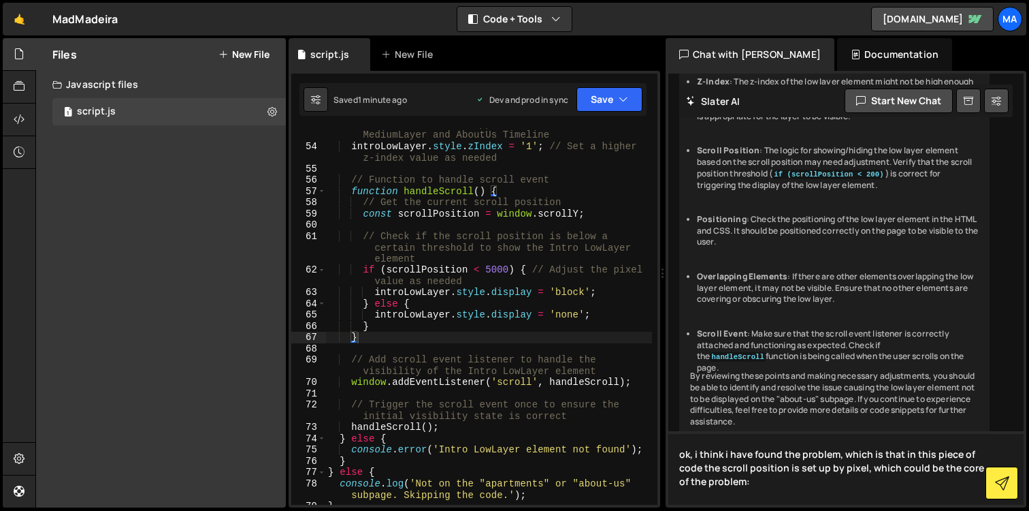
paste textarea "if (scrollPosition < 5000) { // Adjust the pixel value as needed introLowLayer.…"
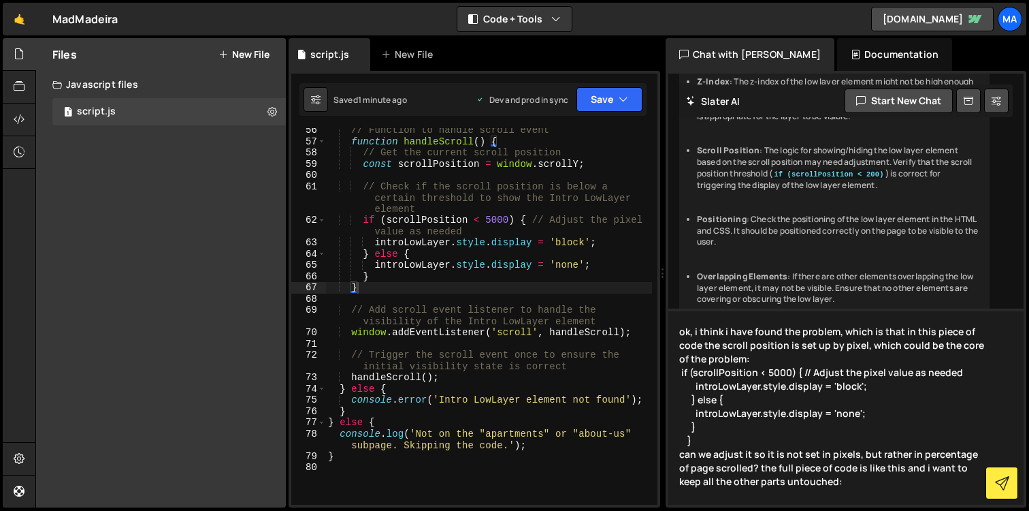
scroll to position [889, 0]
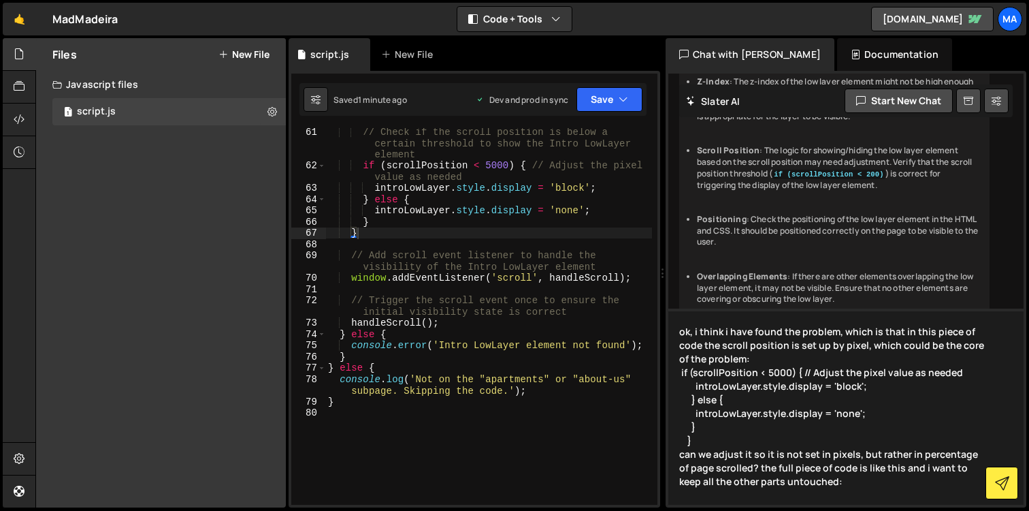
type textarea "ok, i think i have found the problem, which is that in this piece of code the s…"
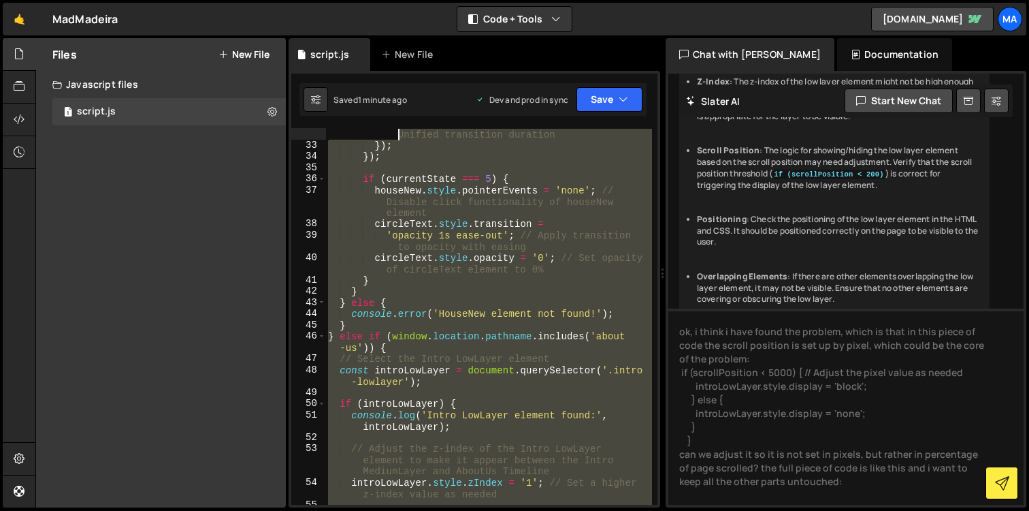
scroll to position [315, 0]
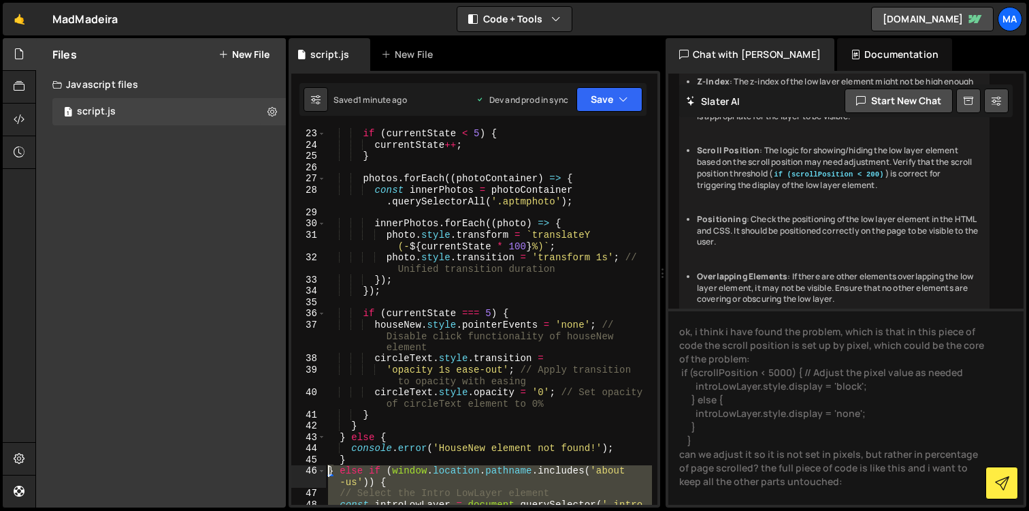
drag, startPoint x: 351, startPoint y: 405, endPoint x: 328, endPoint y: 473, distance: 71.7
click at [328, 473] on div "if ( currentState < 5 ) { currentState ++ ; } photos . forEach (( photoContaine…" at bounding box center [488, 333] width 327 height 411
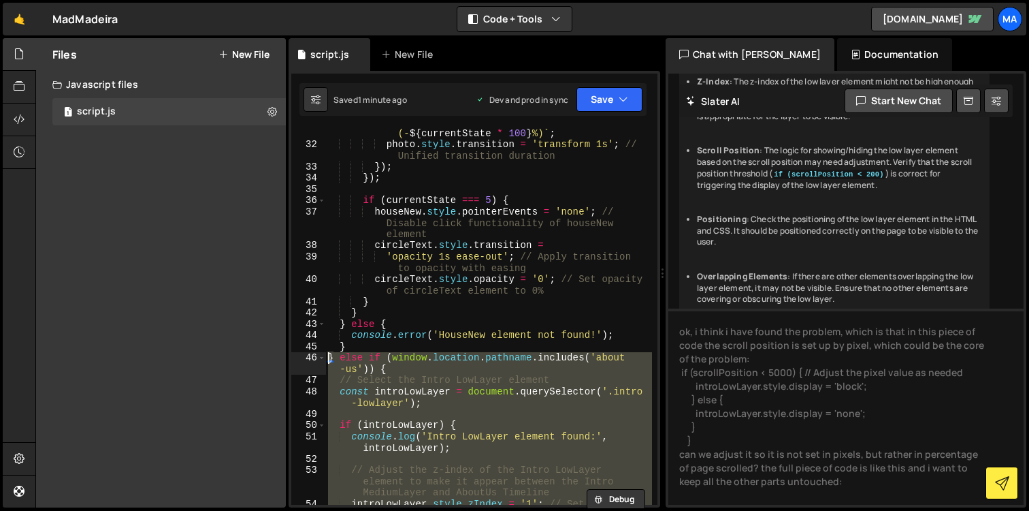
scroll to position [447, 0]
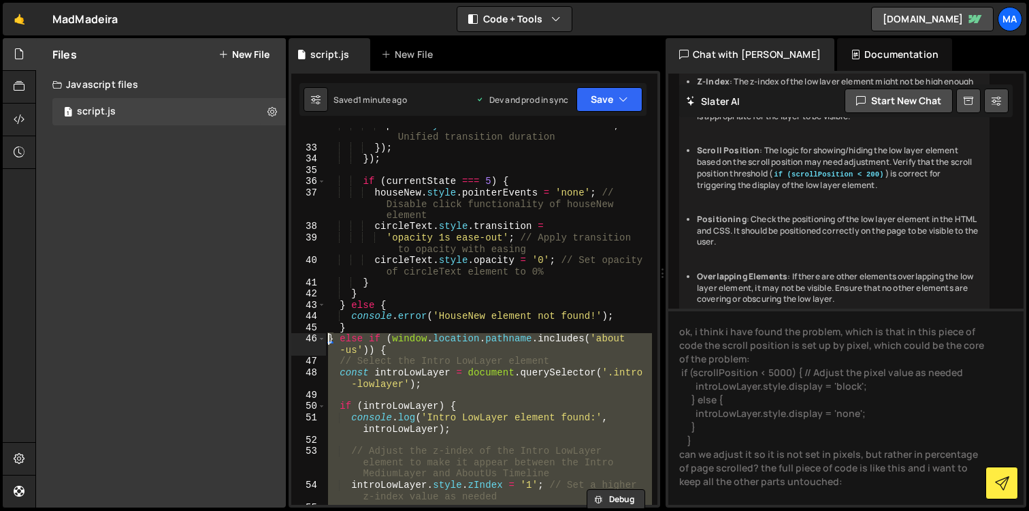
type textarea "}"
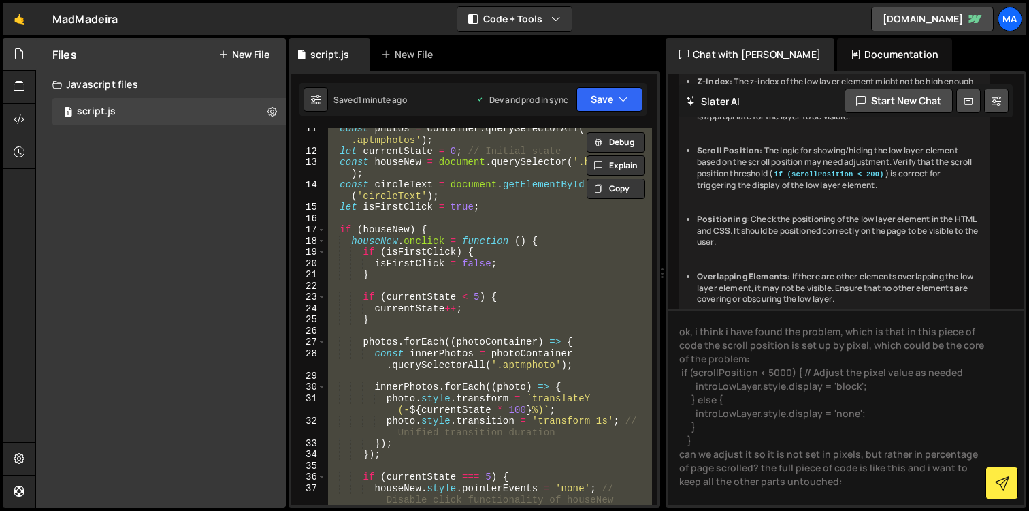
scroll to position [0, 0]
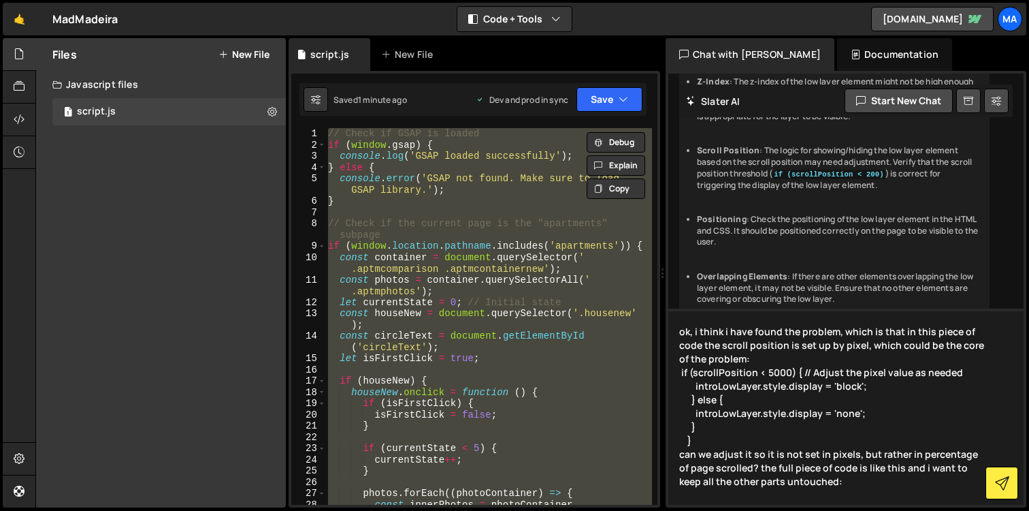
click at [820, 484] on textarea "ok, i think i have found the problem, which is that in this piece of code the s…" at bounding box center [846, 406] width 355 height 196
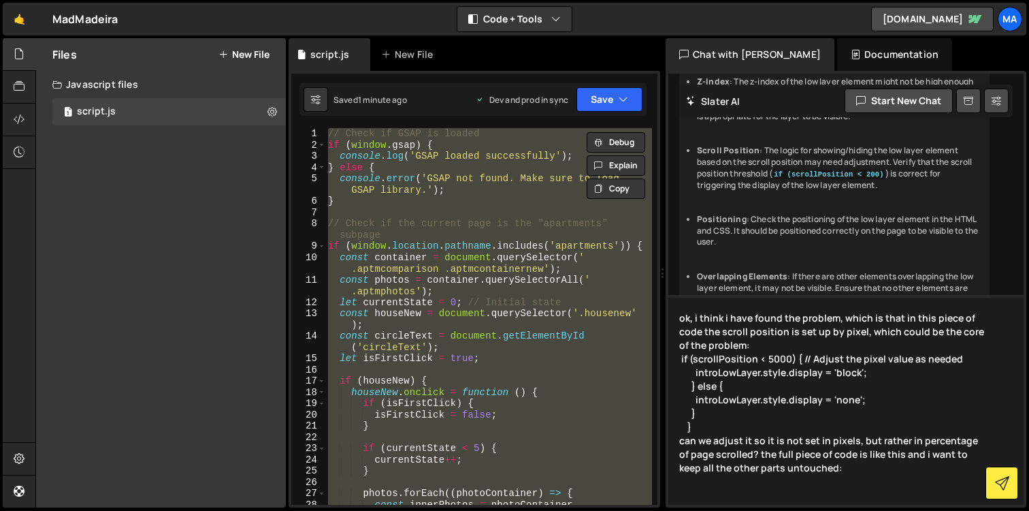
paste textarea "// Check if GSAP is loaded if (window.gsap) { console.log('GSAP loaded successf…"
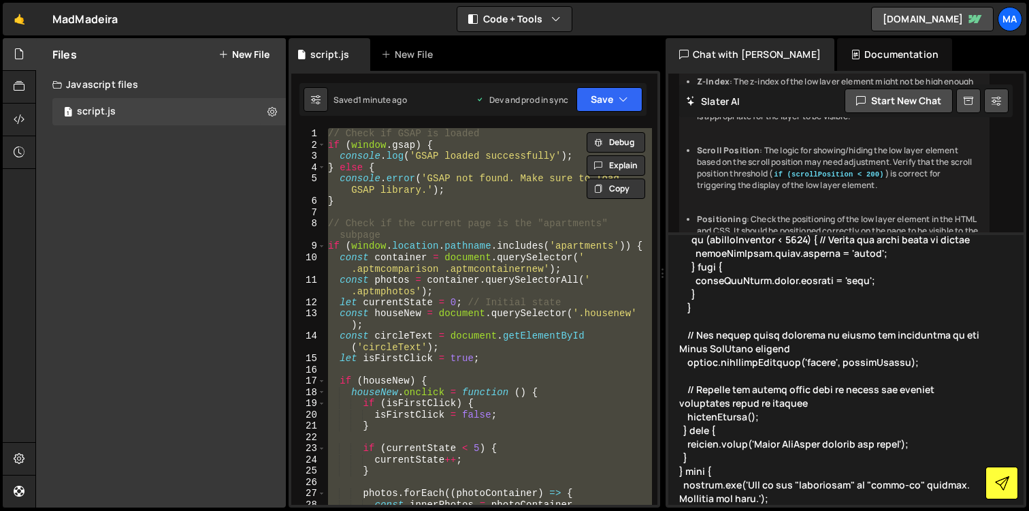
type textarea "ok, i think i have found the problem, which is that in this piece of code the s…"
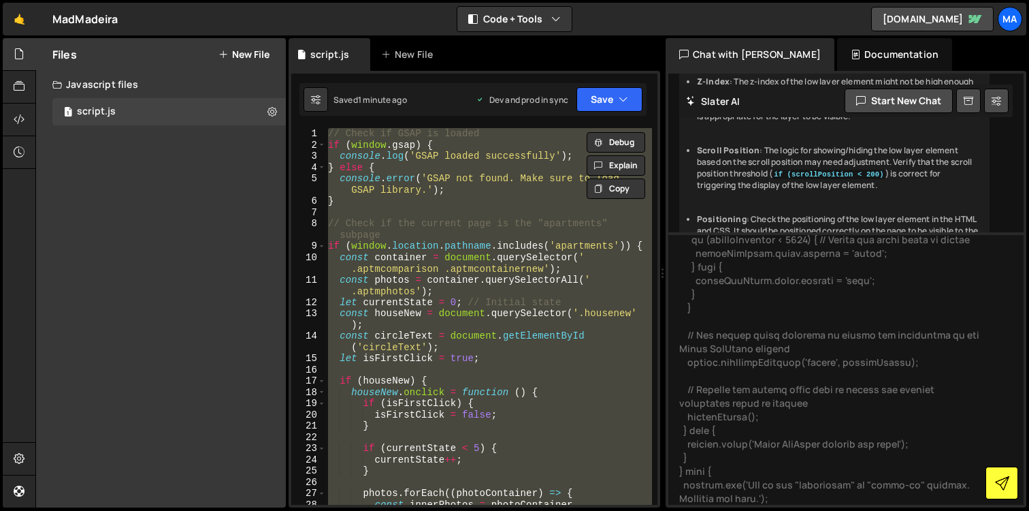
click at [1004, 477] on icon at bounding box center [1002, 483] width 14 height 14
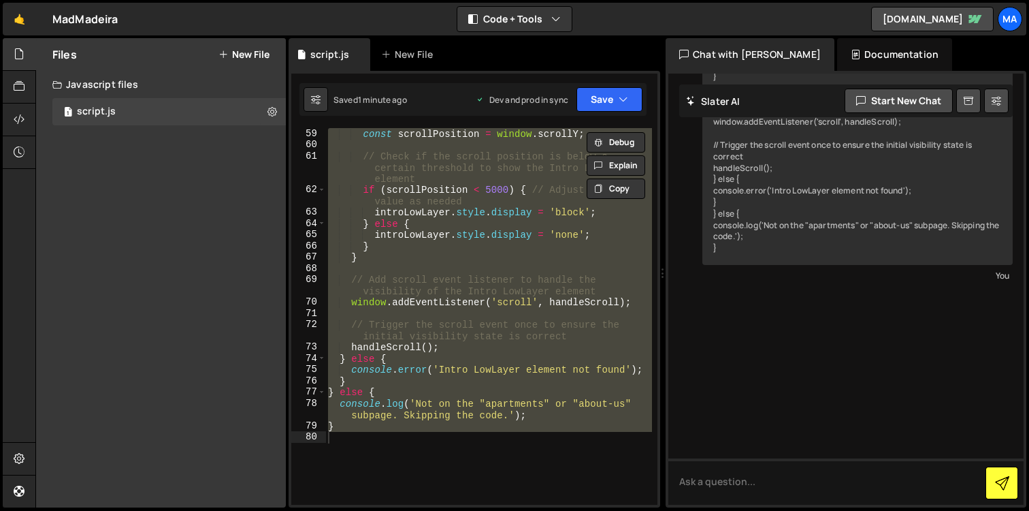
scroll to position [986, 0]
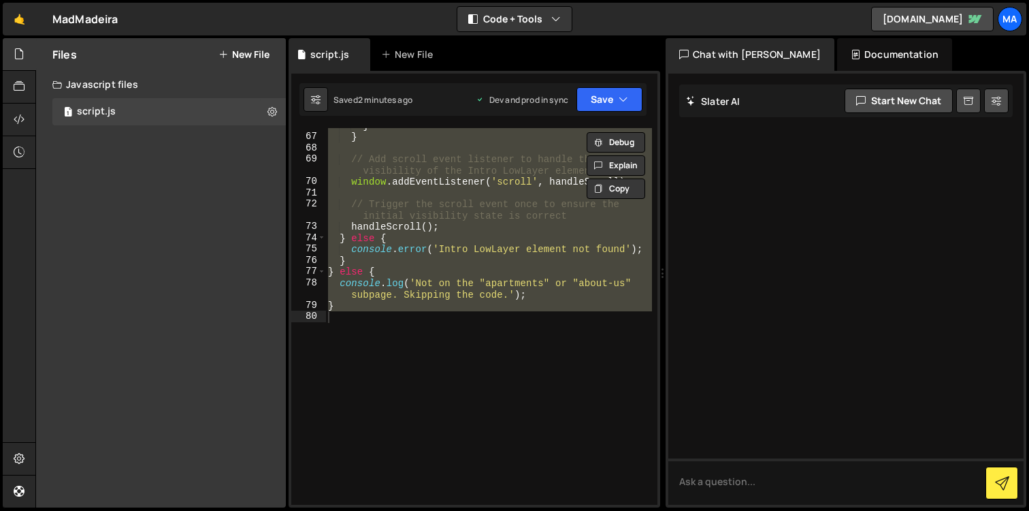
click at [486, 411] on div "} } // Add scroll event listener to handle the visibility of the Intro LowLayer…" at bounding box center [488, 319] width 327 height 399
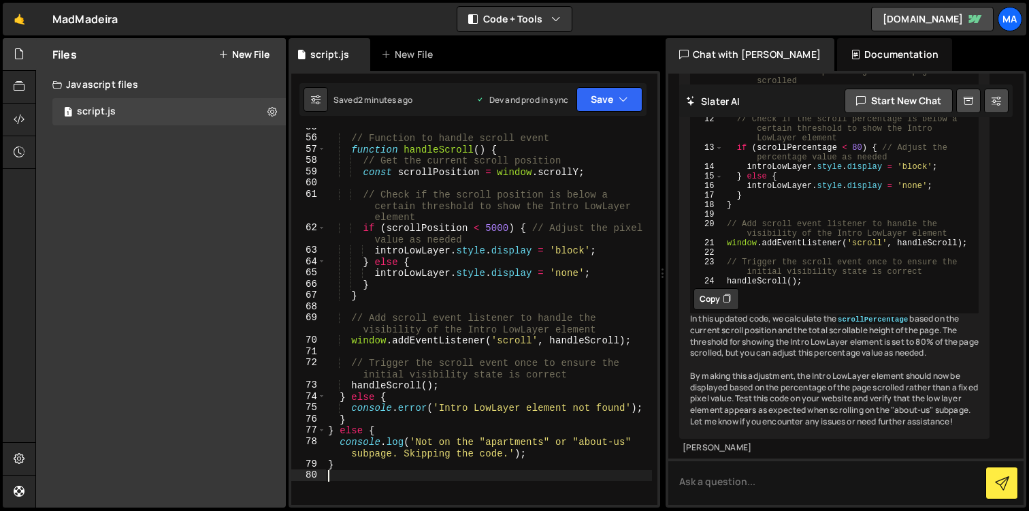
scroll to position [63147, 0]
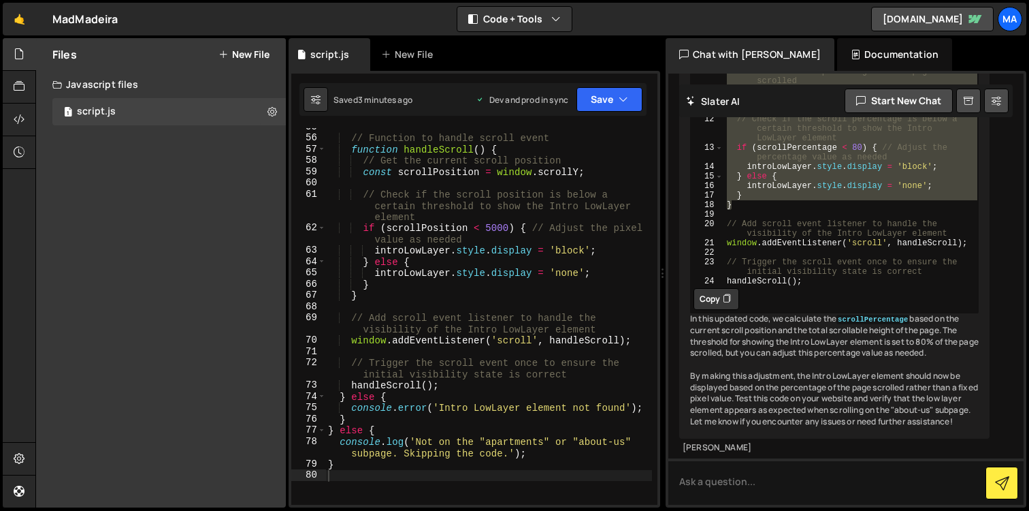
drag, startPoint x: 735, startPoint y: 342, endPoint x: 737, endPoint y: 172, distance: 169.5
click at [737, 172] on div "// Function to handle scroll event function handleScroll ( ) { // Get the curre…" at bounding box center [851, 142] width 255 height 324
type textarea "// Get the total scrollable height of the page const totalHeight = document.doc…"
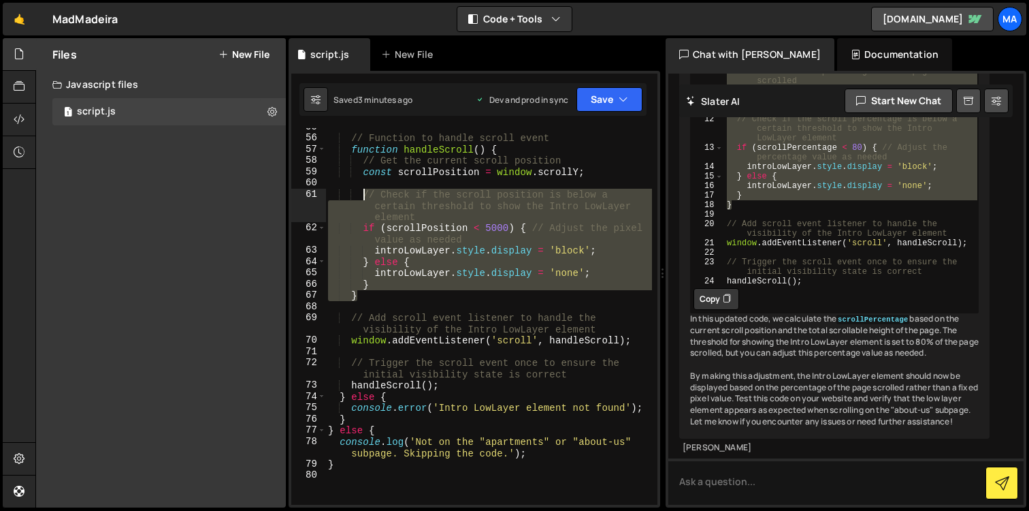
drag, startPoint x: 362, startPoint y: 293, endPoint x: 362, endPoint y: 195, distance: 98.7
click at [362, 195] on div "// Function to handle scroll event function handleScroll ( ) { // Get the curre…" at bounding box center [488, 320] width 327 height 399
paste textarea "}"
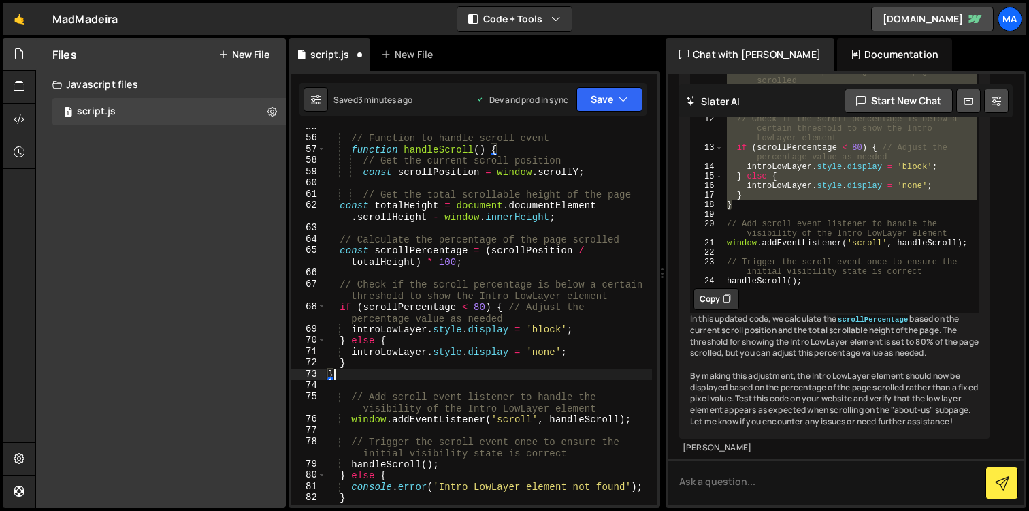
click at [482, 302] on div "// Function to handle scroll event function handleScroll ( ) { // Get the curre…" at bounding box center [488, 320] width 327 height 399
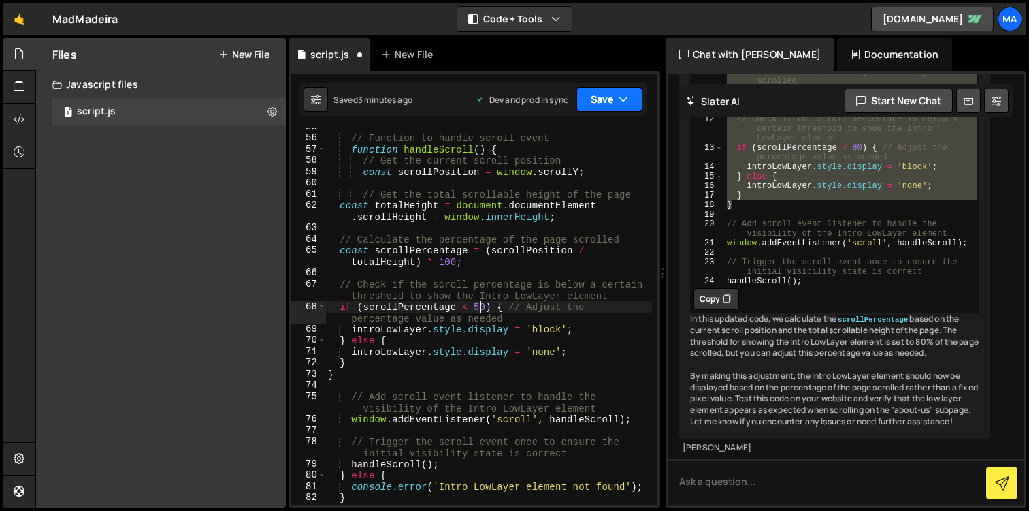
click at [626, 95] on icon "button" at bounding box center [624, 100] width 10 height 14
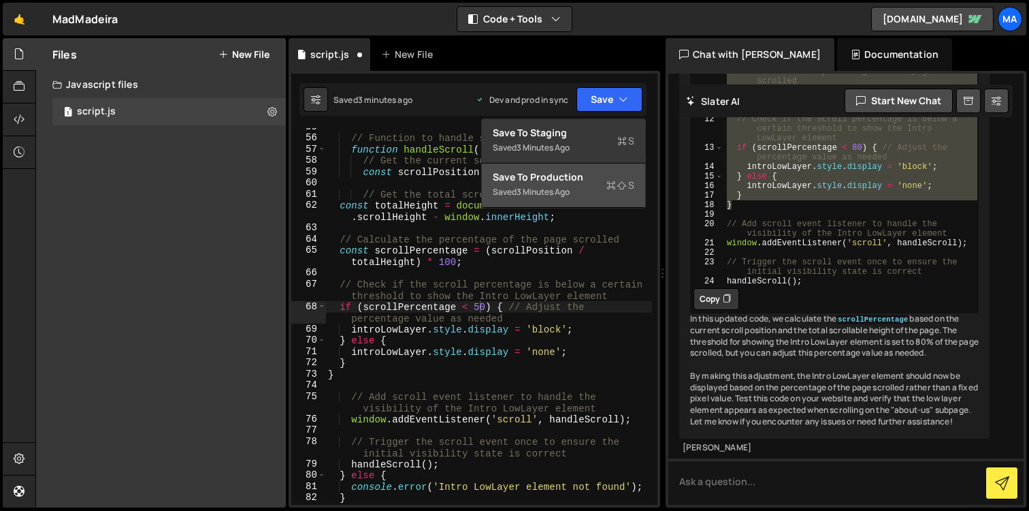
click at [564, 197] on div "3 minutes ago" at bounding box center [543, 192] width 53 height 12
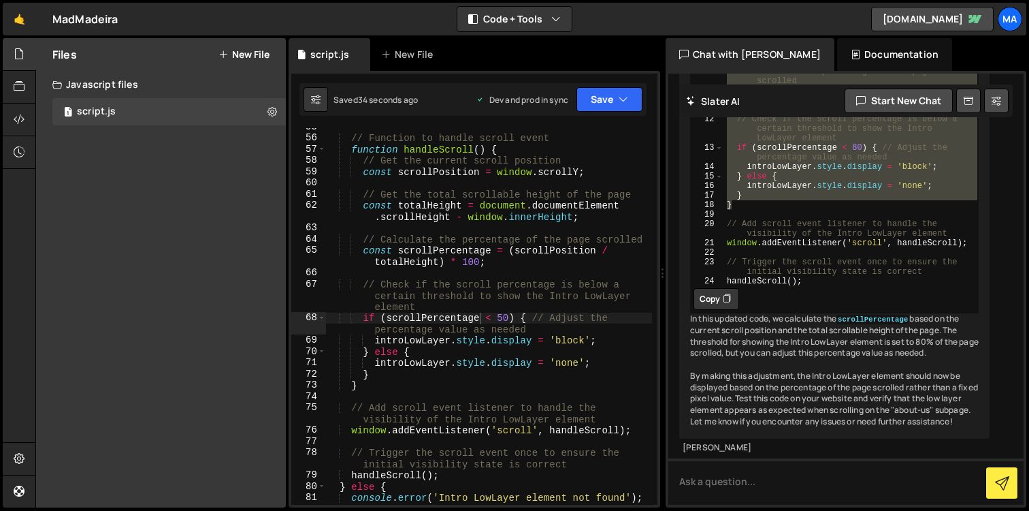
click at [495, 317] on div "// Function to handle scroll event function handleScroll ( ) { // Get the curre…" at bounding box center [488, 320] width 327 height 399
click at [503, 317] on div "// Function to handle scroll event function handleScroll ( ) { // Get the curre…" at bounding box center [488, 320] width 327 height 399
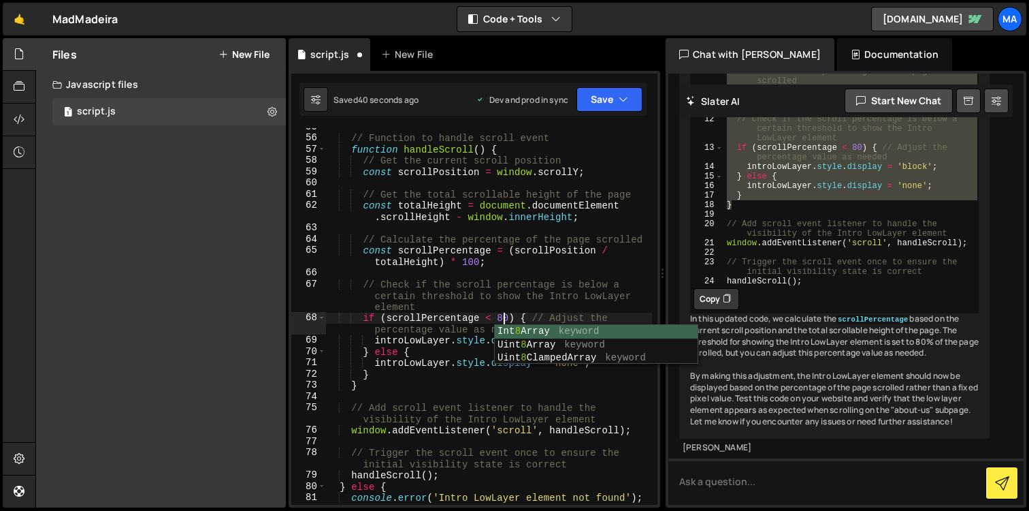
scroll to position [0, 12]
click at [629, 103] on button "Save" at bounding box center [610, 99] width 66 height 25
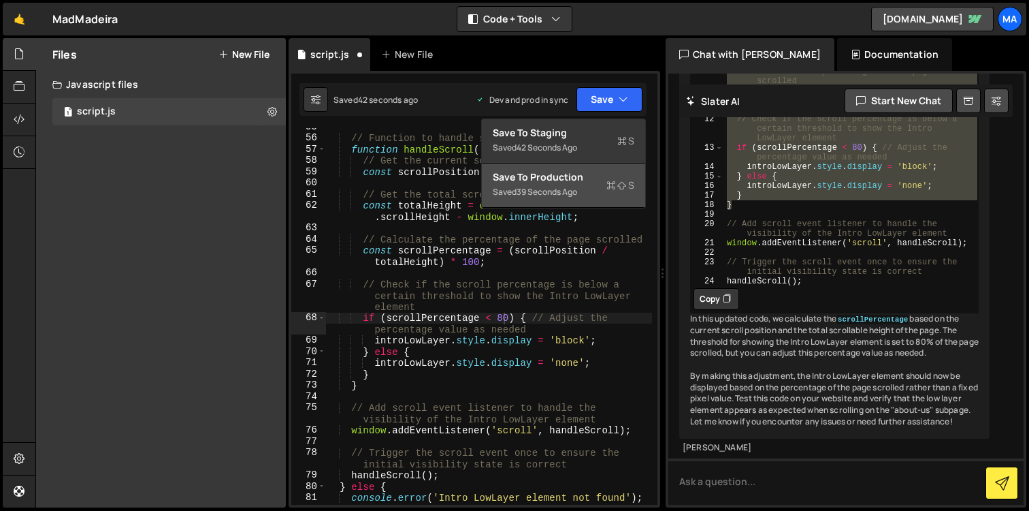
click at [605, 190] on div "Saved 39 seconds ago" at bounding box center [564, 192] width 142 height 16
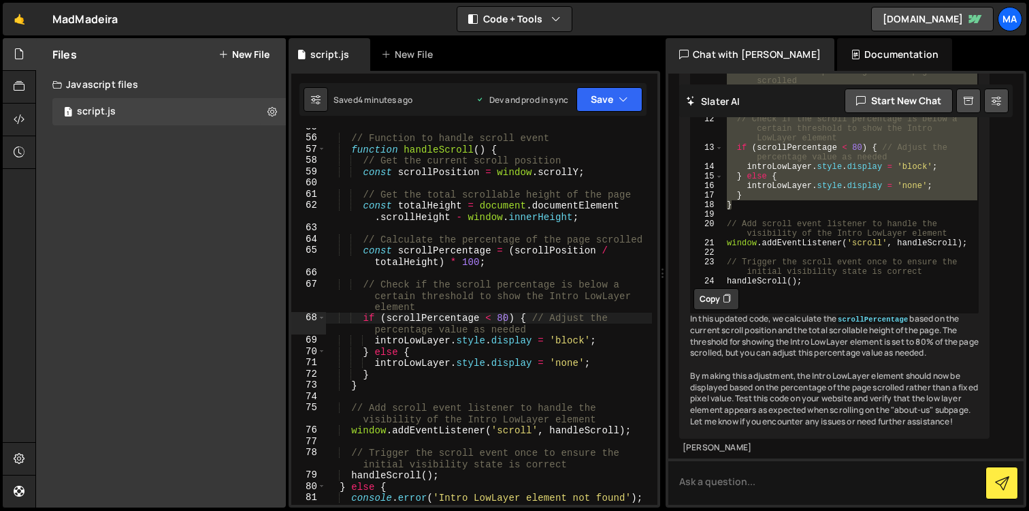
click at [501, 316] on div "// Function to handle scroll event function handleScroll ( ) { // Get the curre…" at bounding box center [488, 320] width 327 height 399
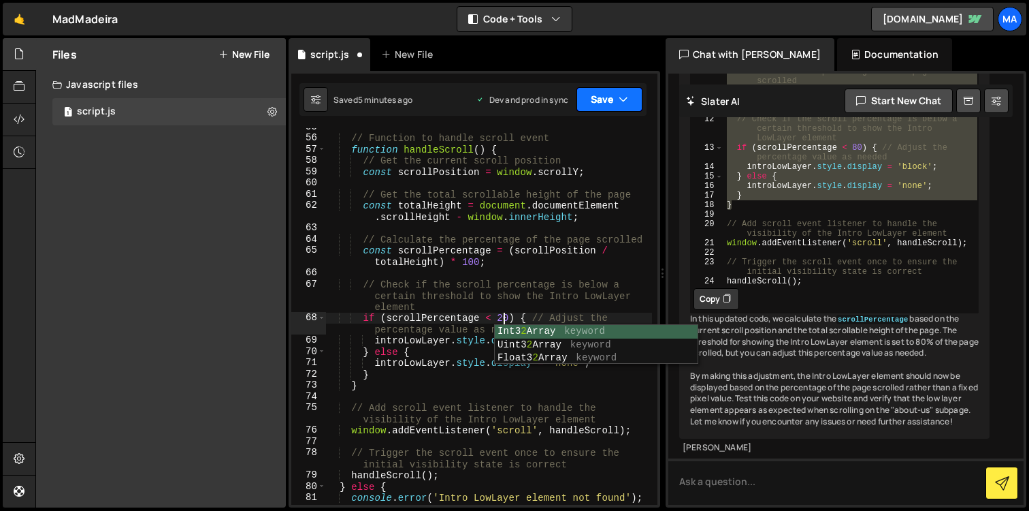
click at [618, 99] on button "Save" at bounding box center [610, 99] width 66 height 25
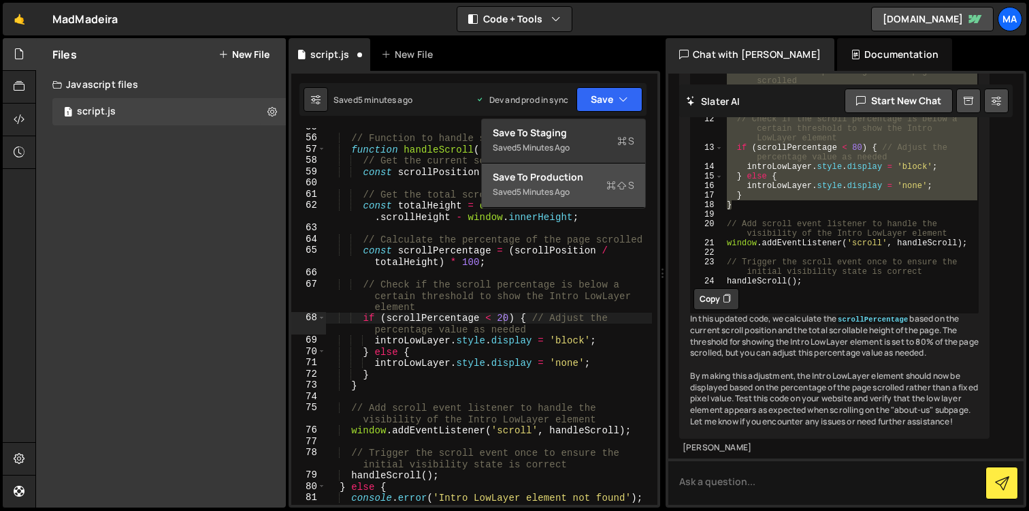
click at [586, 174] on div "Save to Production S" at bounding box center [564, 177] width 142 height 14
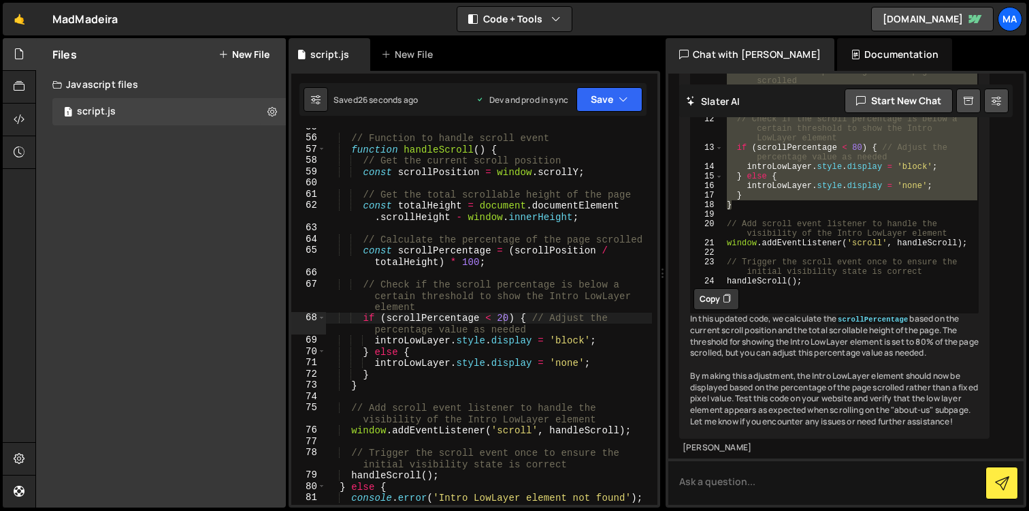
click at [503, 317] on div "// Function to handle scroll event function handleScroll ( ) { // Get the curre…" at bounding box center [488, 320] width 327 height 399
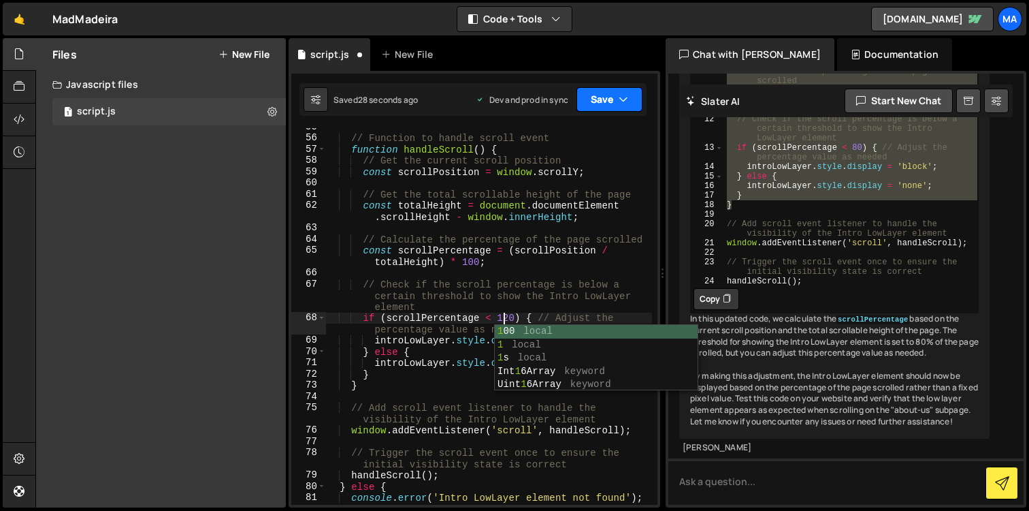
click at [619, 103] on icon "button" at bounding box center [624, 100] width 10 height 14
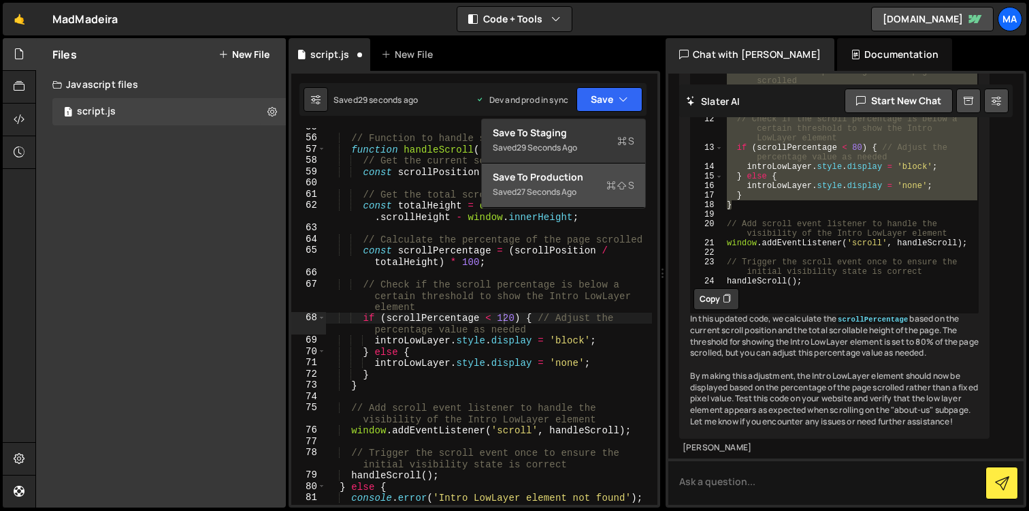
click at [603, 184] on div "Saved 27 seconds ago" at bounding box center [564, 192] width 142 height 16
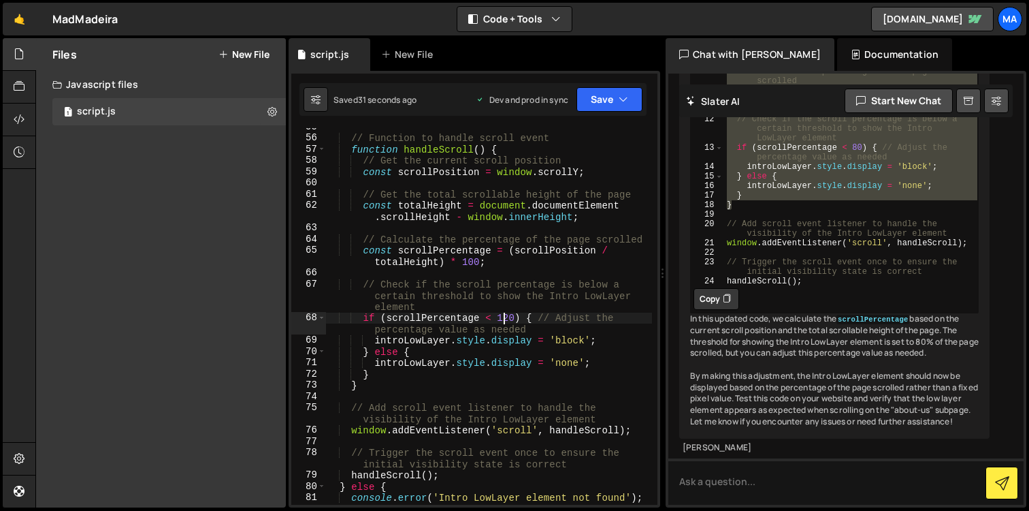
click at [502, 316] on div "// Function to handle scroll event function handleScroll ( ) { // Get the curre…" at bounding box center [488, 320] width 327 height 399
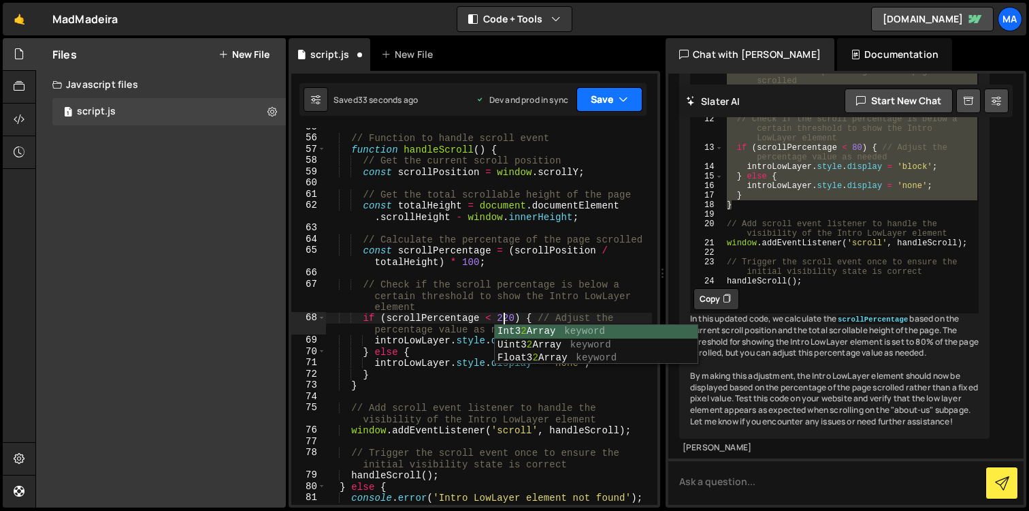
click at [622, 96] on icon "button" at bounding box center [624, 100] width 10 height 14
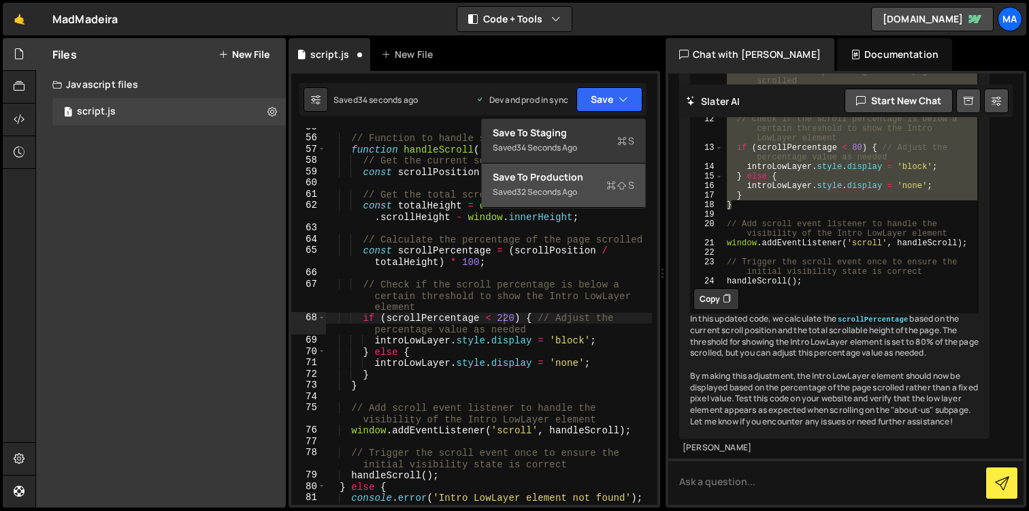
click at [562, 176] on div "Save to Production S" at bounding box center [564, 177] width 142 height 14
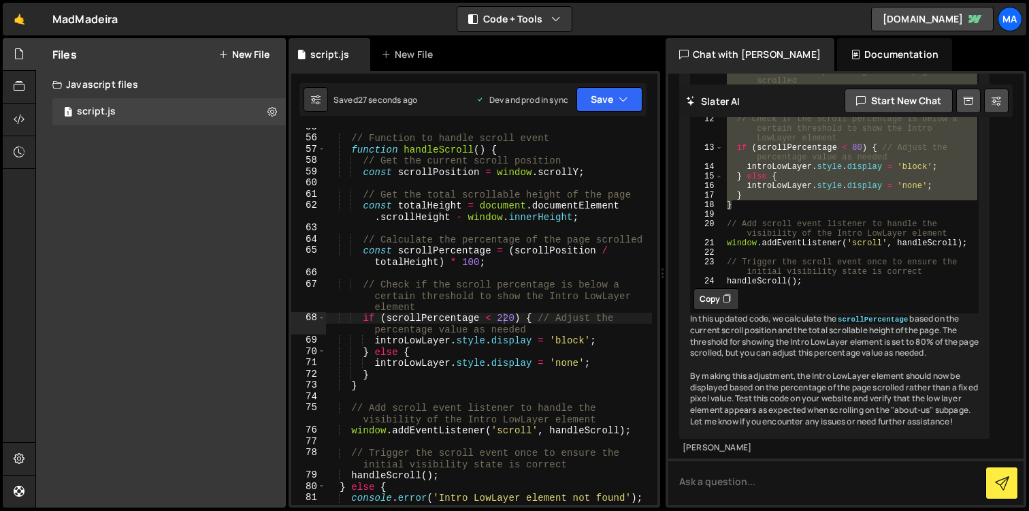
click at [502, 314] on div "// Function to handle scroll event function handleScroll ( ) { // Get the curre…" at bounding box center [488, 320] width 327 height 399
type textarea "if (scrollPercentage < 520) { // Adjust the percentage value as needed"
click at [624, 105] on icon "button" at bounding box center [624, 100] width 10 height 14
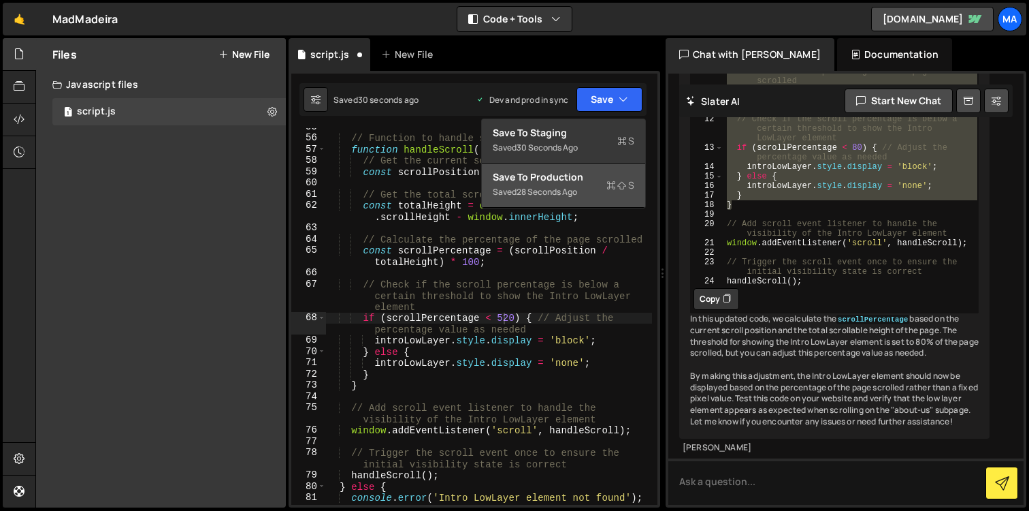
click at [607, 180] on icon at bounding box center [612, 185] width 10 height 14
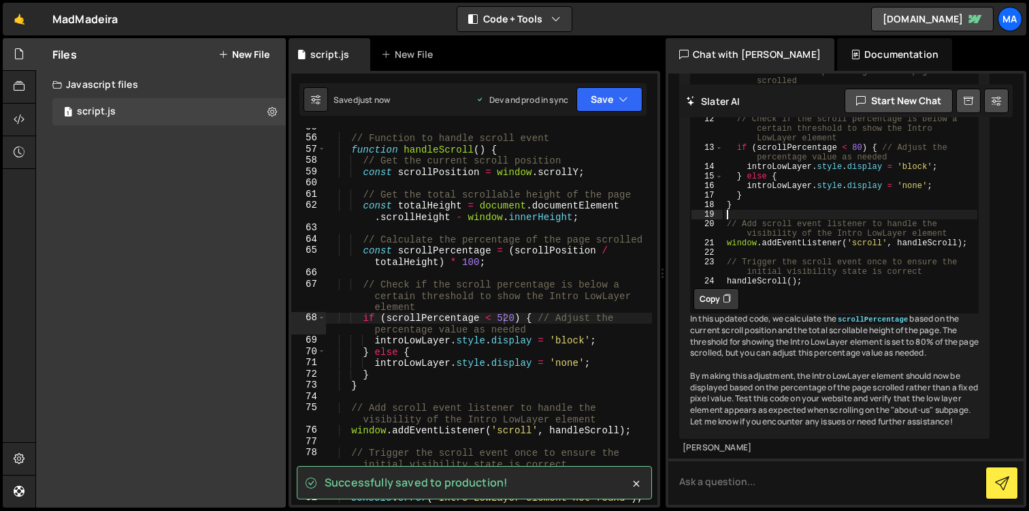
click at [946, 304] on div "// Function to handle scroll event function handleScroll ( ) { // Get the curre…" at bounding box center [851, 142] width 255 height 324
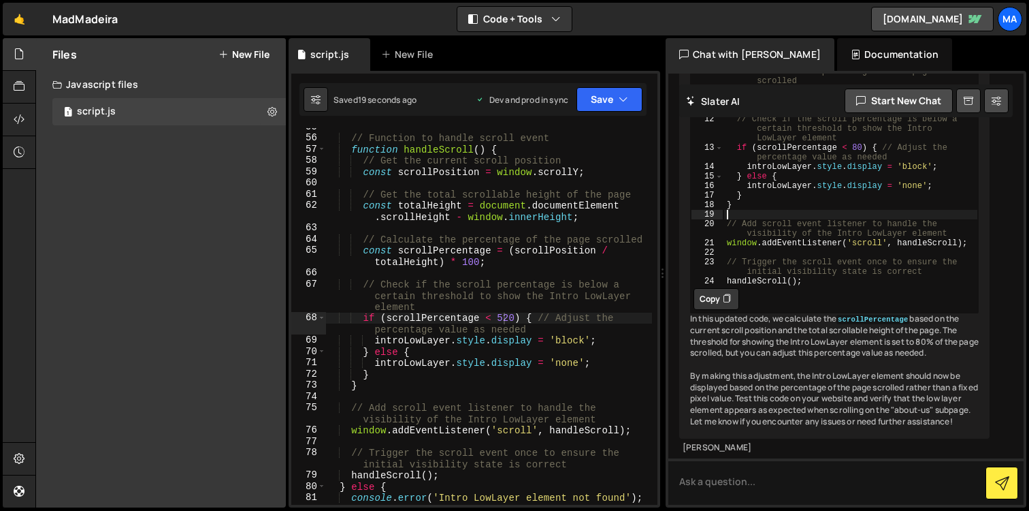
click at [509, 315] on div "// Function to handle scroll event function handleScroll ( ) { // Get the curre…" at bounding box center [488, 320] width 327 height 399
type textarea "if (scrollPercentage < 80) { // Adjust the percentage value as needed"
click at [492, 274] on div "// Function to handle scroll event function handleScroll ( ) { // Get the curre…" at bounding box center [488, 320] width 327 height 399
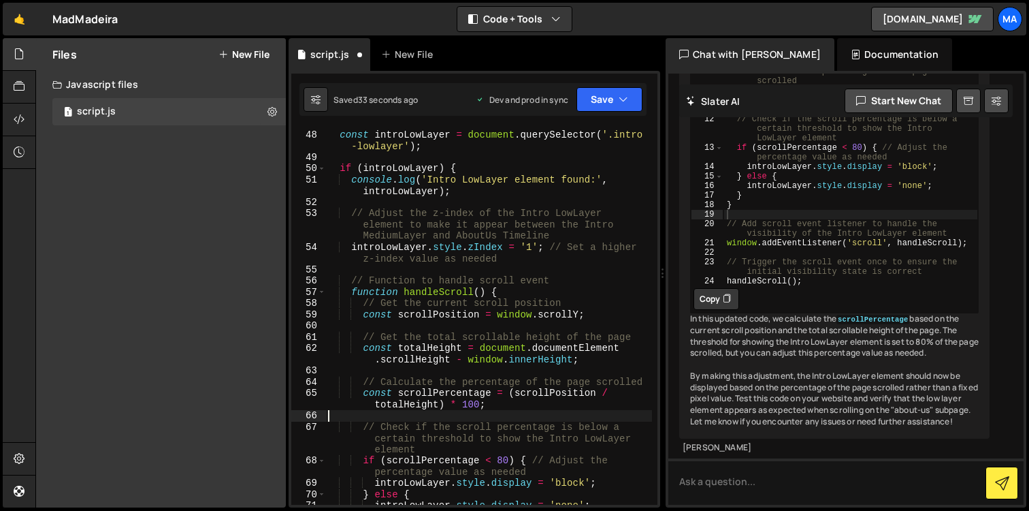
scroll to position [685, 0]
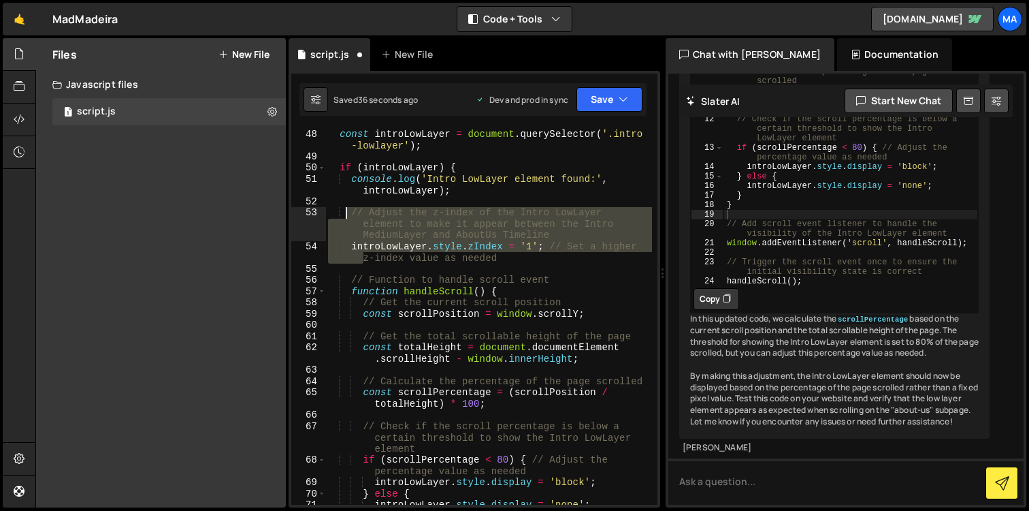
drag, startPoint x: 359, startPoint y: 261, endPoint x: 343, endPoint y: 209, distance: 54.1
click at [344, 209] on div "// Select the Intro LowLayer element const introLowLayer = document . querySele…" at bounding box center [488, 316] width 327 height 399
click at [401, 260] on div "// Select the Intro LowLayer element const introLowLayer = document . querySele…" at bounding box center [488, 316] width 327 height 399
drag, startPoint x: 503, startPoint y: 257, endPoint x: 336, endPoint y: 207, distance: 174.2
click at [336, 207] on div "// Select the Intro LowLayer element const introLowLayer = document . querySele…" at bounding box center [488, 316] width 327 height 399
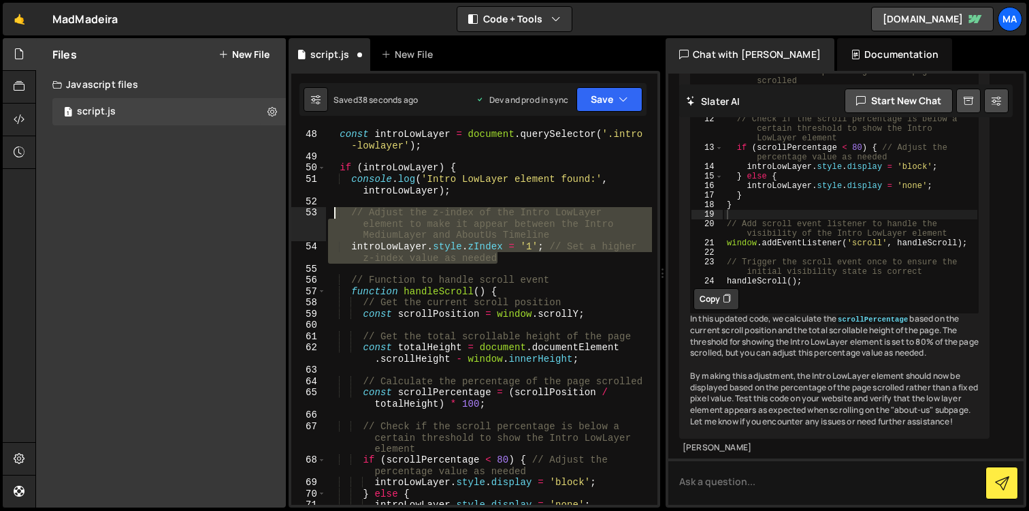
type textarea "// Adjust the z-index of the Intro LowLayer element to make it appear between t…"
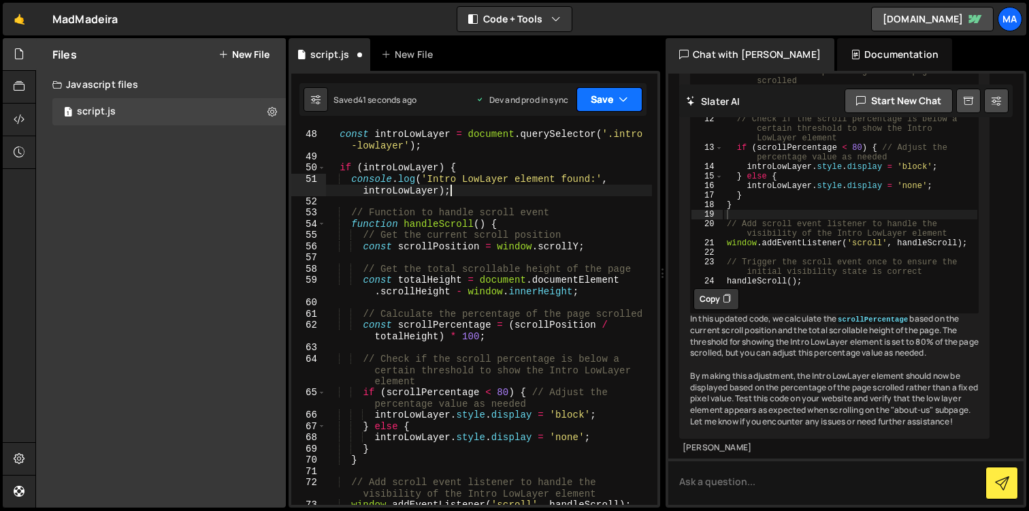
type textarea "console.log('Intro LowLayer element found:', introLowLayer);"
click at [630, 110] on button "Save" at bounding box center [610, 99] width 66 height 25
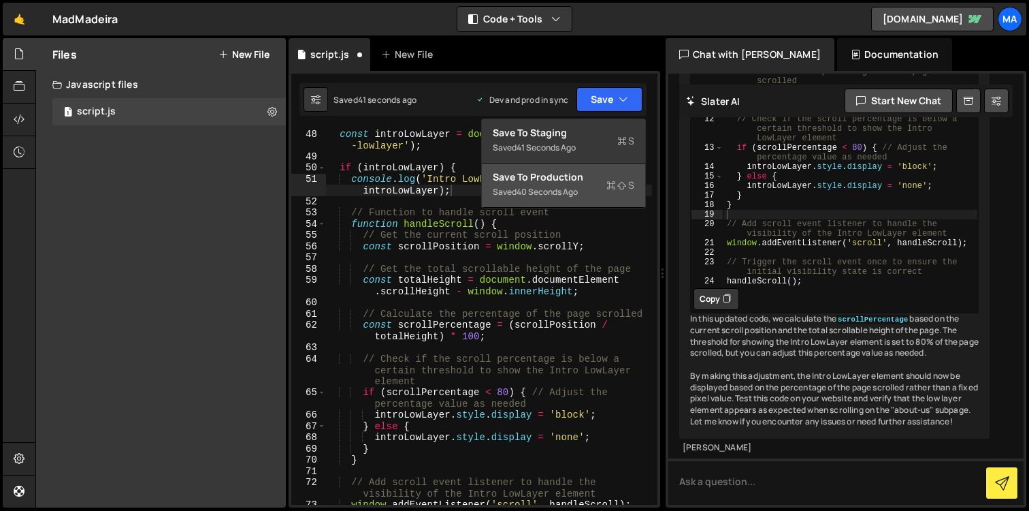
click at [592, 178] on div "Save to Production S" at bounding box center [564, 177] width 142 height 14
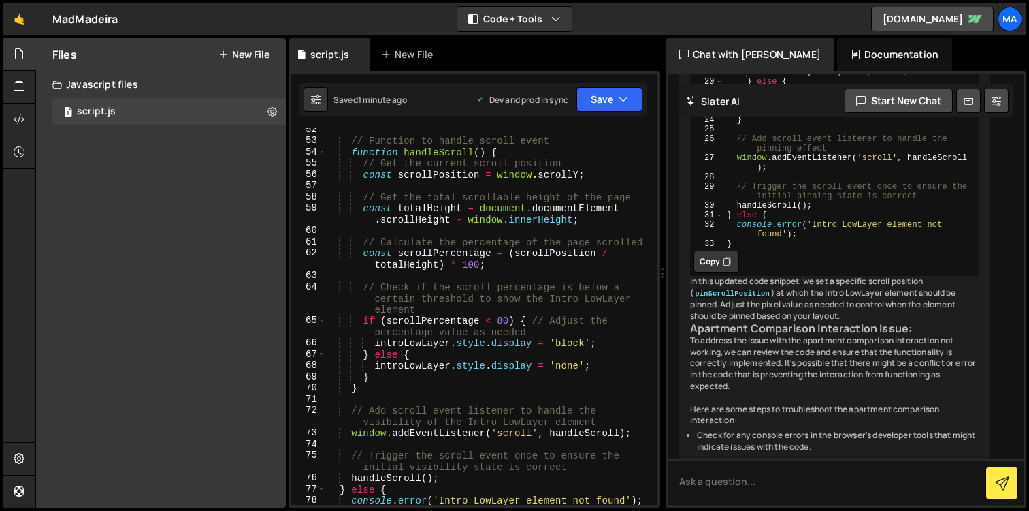
scroll to position [757, 0]
drag, startPoint x: 747, startPoint y: 150, endPoint x: 755, endPoint y: 357, distance: 207.1
type textarea "} }"
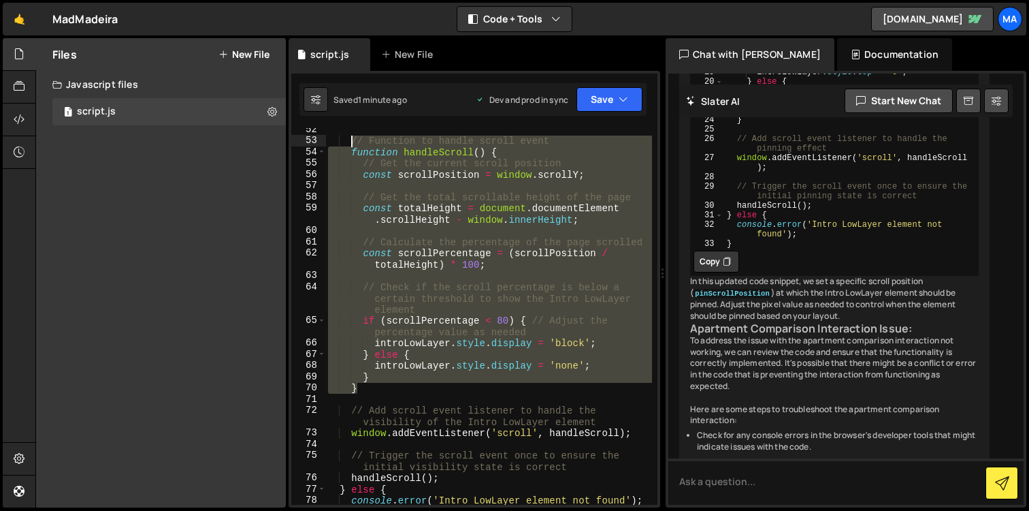
drag, startPoint x: 364, startPoint y: 387, endPoint x: 351, endPoint y: 144, distance: 244.0
click at [351, 144] on div "// Function to handle scroll event function handleScroll ( ) { // Get the curre…" at bounding box center [488, 323] width 327 height 399
paste textarea "}"
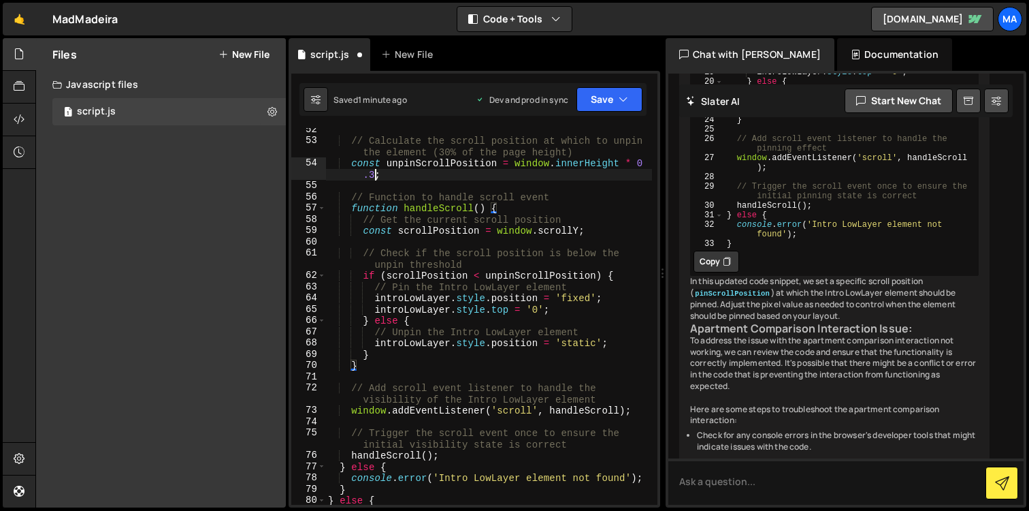
click at [374, 171] on div "// Calculate the scroll position at which to unpin the element (30% of the page…" at bounding box center [488, 329] width 327 height 411
type textarea "const unpinScrollPosition = window.innerHeight * 0.5;"
click at [479, 190] on div "// Calculate the scroll position at which to unpin the element (30% of the page…" at bounding box center [488, 329] width 327 height 411
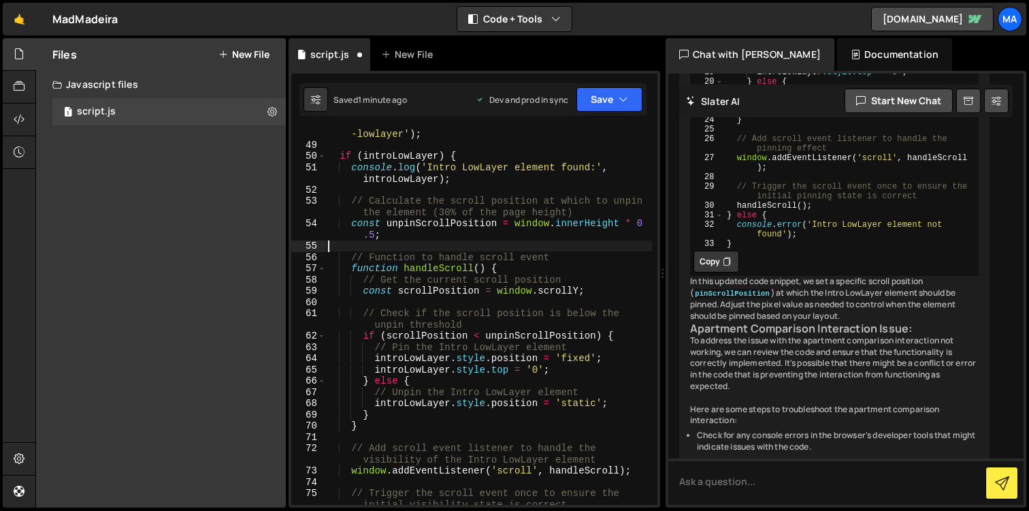
scroll to position [694, 0]
click at [627, 110] on button "Save" at bounding box center [610, 99] width 66 height 25
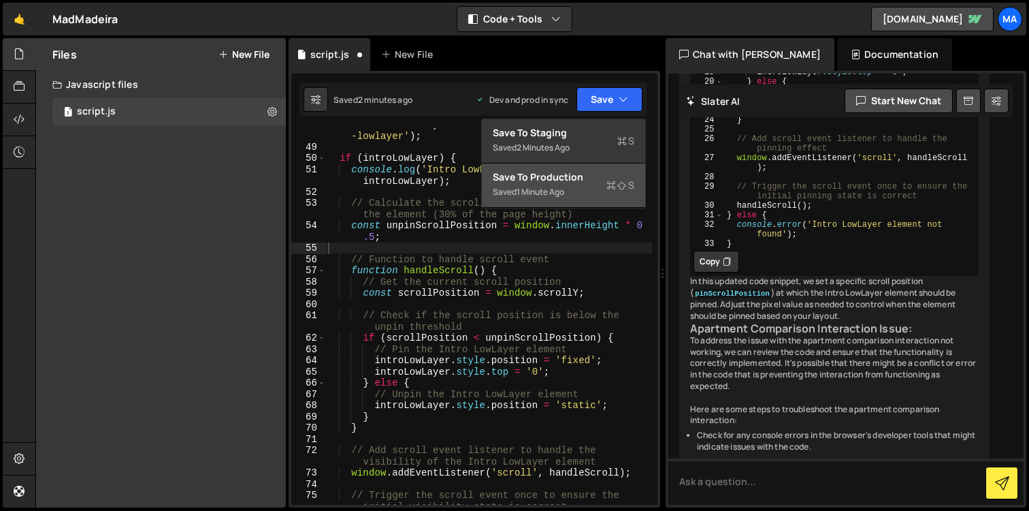
click at [603, 170] on button "Save to Production S Saved 1 minute ago" at bounding box center [563, 185] width 163 height 44
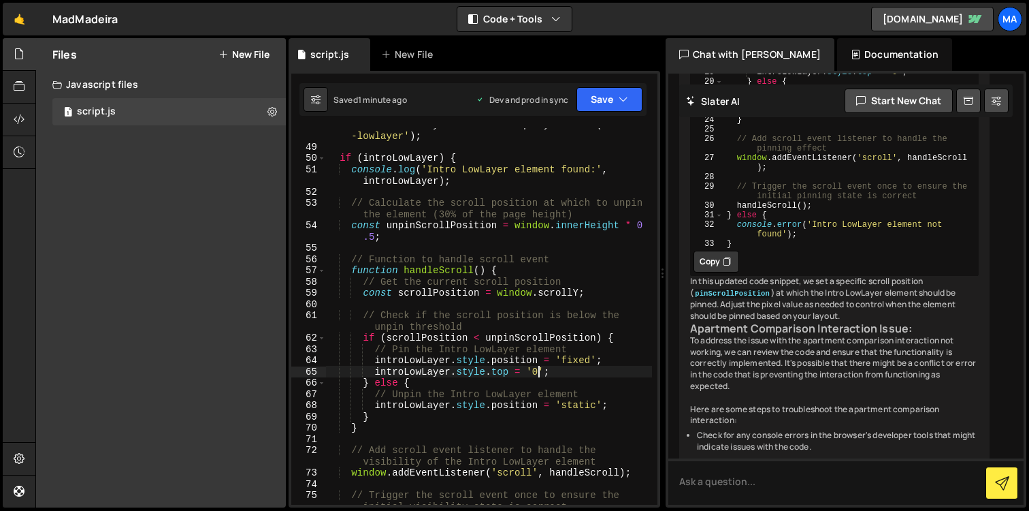
click at [538, 372] on div "const introLowLayer = document . querySelector ( '.intro -lowlayer' ) ; if ( in…" at bounding box center [488, 328] width 327 height 421
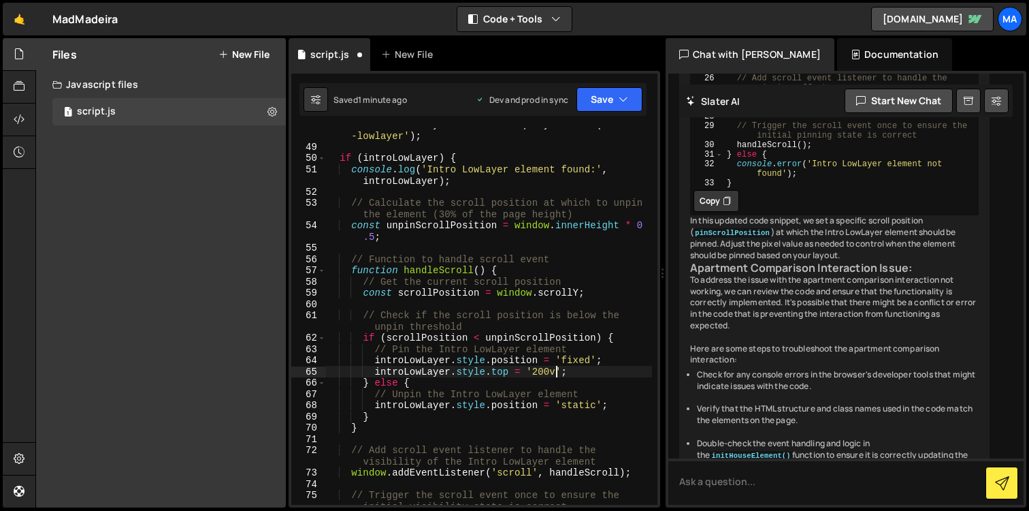
scroll to position [0, 16]
click at [634, 103] on button "Save" at bounding box center [610, 99] width 66 height 25
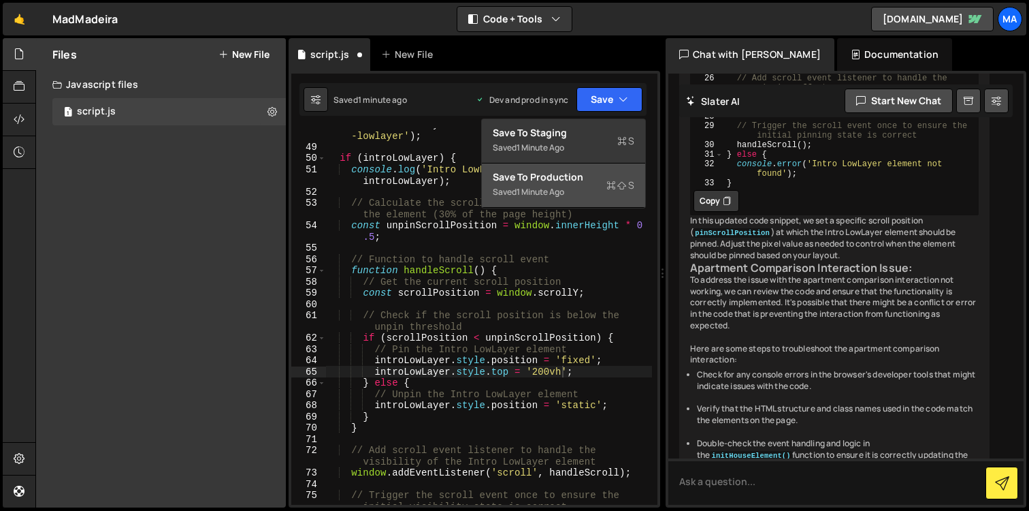
click at [583, 170] on div "Save to Production S" at bounding box center [564, 177] width 142 height 14
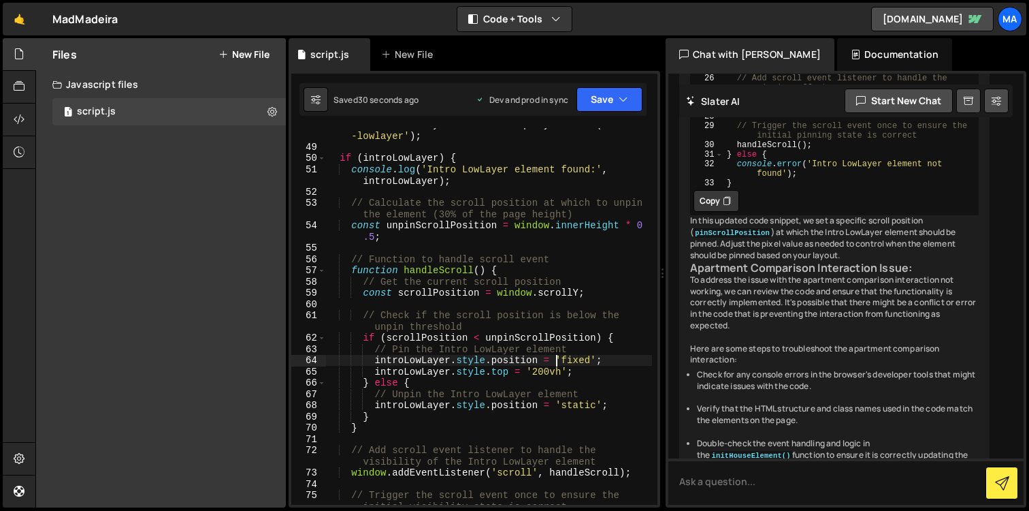
click at [558, 362] on div "const introLowLayer = document . querySelector ( '.intro -lowlayer' ) ; if ( in…" at bounding box center [488, 328] width 327 height 421
click at [539, 367] on div "const introLowLayer = document . querySelector ( '.intro -lowlayer' ) ; if ( in…" at bounding box center [488, 328] width 327 height 421
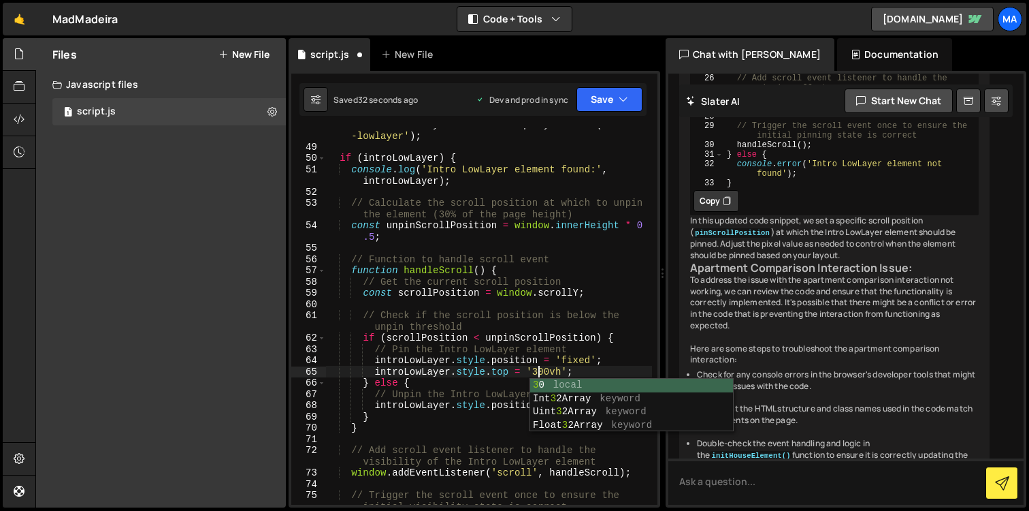
scroll to position [0, 15]
click at [537, 369] on div "const introLowLayer = document . querySelector ( '.intro -lowlayer' ) ; if ( in…" at bounding box center [488, 328] width 327 height 421
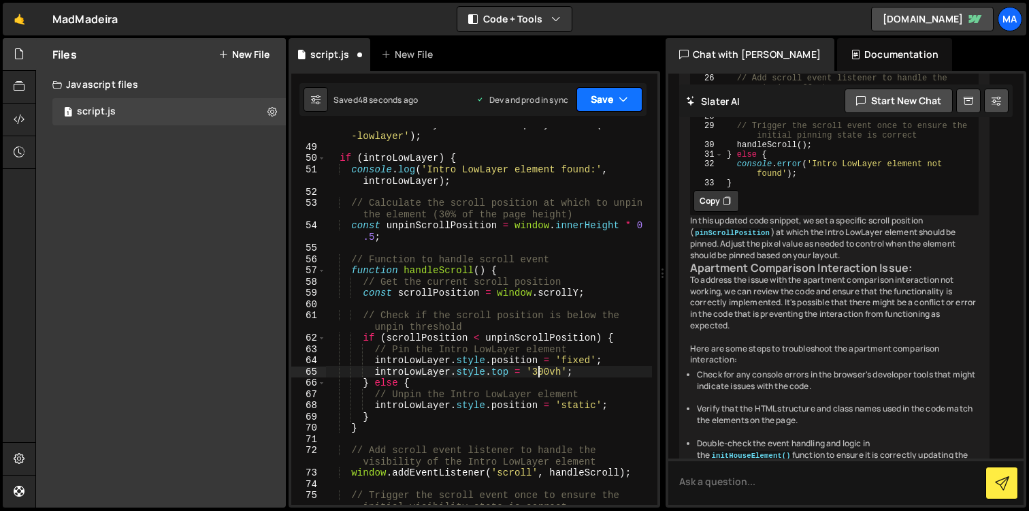
click at [626, 108] on button "Save" at bounding box center [610, 99] width 66 height 25
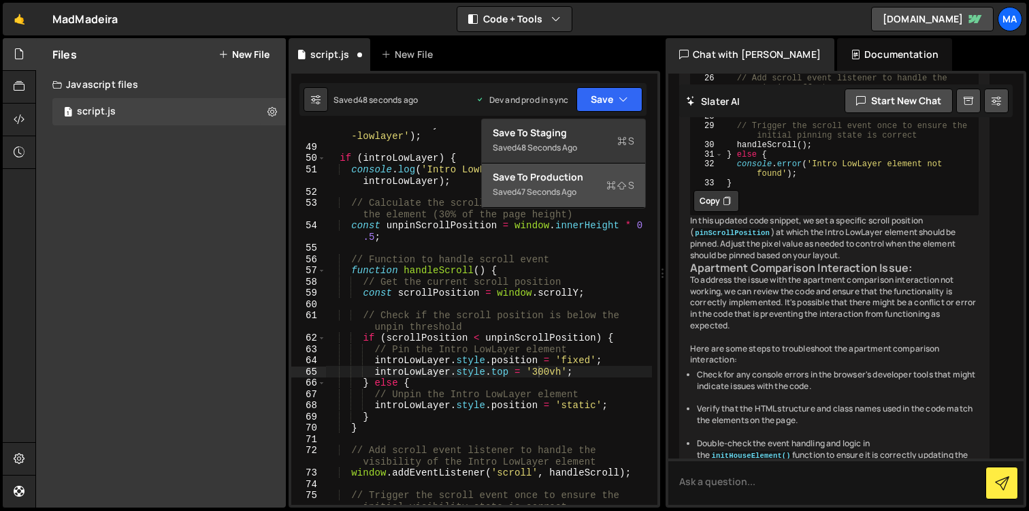
click at [594, 178] on div "Save to Production S" at bounding box center [564, 177] width 142 height 14
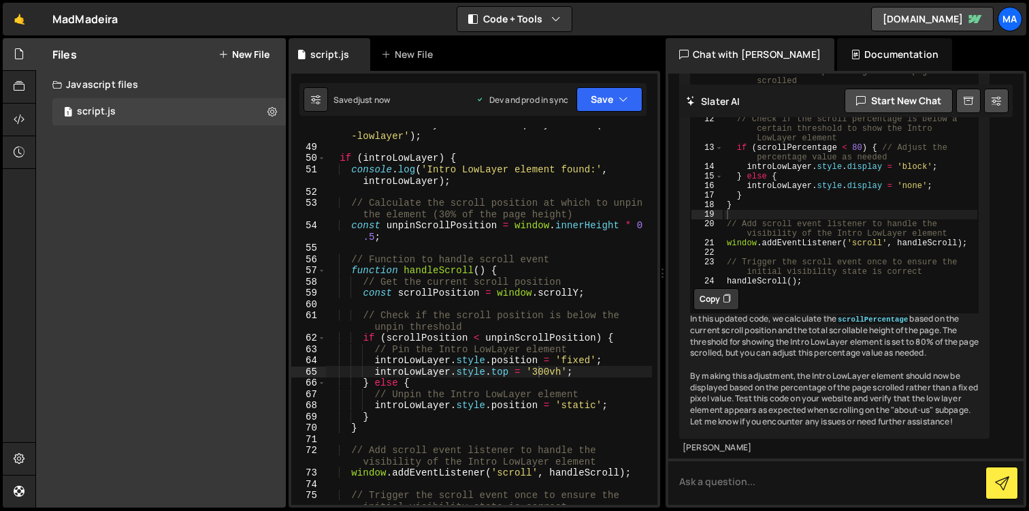
scroll to position [63318, 0]
click at [556, 370] on div "const introLowLayer = document . querySelector ( '.intro -lowlayer' ) ; if ( in…" at bounding box center [488, 328] width 327 height 421
drag, startPoint x: 561, startPoint y: 373, endPoint x: 534, endPoint y: 373, distance: 26.6
click at [534, 373] on div "const introLowLayer = document . querySelector ( '.intro -lowlayer' ) ; if ( in…" at bounding box center [488, 328] width 327 height 421
click at [546, 345] on div "const introLowLayer = document . querySelector ( '.intro -lowlayer' ) ; if ( in…" at bounding box center [488, 328] width 327 height 421
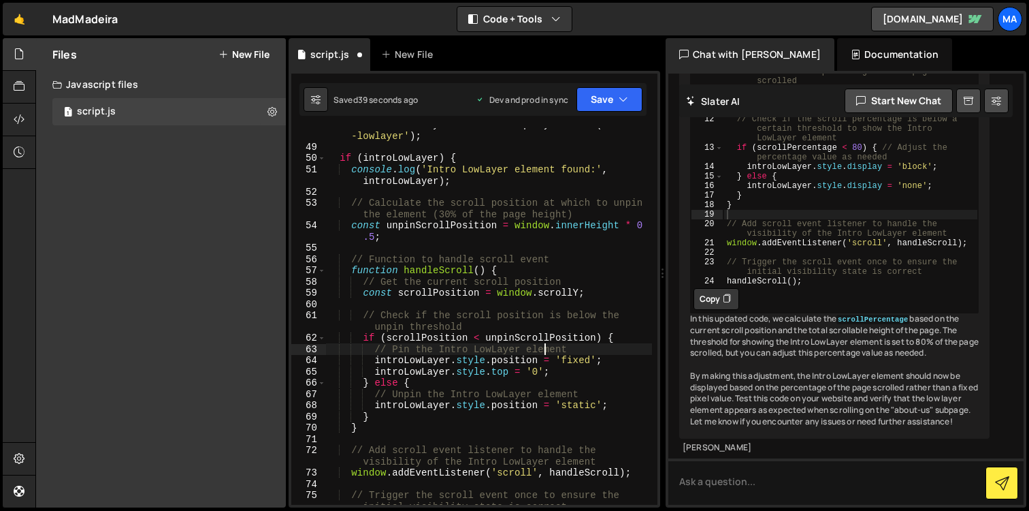
drag, startPoint x: 374, startPoint y: 234, endPoint x: 374, endPoint y: 271, distance: 36.8
click at [374, 234] on div "const introLowLayer = document . querySelector ( '.intro -lowlayer' ) ; if ( in…" at bounding box center [488, 328] width 327 height 421
type textarea "const unpinScrollPosition = window.innerHeight * 0.3;"
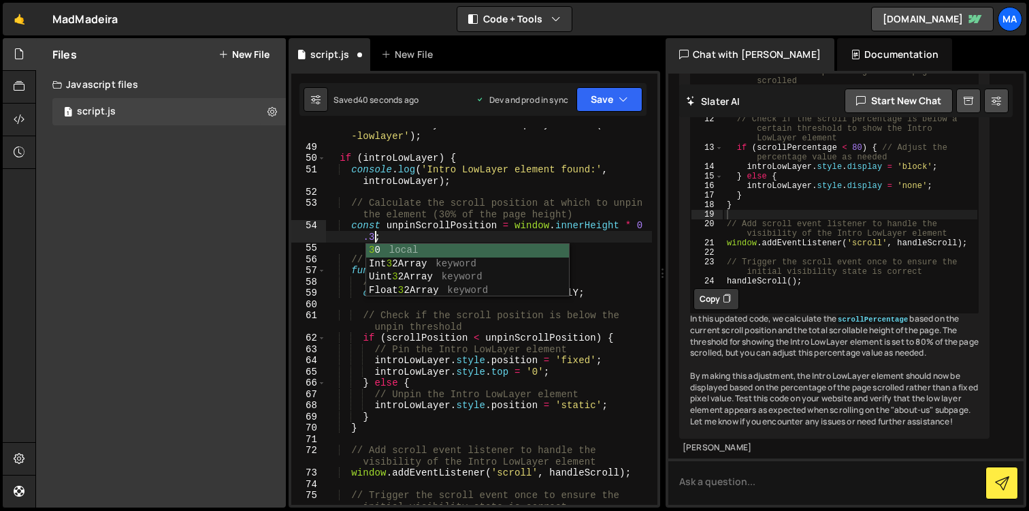
scroll to position [0, 22]
click at [475, 197] on div "const introLowLayer = document . querySelector ( '.intro -lowlayer' ) ; if ( in…" at bounding box center [488, 328] width 327 height 421
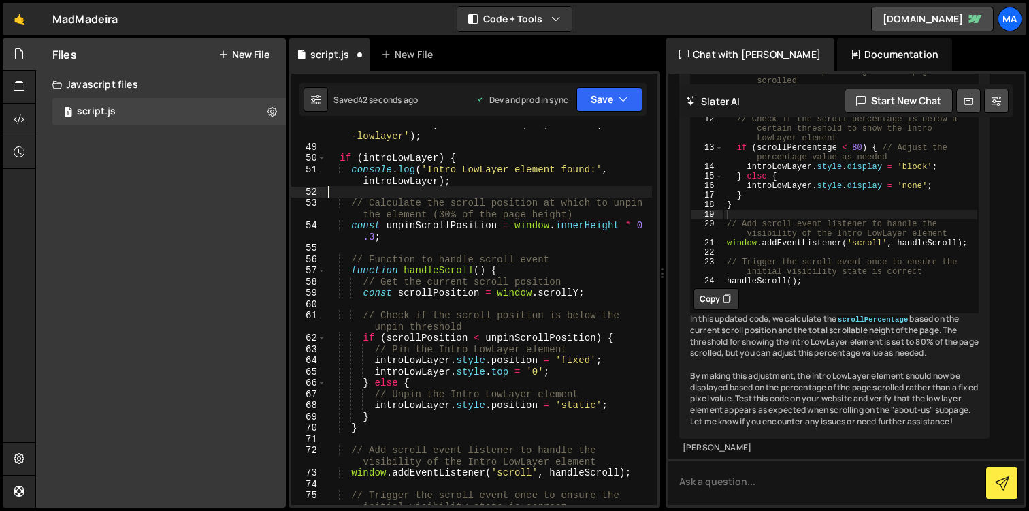
scroll to position [0, 0]
click at [449, 214] on div "const introLowLayer = document . querySelector ( '.intro -lowlayer' ) ; if ( in…" at bounding box center [488, 328] width 327 height 421
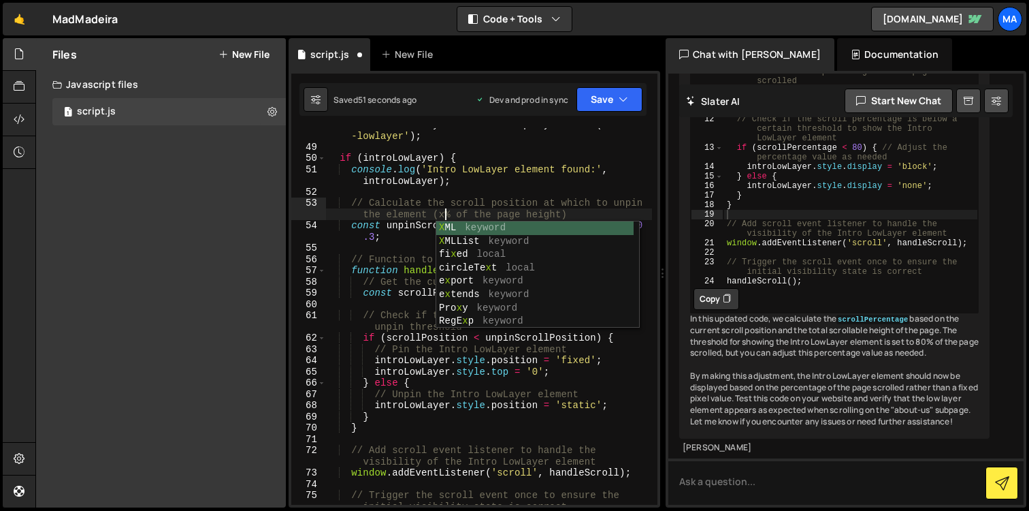
scroll to position [0, 28]
click at [596, 182] on div "const introLowLayer = document . querySelector ( '.intro -lowlayer' ) ; if ( in…" at bounding box center [488, 328] width 327 height 421
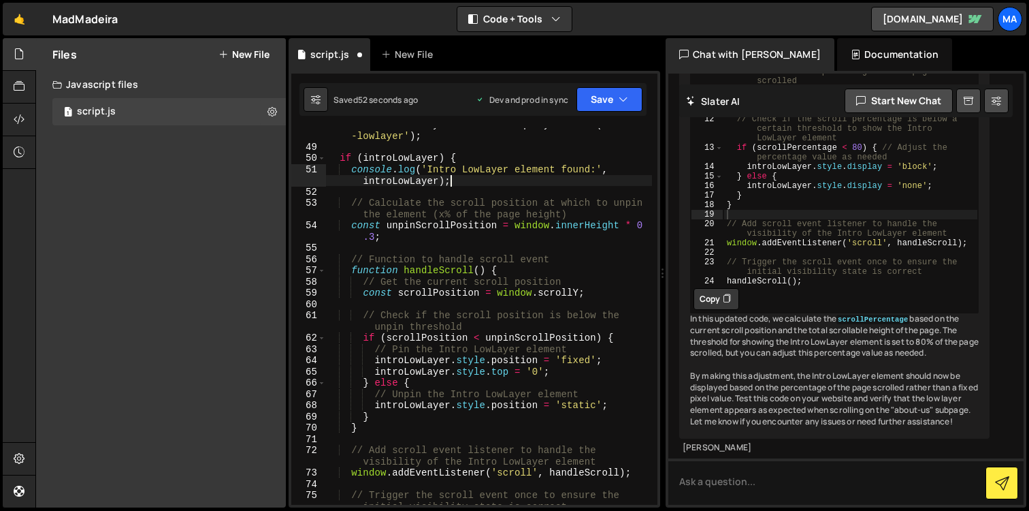
scroll to position [0, 25]
click at [620, 97] on icon "button" at bounding box center [624, 100] width 10 height 14
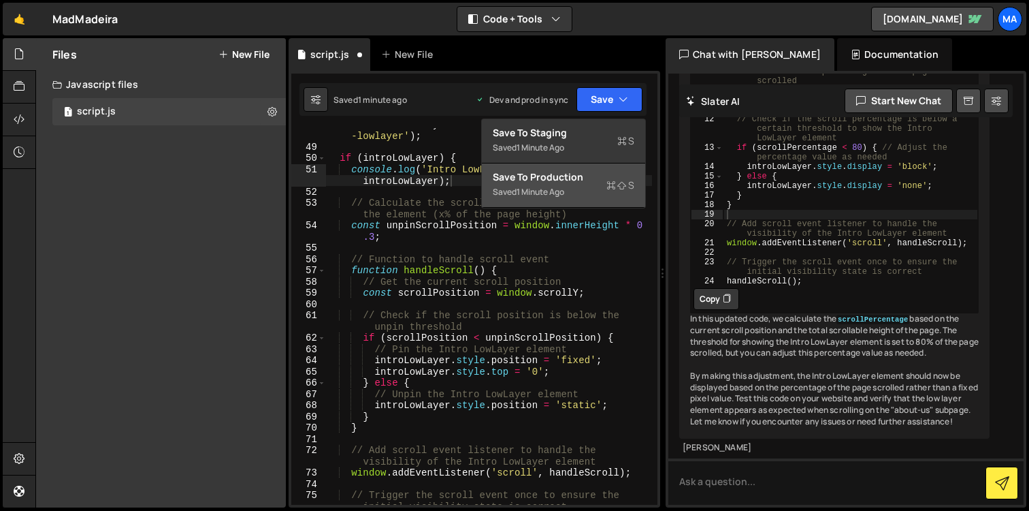
click at [587, 178] on div "Save to Production S" at bounding box center [564, 177] width 142 height 14
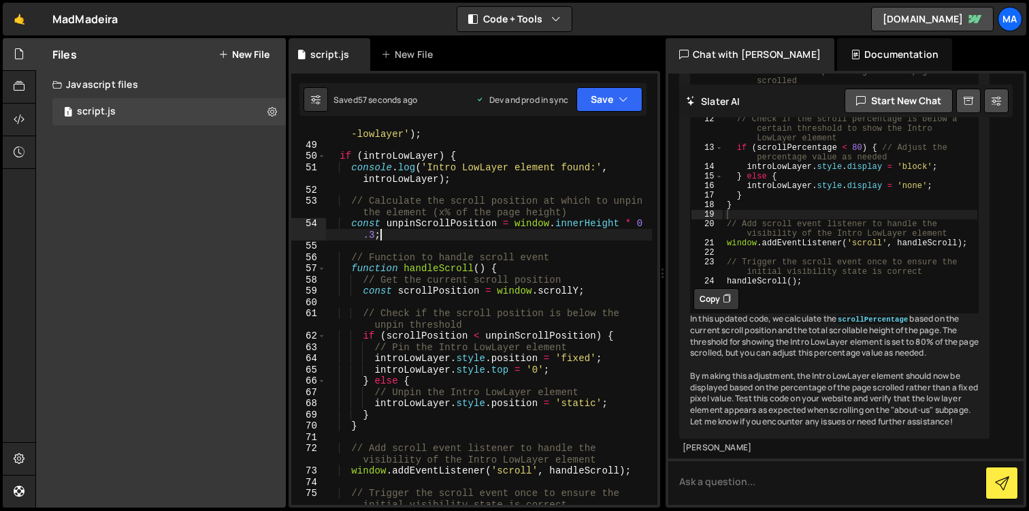
scroll to position [0, 22]
click at [496, 229] on div "const introLowLayer = document . querySelector ( '.intro -lowlayer' ) ; if ( in…" at bounding box center [488, 321] width 327 height 411
type textarea "}"
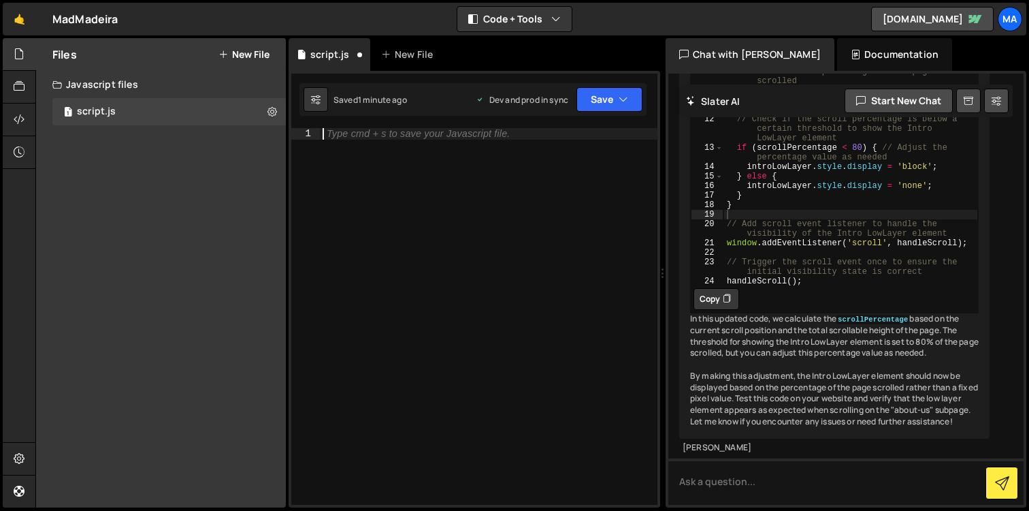
paste textarea "}"
type textarea "}"
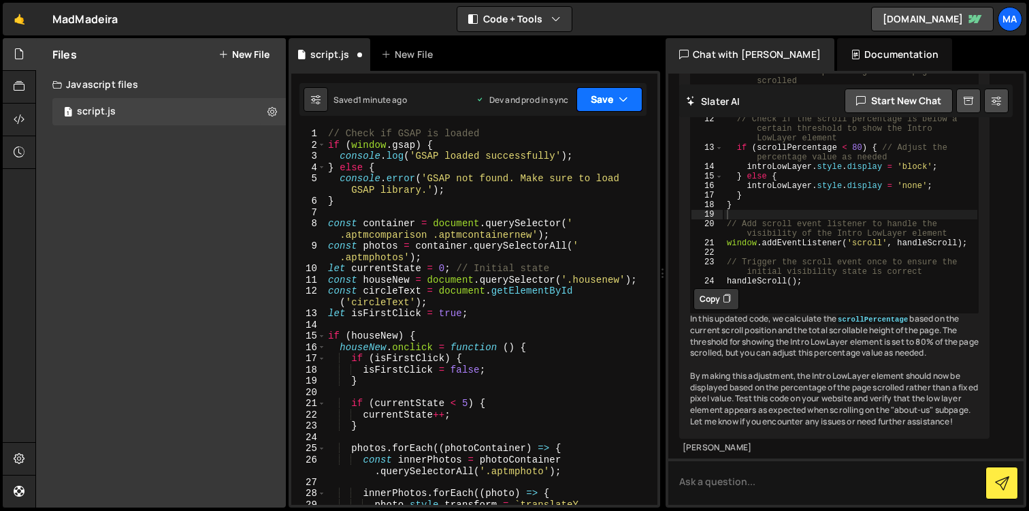
click at [625, 100] on icon "button" at bounding box center [624, 100] width 10 height 14
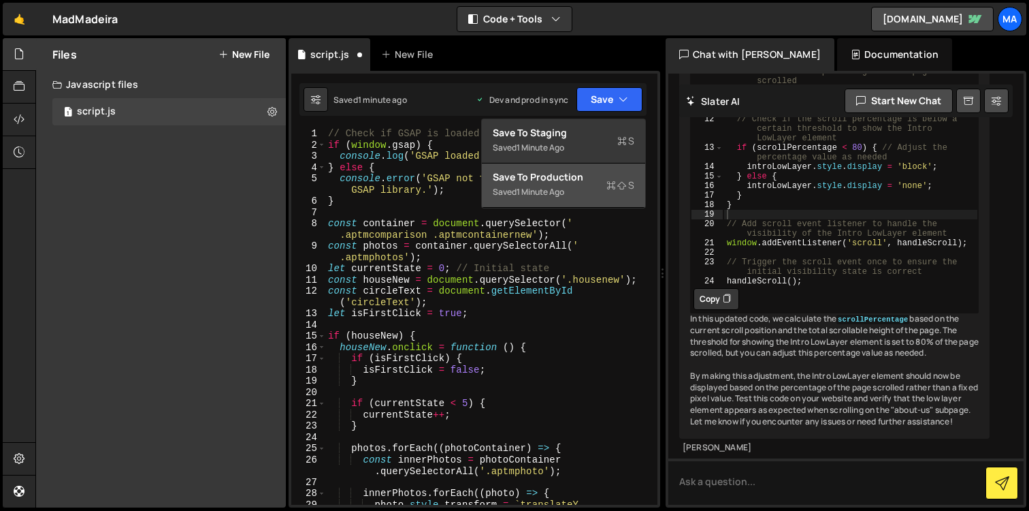
click at [591, 172] on div "Save to Production S" at bounding box center [564, 177] width 142 height 14
